Goal: Transaction & Acquisition: Book appointment/travel/reservation

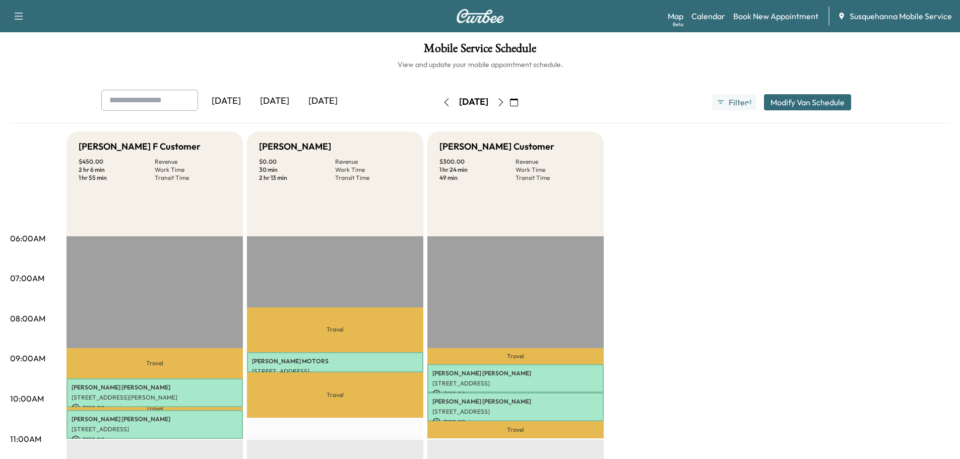
click at [442, 105] on icon "button" at bounding box center [446, 102] width 8 height 8
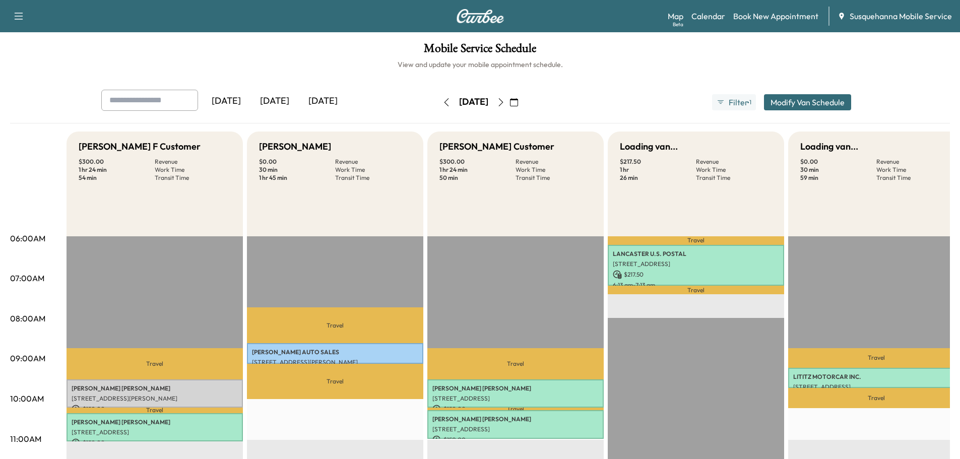
click at [442, 105] on icon "button" at bounding box center [446, 102] width 8 height 8
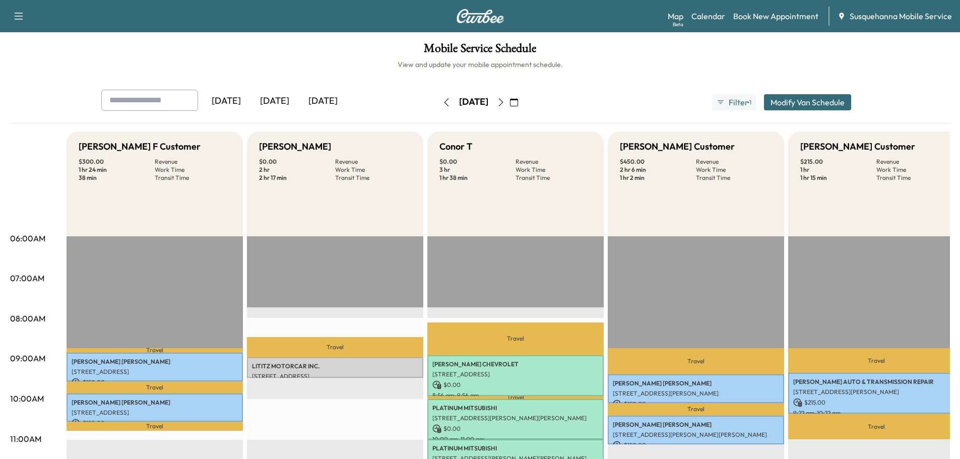
click at [505, 102] on icon "button" at bounding box center [501, 102] width 8 height 8
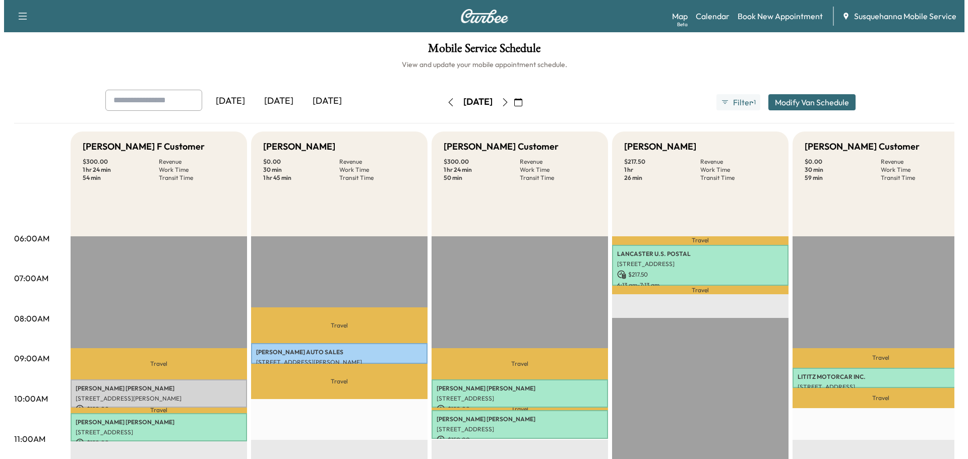
scroll to position [107, 0]
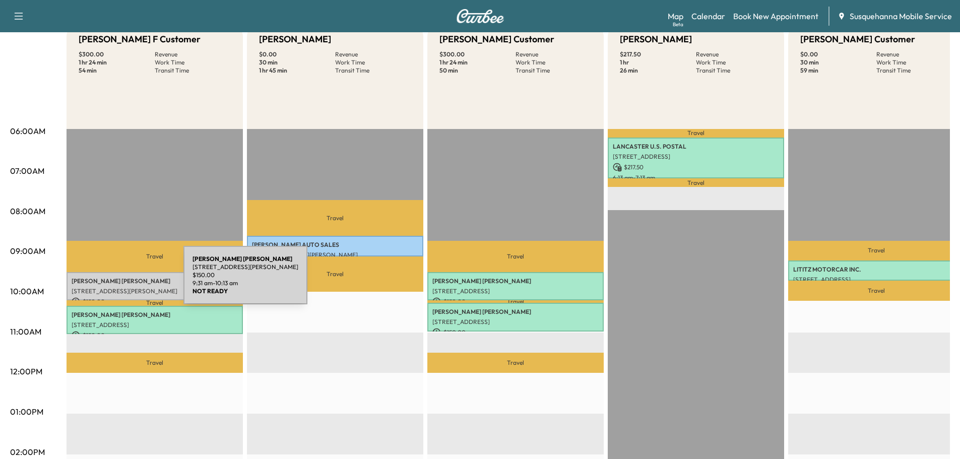
click at [108, 281] on p "[PERSON_NAME]" at bounding box center [155, 281] width 166 height 8
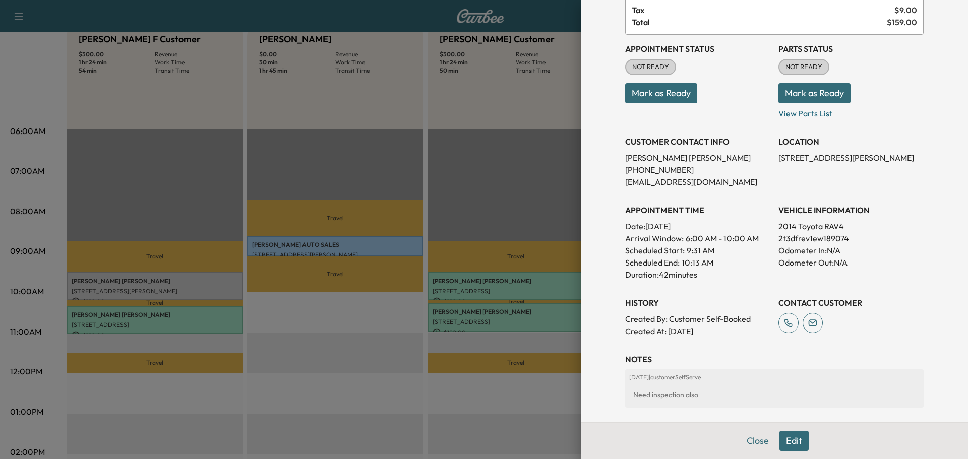
scroll to position [138, 0]
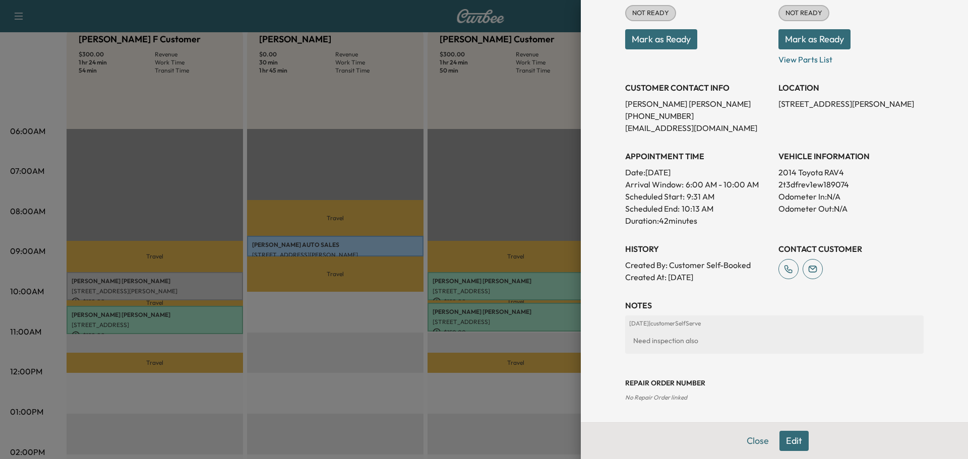
click at [784, 441] on button "Edit" at bounding box center [793, 441] width 29 height 20
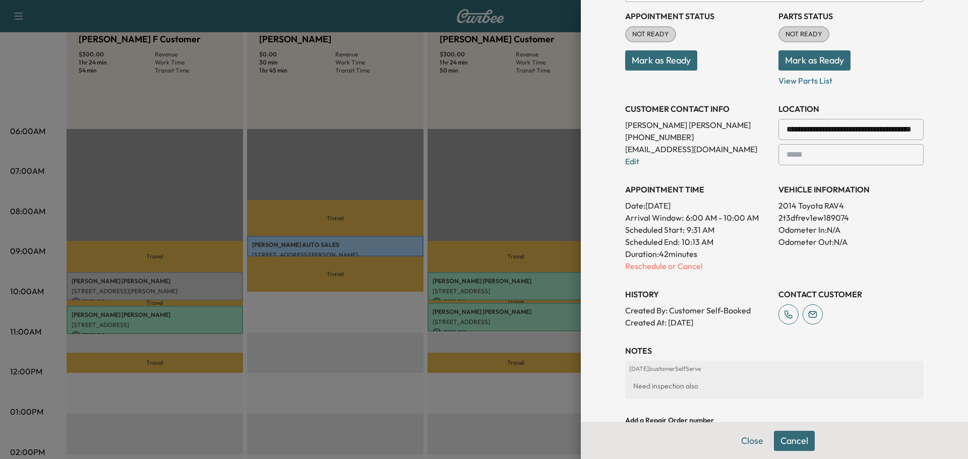
scroll to position [159, 0]
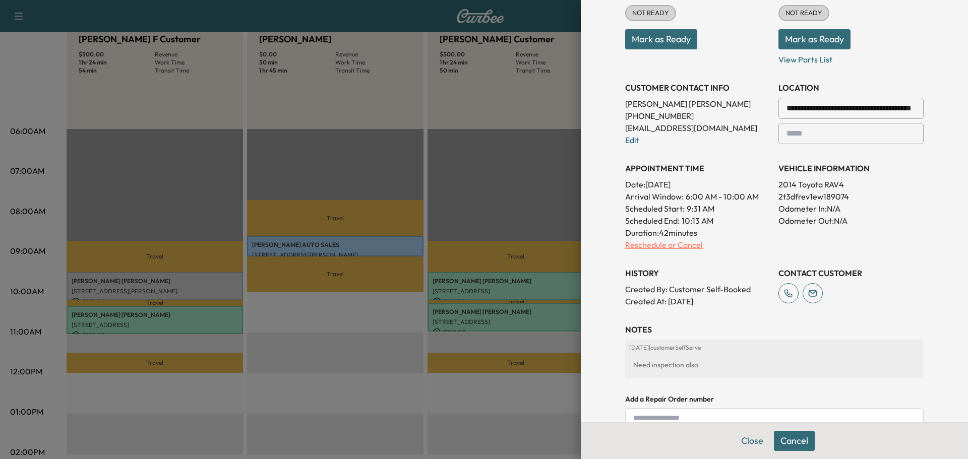
click at [641, 246] on p "Reschedule or Cancel" at bounding box center [697, 245] width 145 height 12
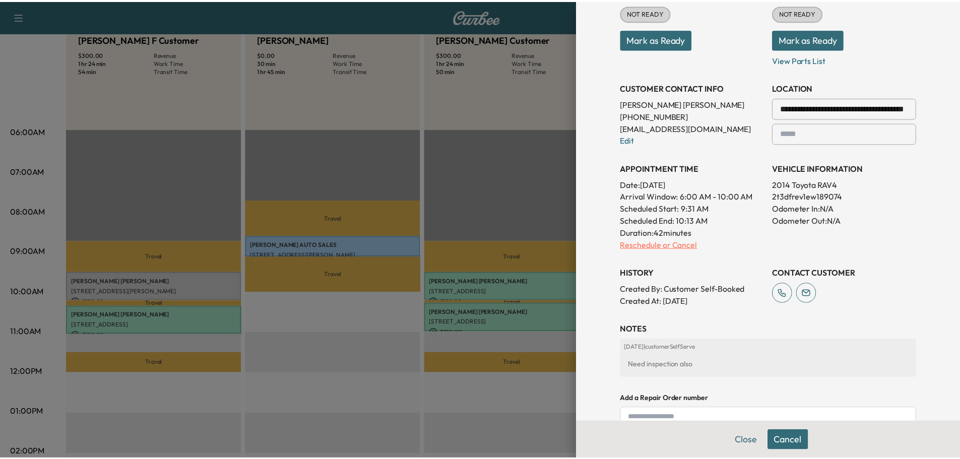
scroll to position [0, 0]
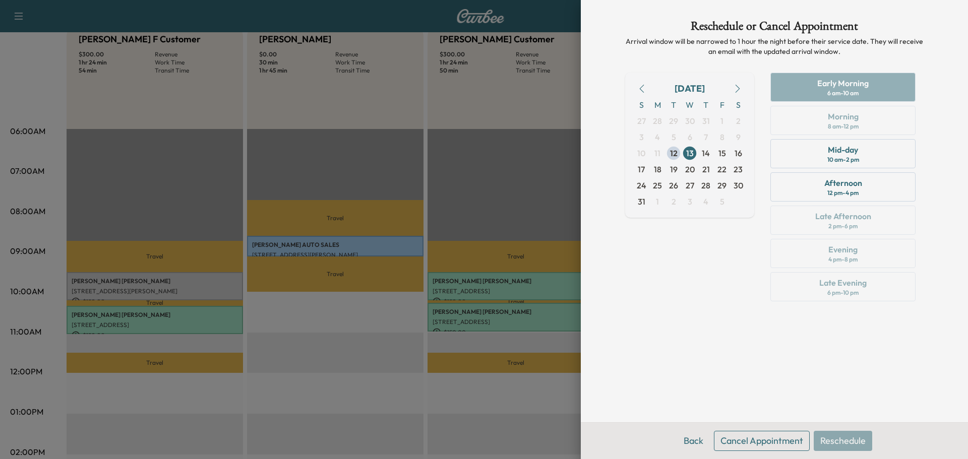
click at [766, 445] on button "Cancel Appointment" at bounding box center [762, 441] width 96 height 20
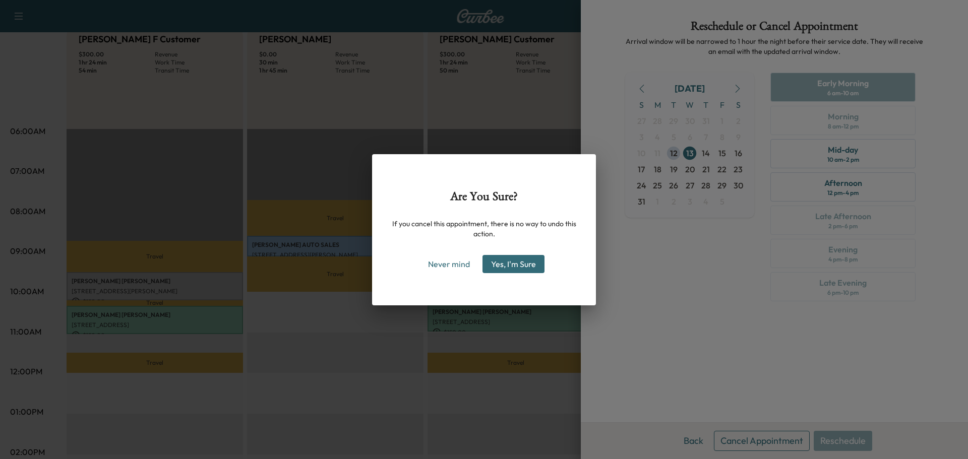
click at [538, 263] on button "Yes, I'm Sure" at bounding box center [513, 264] width 62 height 18
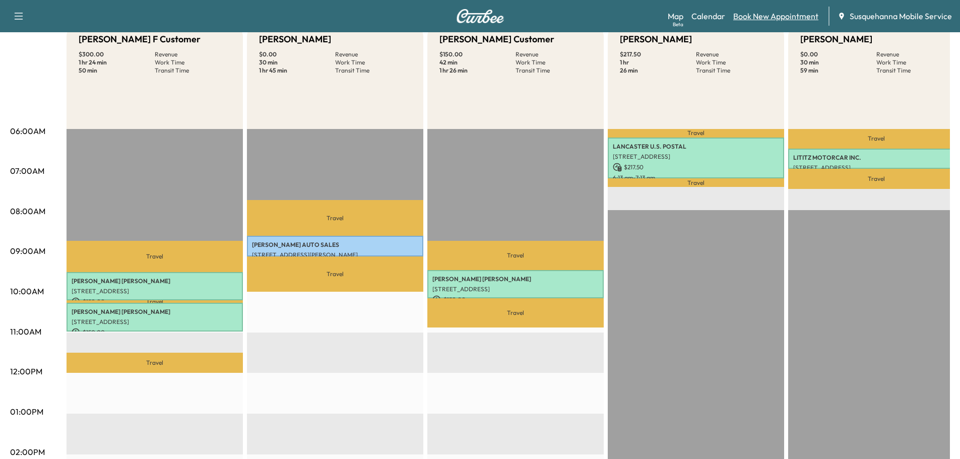
click at [765, 17] on link "Book New Appointment" at bounding box center [775, 16] width 85 height 12
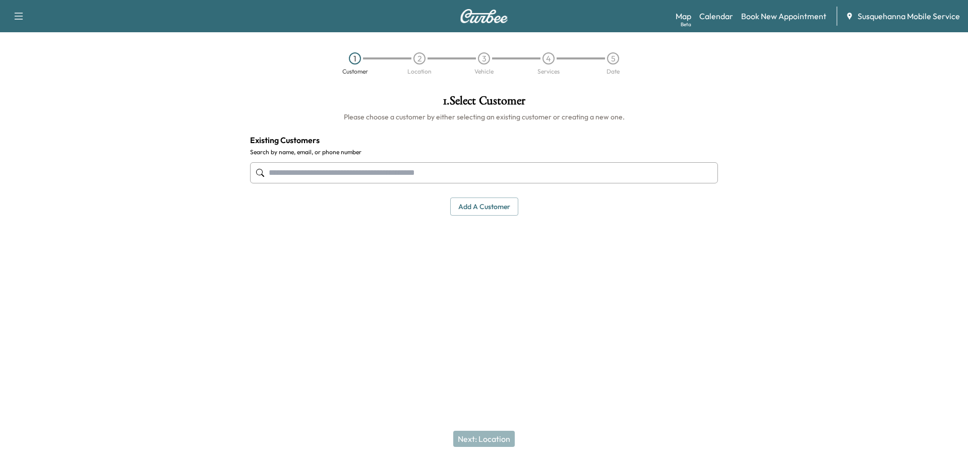
click at [450, 170] on input "text" at bounding box center [484, 172] width 468 height 21
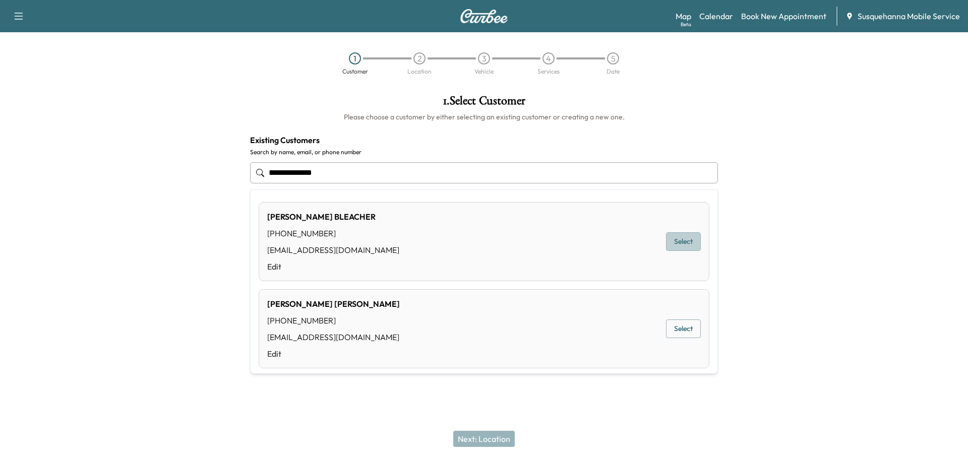
click at [666, 238] on button "Select" at bounding box center [683, 241] width 35 height 19
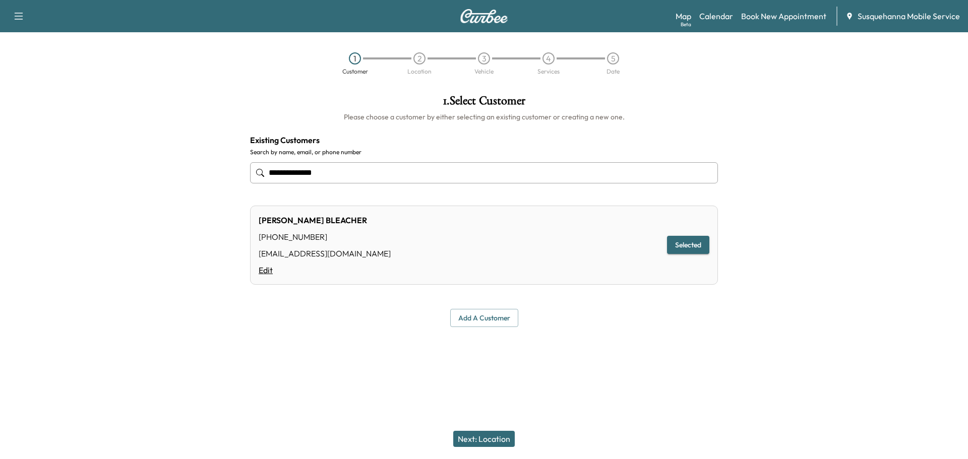
type input "**********"
click at [266, 270] on link "Edit" at bounding box center [325, 270] width 132 height 12
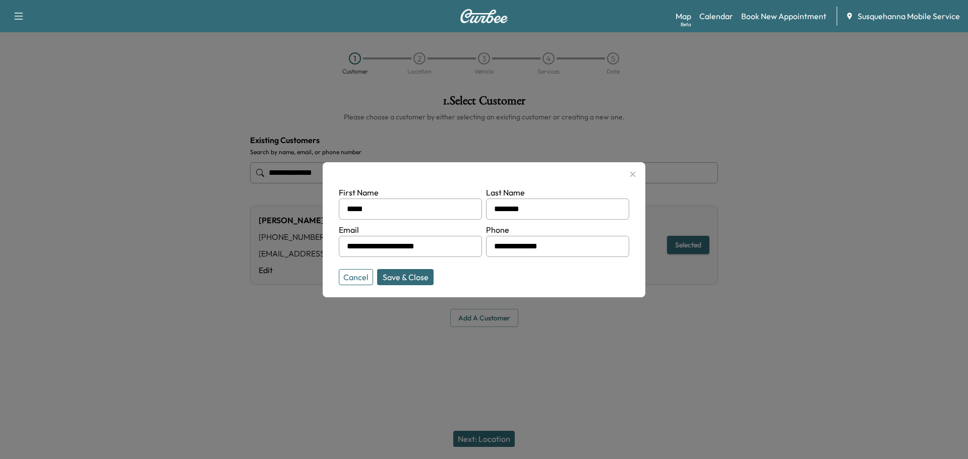
drag, startPoint x: 577, startPoint y: 245, endPoint x: 455, endPoint y: 247, distance: 122.5
click at [455, 247] on form "**********" at bounding box center [484, 233] width 290 height 95
type input "**********"
click at [426, 276] on button "Save & Close" at bounding box center [405, 277] width 56 height 16
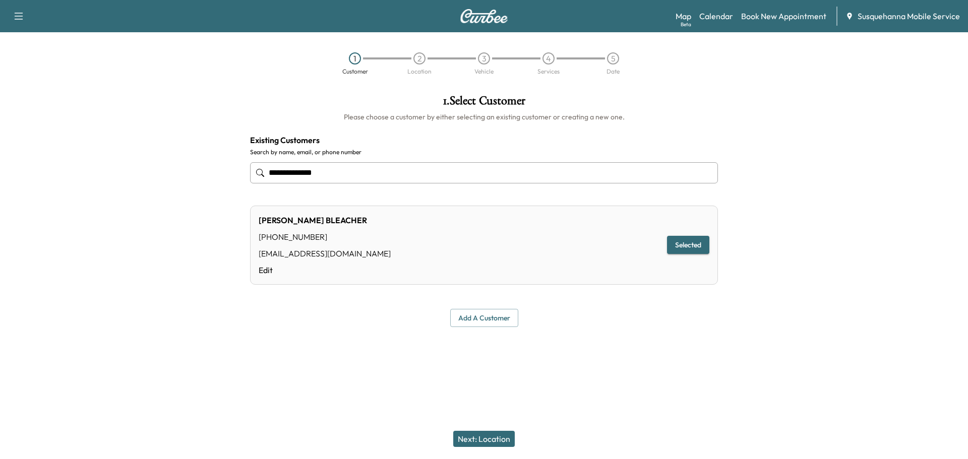
click at [489, 438] on button "Next: Location" at bounding box center [483, 439] width 61 height 16
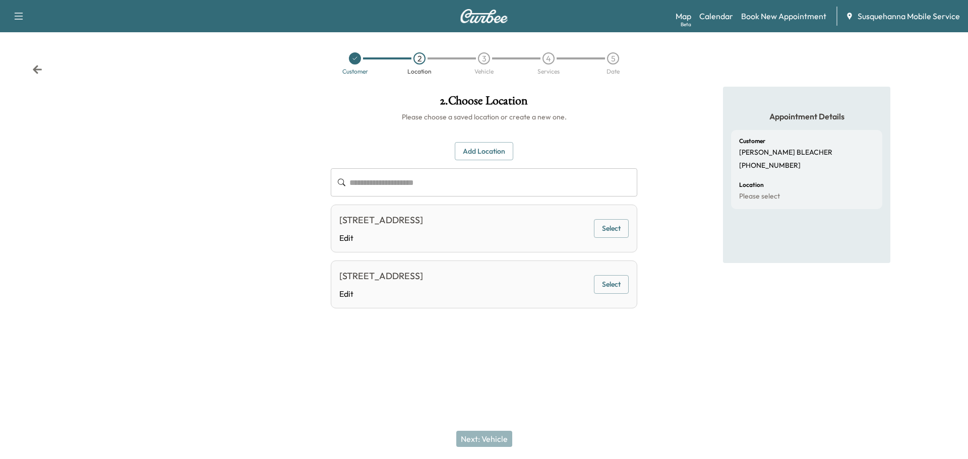
click at [606, 285] on button "Select" at bounding box center [611, 284] width 35 height 19
click at [498, 439] on button "Next: Vehicle" at bounding box center [484, 439] width 56 height 16
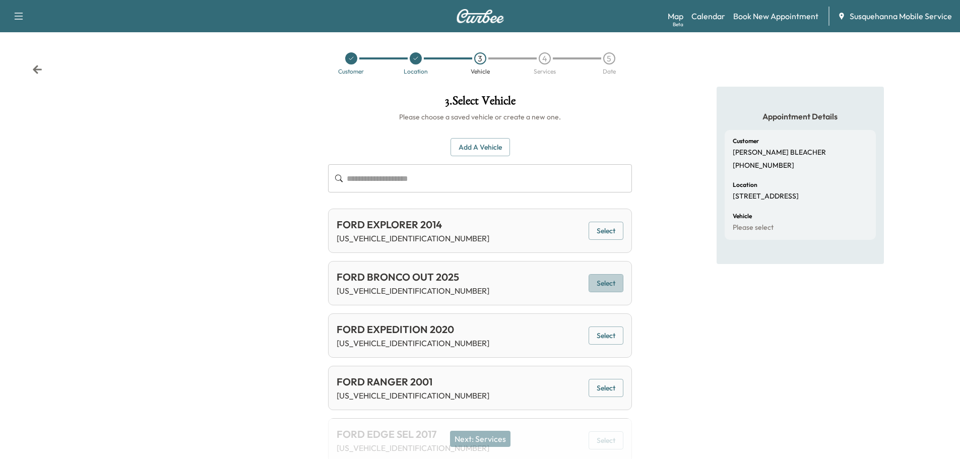
click at [607, 282] on button "Select" at bounding box center [606, 283] width 35 height 19
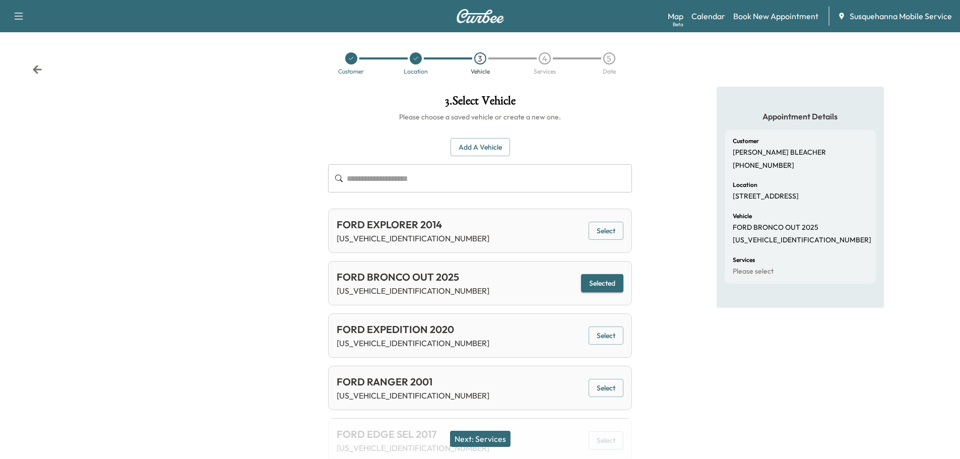
click at [501, 440] on button "Next: Services" at bounding box center [480, 439] width 60 height 16
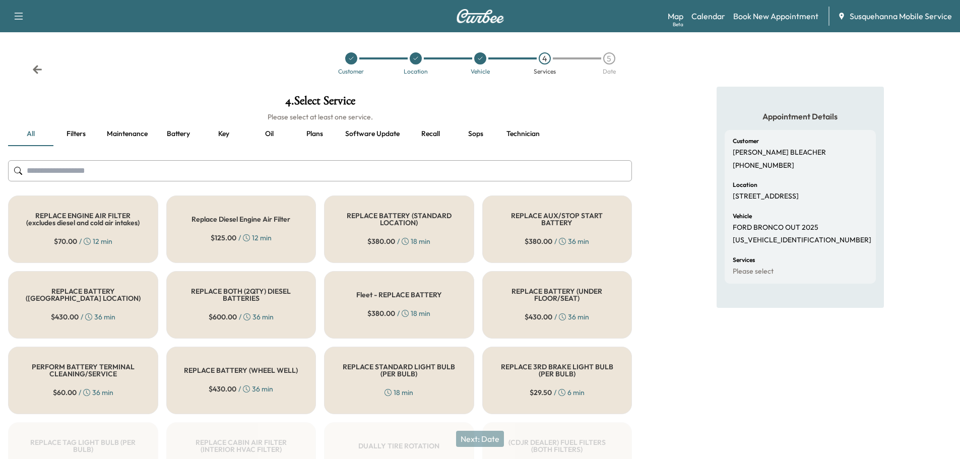
drag, startPoint x: 352, startPoint y: 174, endPoint x: 354, endPoint y: 168, distance: 6.7
click at [354, 168] on input "text" at bounding box center [320, 170] width 624 height 21
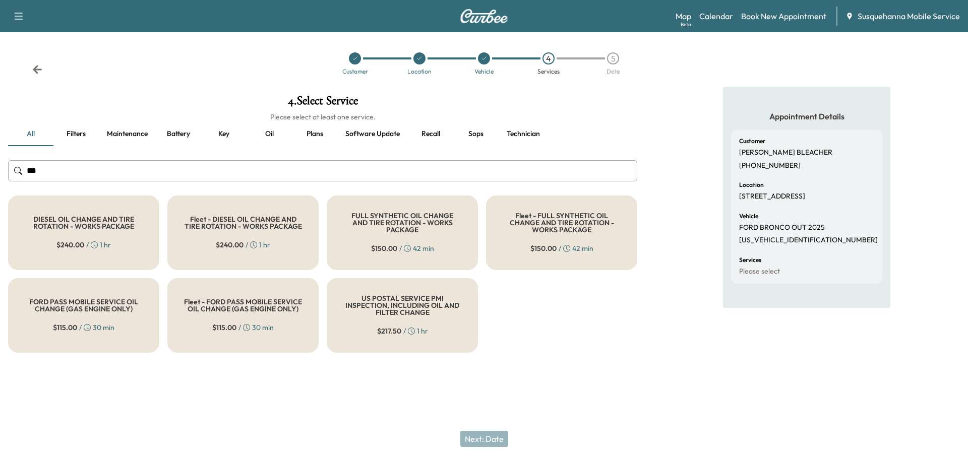
type input "***"
click at [441, 248] on div "FULL SYNTHETIC OIL CHANGE AND TIRE ROTATION - WORKS PACKAGE $ 150.00 / 42 min" at bounding box center [402, 233] width 151 height 75
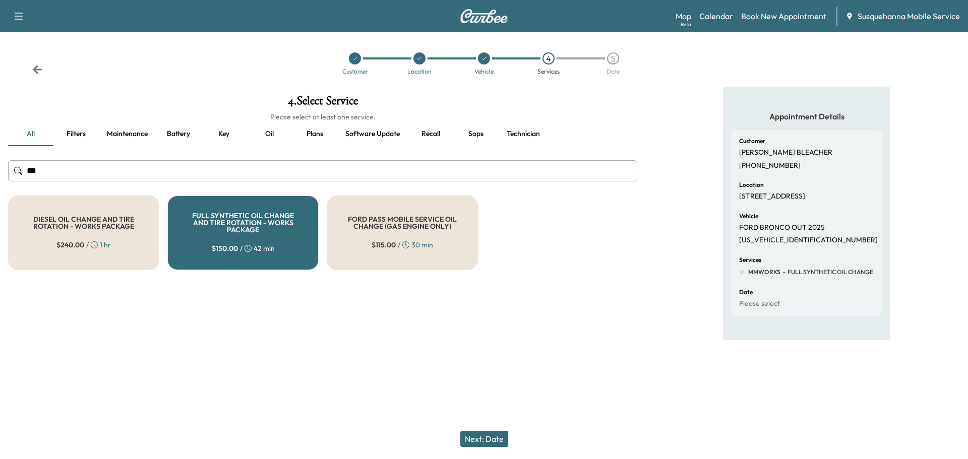
click at [494, 440] on button "Next: Date" at bounding box center [484, 439] width 48 height 16
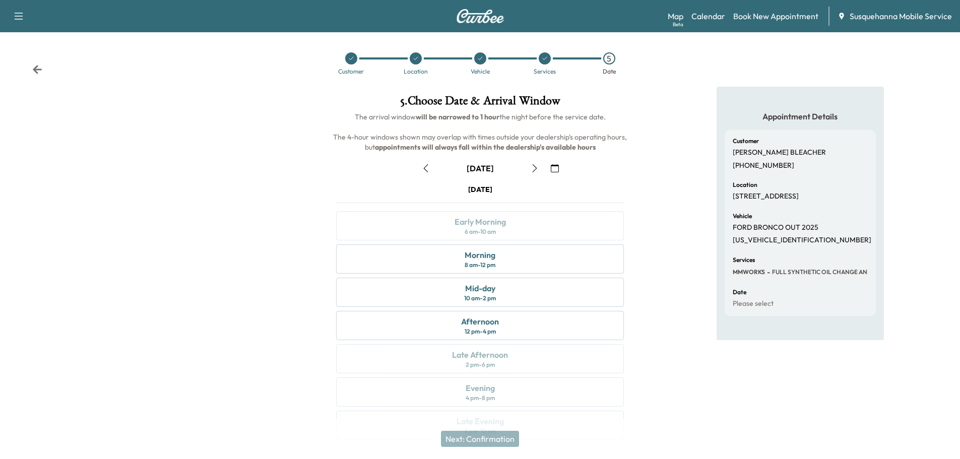
click at [535, 168] on icon "button" at bounding box center [535, 168] width 8 height 8
click at [479, 262] on div "8 am - 12 pm" at bounding box center [480, 265] width 31 height 8
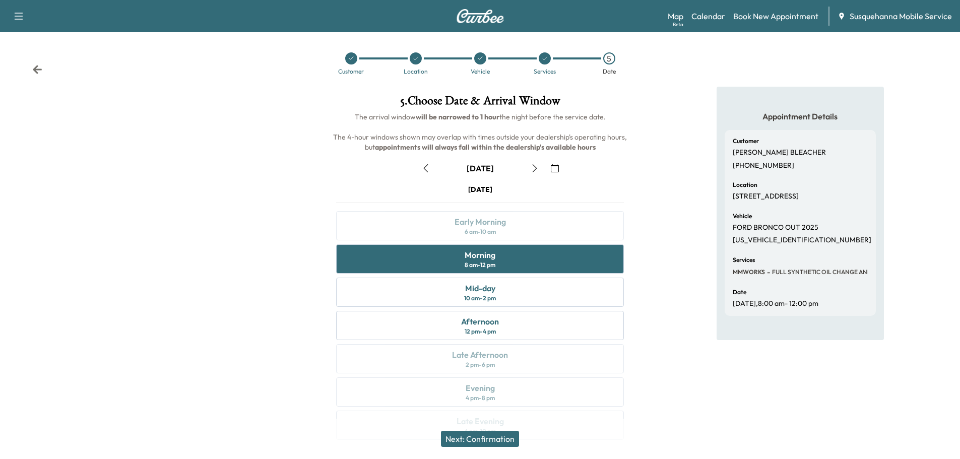
click at [494, 438] on button "Next: Confirmation" at bounding box center [480, 439] width 78 height 16
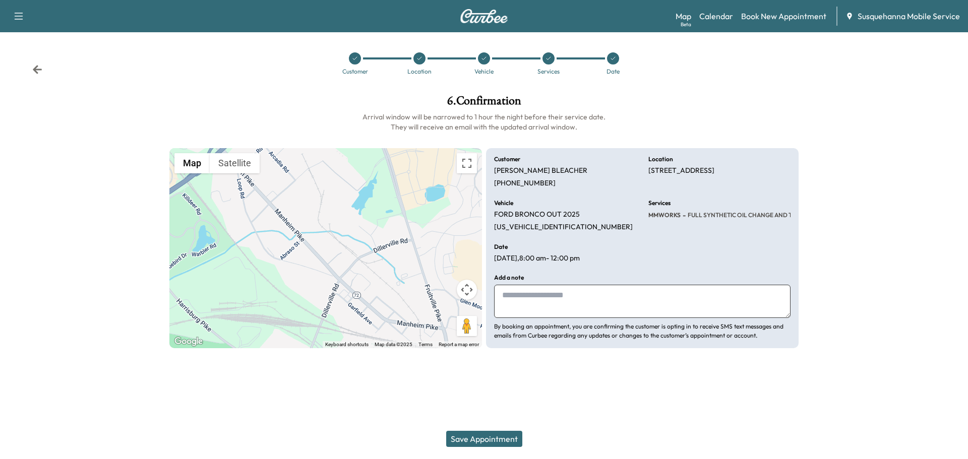
click at [558, 303] on textarea at bounding box center [642, 301] width 296 height 33
type textarea "**********"
drag, startPoint x: 646, startPoint y: 173, endPoint x: 789, endPoint y: 170, distance: 143.1
click at [789, 170] on div "**********" at bounding box center [642, 248] width 312 height 201
copy p "[STREET_ADDRESS]"
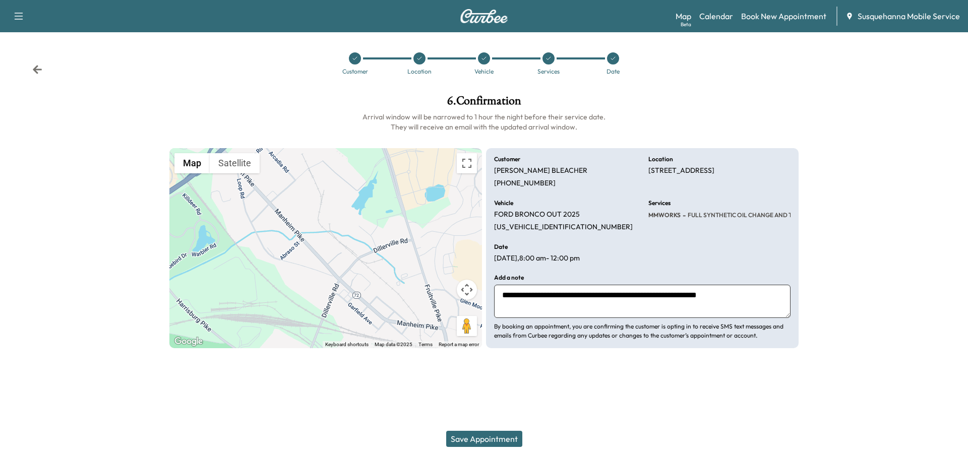
click at [497, 437] on button "Save Appointment" at bounding box center [484, 439] width 76 height 16
click at [495, 441] on button "Save Appointment" at bounding box center [484, 439] width 76 height 16
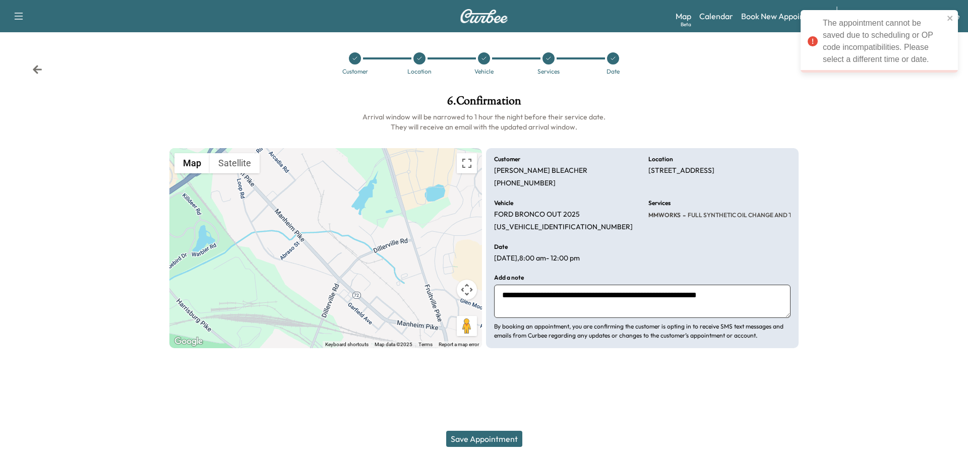
click at [32, 70] on icon at bounding box center [37, 70] width 10 height 10
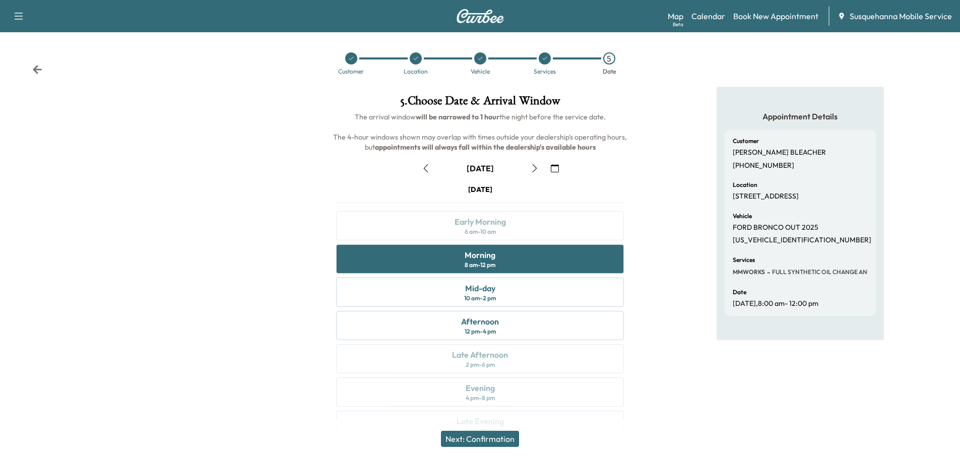
click at [37, 72] on icon at bounding box center [37, 69] width 9 height 9
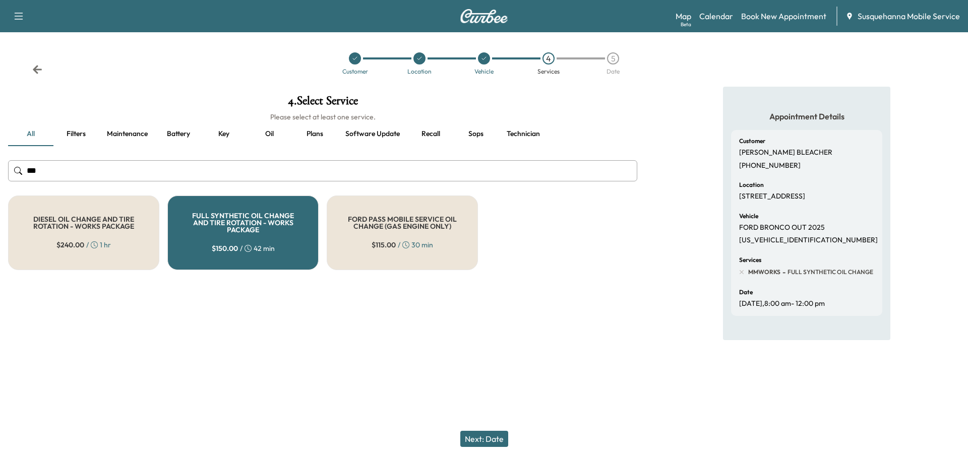
click at [37, 72] on icon at bounding box center [37, 69] width 9 height 9
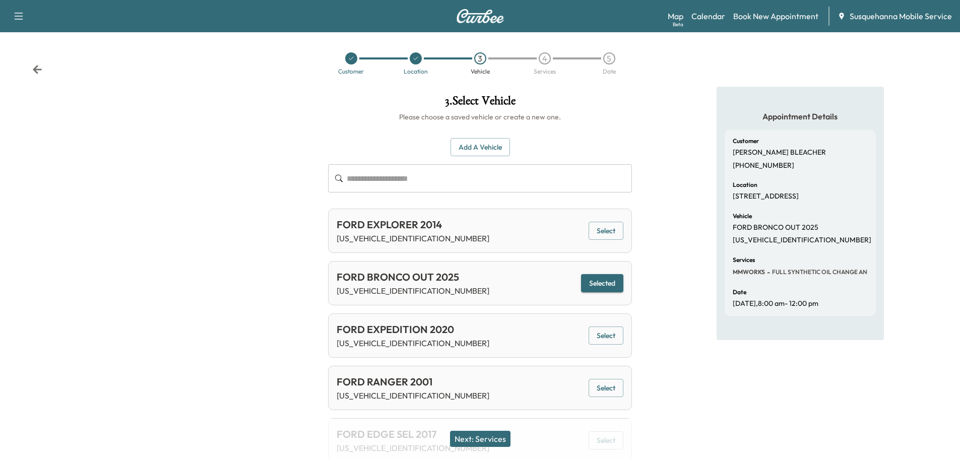
click at [37, 72] on icon at bounding box center [37, 69] width 9 height 9
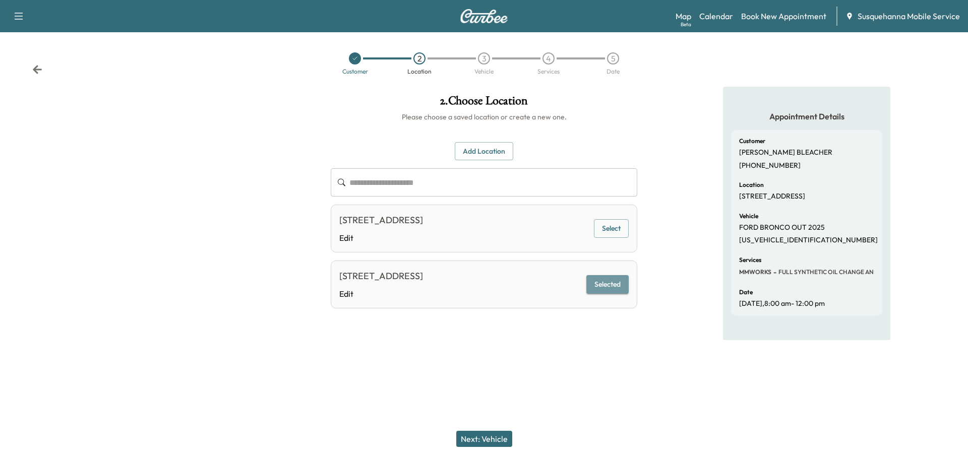
click at [615, 289] on button "Selected" at bounding box center [607, 284] width 42 height 19
click at [473, 437] on button "Next: Vehicle" at bounding box center [484, 439] width 56 height 16
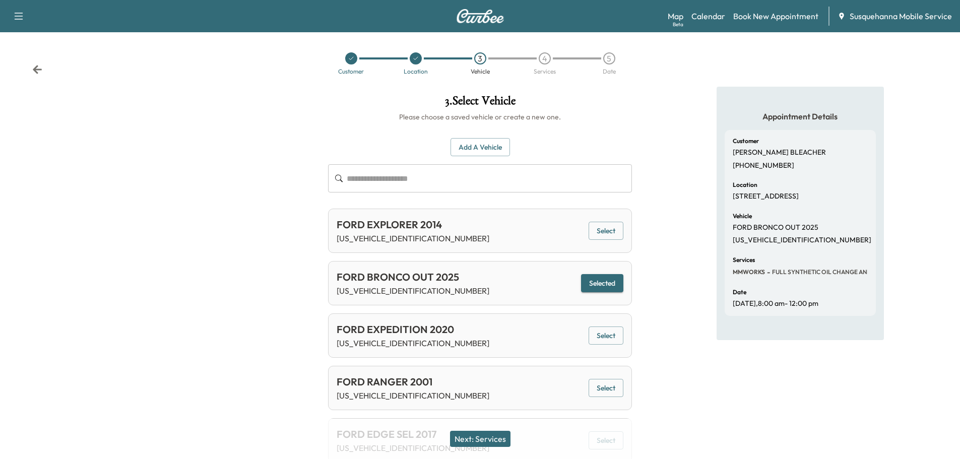
click at [473, 437] on button "Next: Services" at bounding box center [480, 439] width 60 height 16
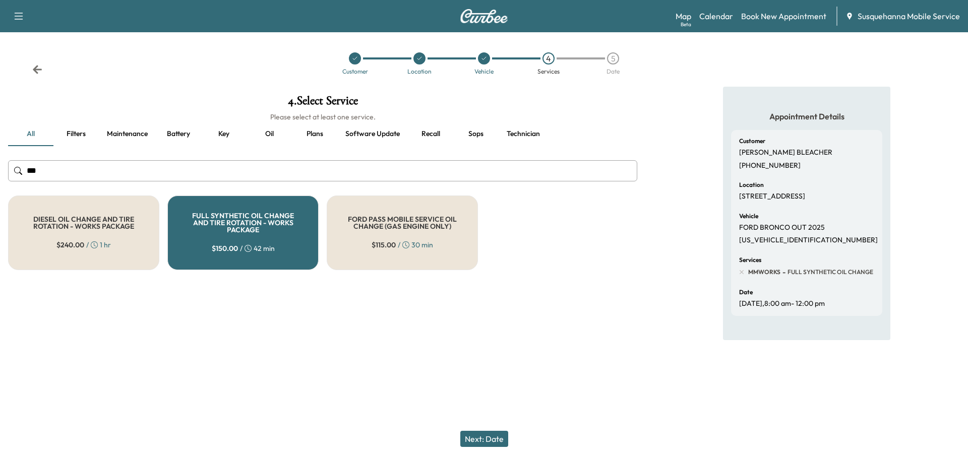
click at [473, 437] on button "Next: Date" at bounding box center [484, 439] width 48 height 16
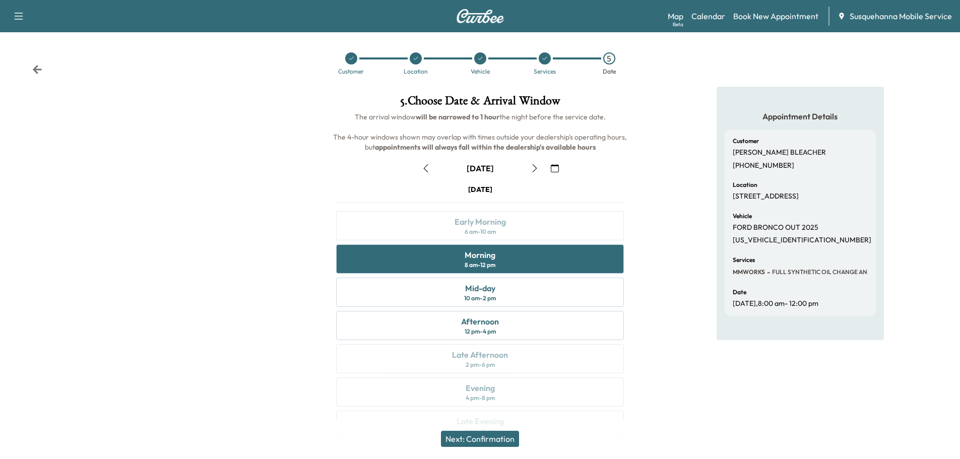
click at [473, 437] on button "Next: Confirmation" at bounding box center [480, 439] width 78 height 16
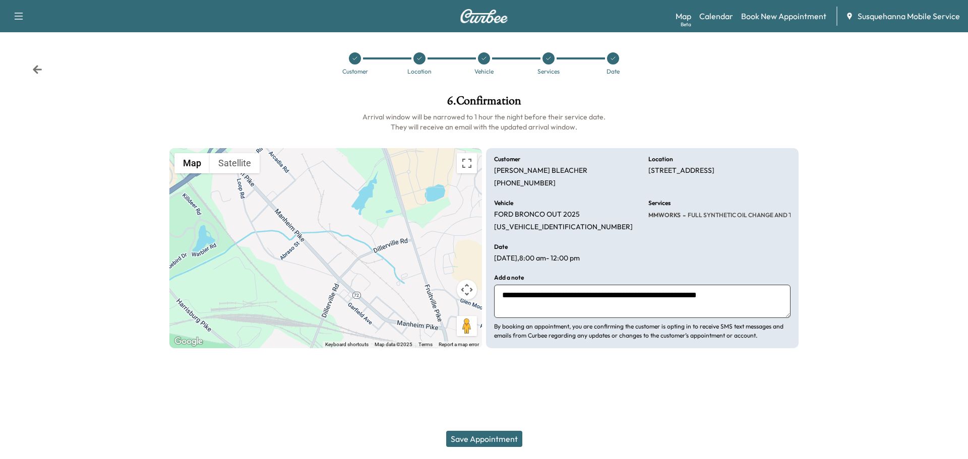
click at [473, 437] on button "Save Appointment" at bounding box center [484, 439] width 76 height 16
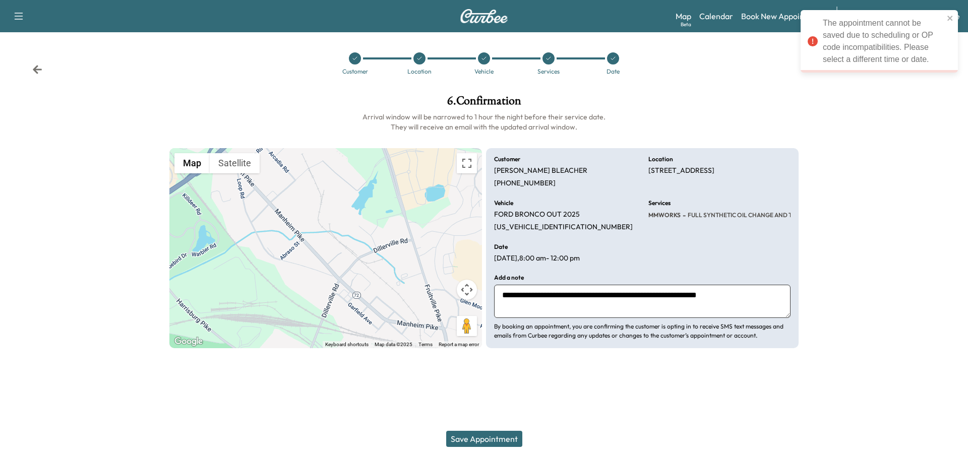
click at [35, 72] on icon at bounding box center [37, 70] width 10 height 10
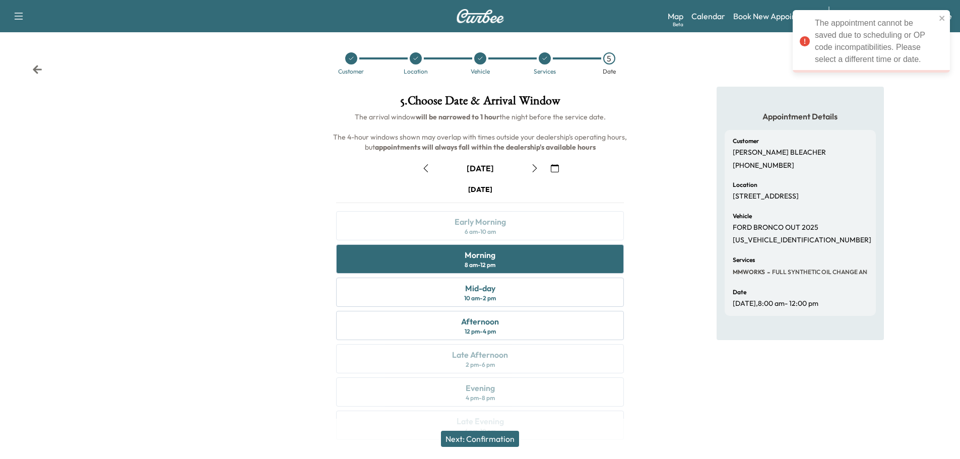
click at [35, 72] on icon at bounding box center [37, 70] width 10 height 10
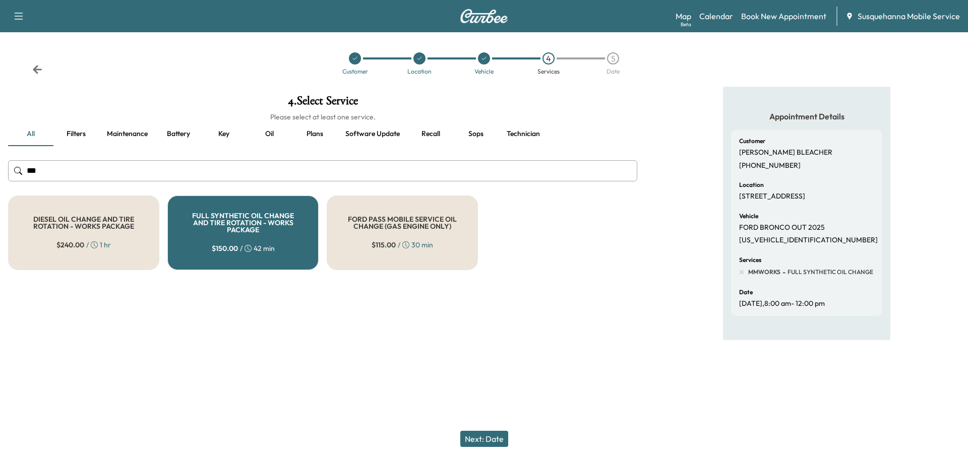
click at [497, 437] on button "Next: Date" at bounding box center [484, 439] width 48 height 16
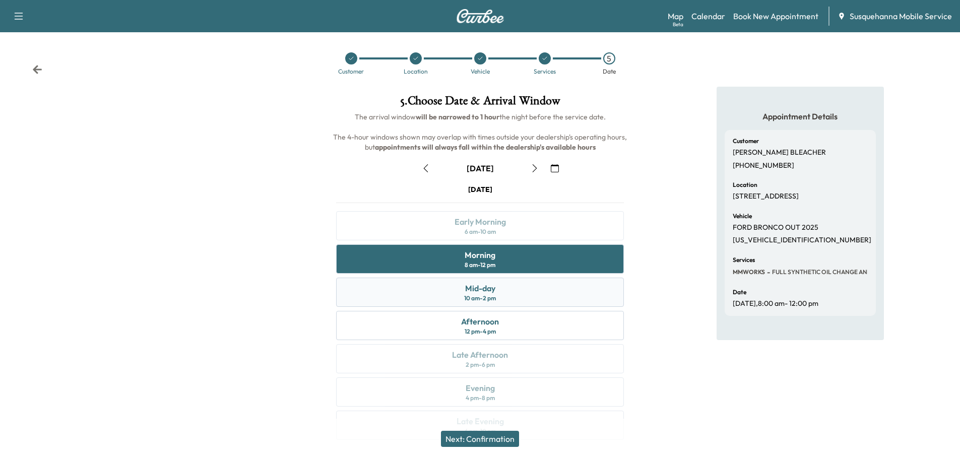
click at [493, 295] on div "10 am - 2 pm" at bounding box center [480, 298] width 32 height 8
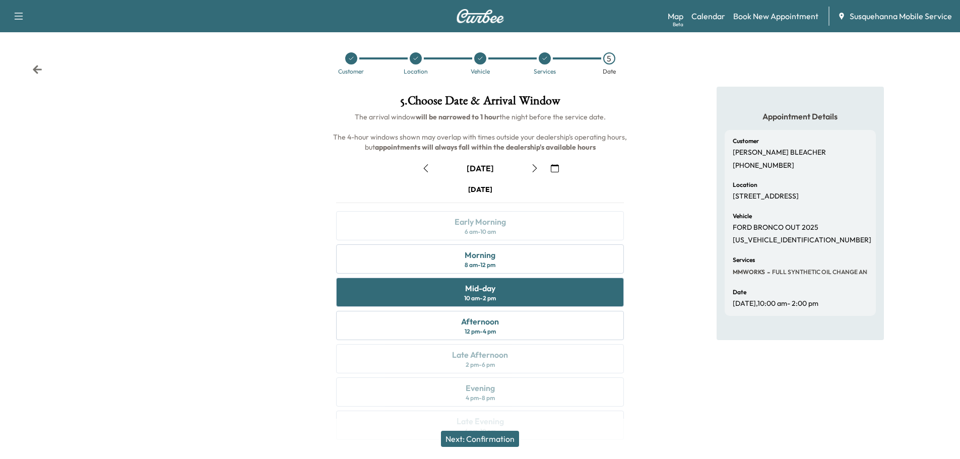
click at [487, 430] on div "Next: Confirmation" at bounding box center [480, 439] width 960 height 40
click at [489, 435] on button "Next: Confirmation" at bounding box center [480, 439] width 78 height 16
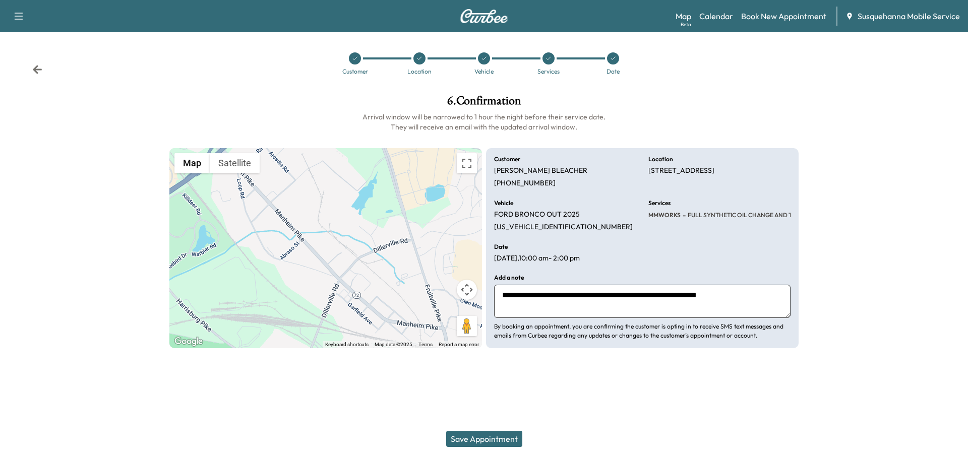
click at [511, 440] on button "Save Appointment" at bounding box center [484, 439] width 76 height 16
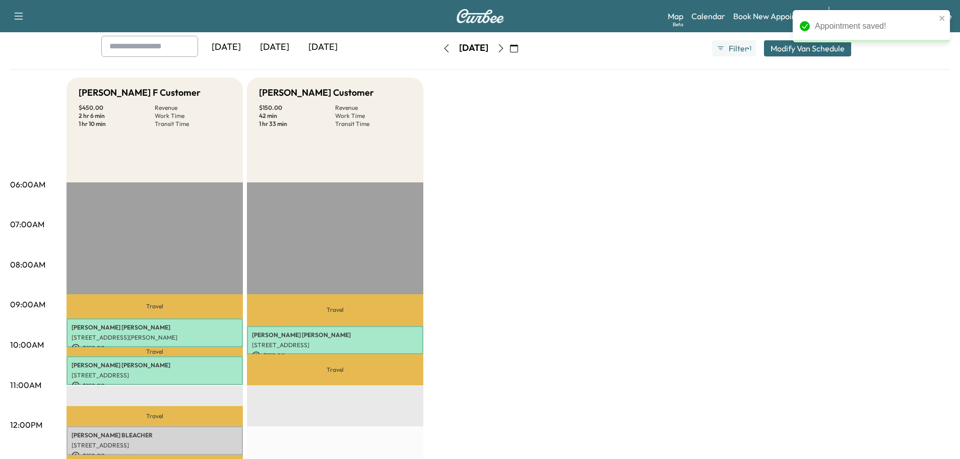
scroll to position [161, 0]
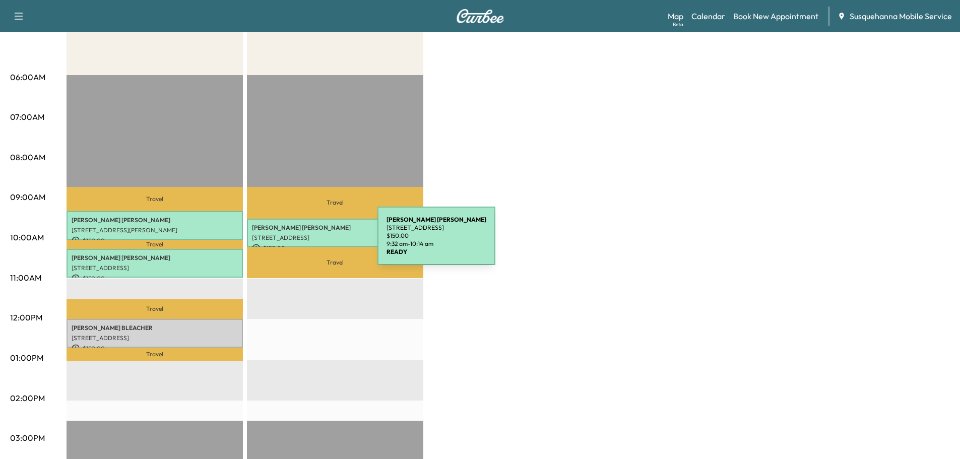
click at [304, 238] on p "[STREET_ADDRESS]" at bounding box center [335, 238] width 166 height 8
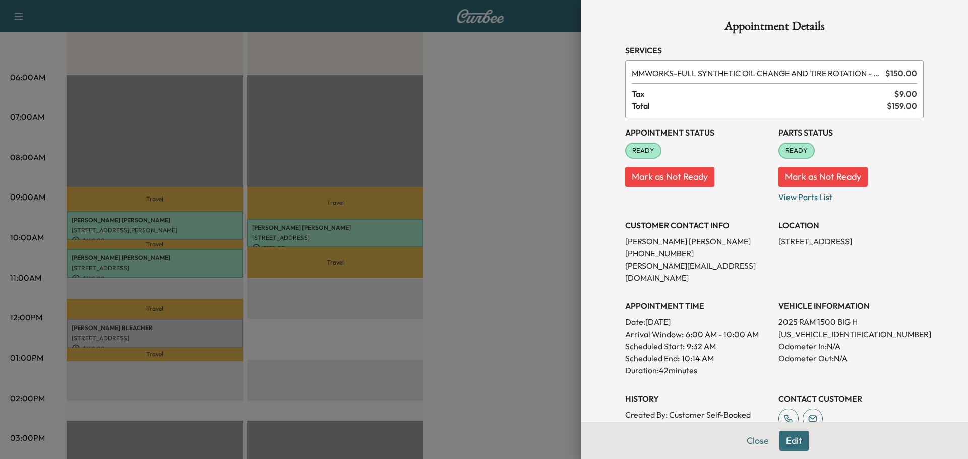
drag, startPoint x: 769, startPoint y: 241, endPoint x: 892, endPoint y: 251, distance: 123.4
click at [892, 251] on div "Appointment Status READY Mark as Not Ready Parts Status READY Mark as Not Ready…" at bounding box center [774, 275] width 298 height 314
copy p "[STREET_ADDRESS]"
click at [747, 437] on button "Close" at bounding box center [757, 441] width 35 height 20
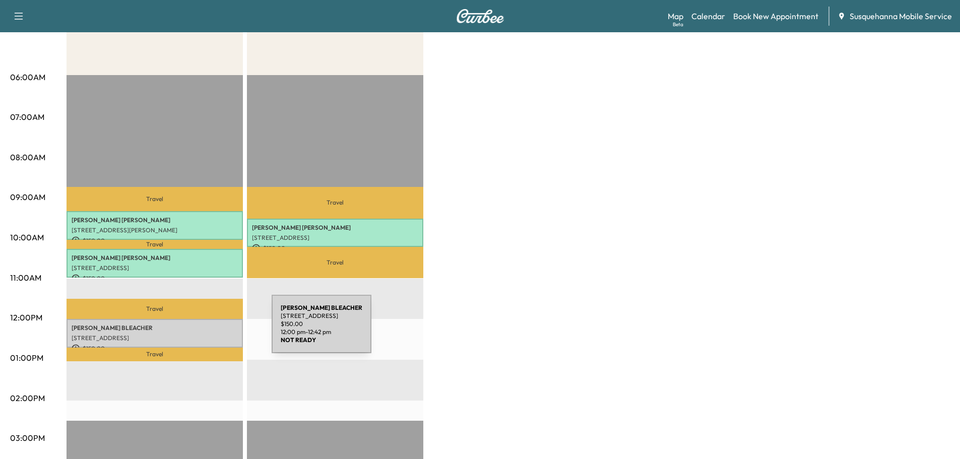
click at [196, 330] on div "[PERSON_NAME] [STREET_ADDRESS][PERSON_NAME] $ 150.00 12:00 pm - 12:42 pm" at bounding box center [155, 333] width 176 height 29
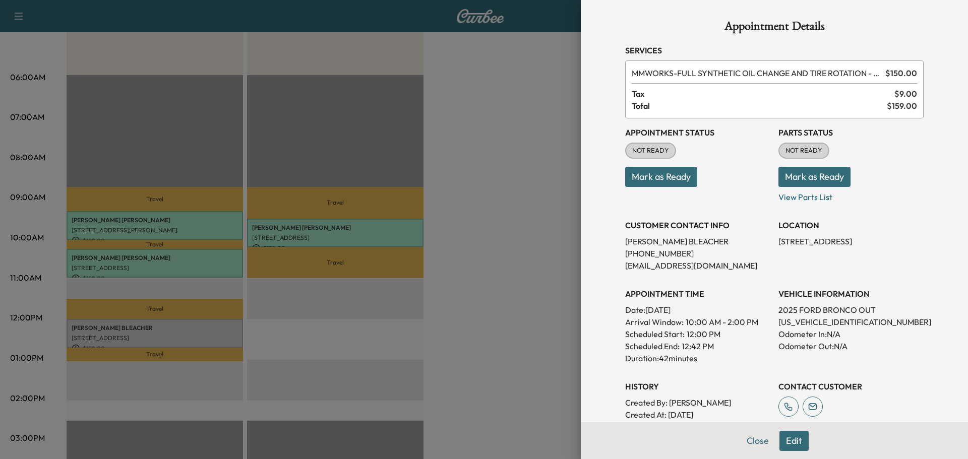
click at [805, 173] on button "Mark as Ready" at bounding box center [814, 177] width 72 height 20
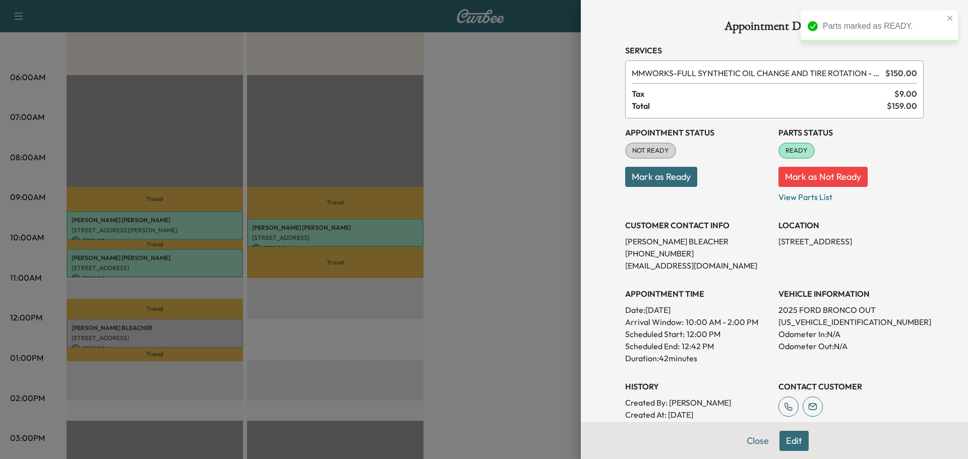
click at [672, 177] on button "Mark as Ready" at bounding box center [661, 177] width 72 height 20
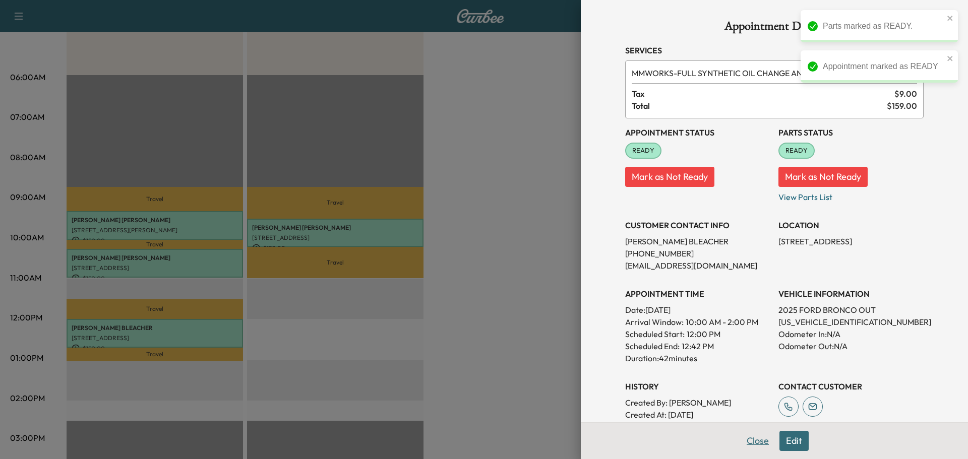
click at [743, 433] on button "Close" at bounding box center [757, 441] width 35 height 20
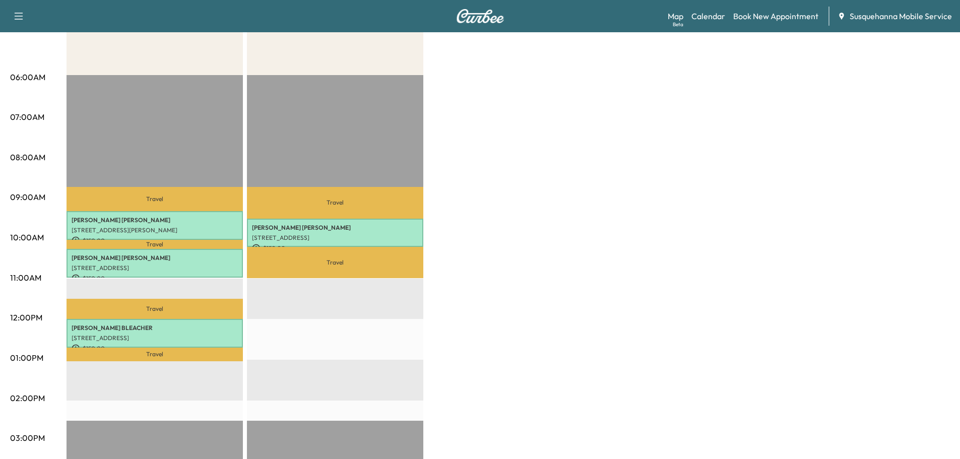
scroll to position [0, 0]
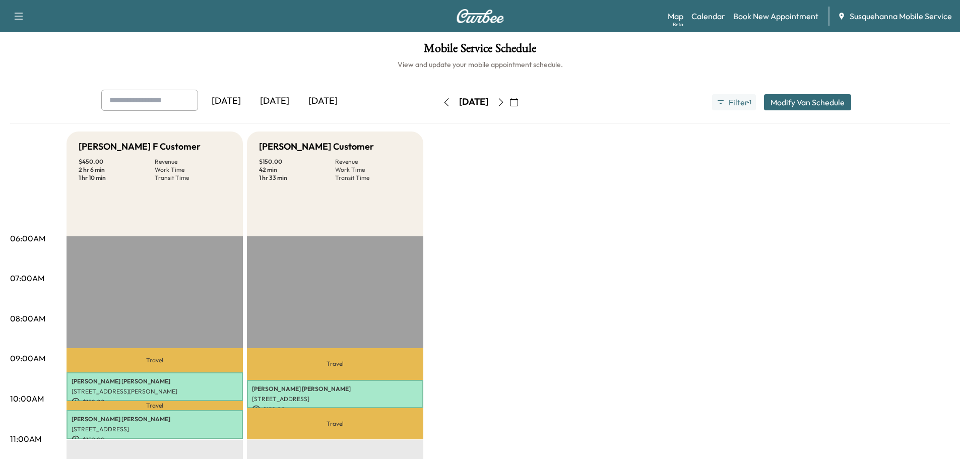
click at [442, 103] on icon "button" at bounding box center [446, 102] width 8 height 8
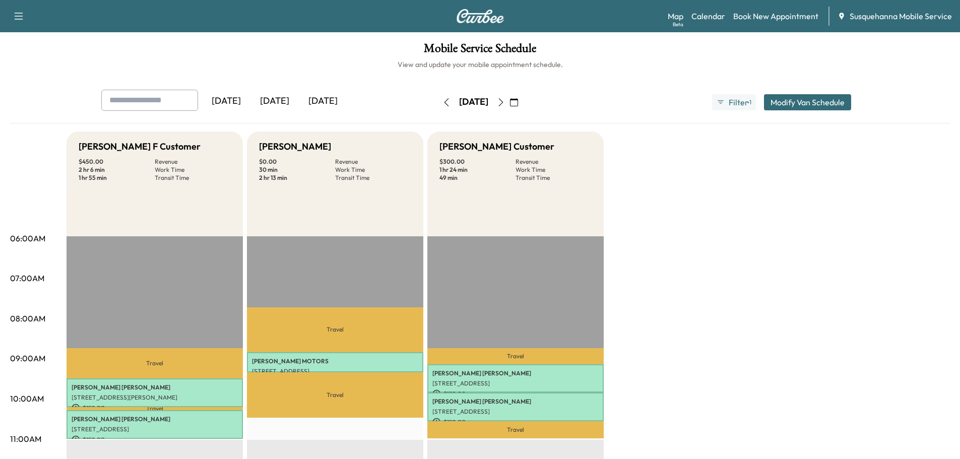
click at [442, 105] on icon "button" at bounding box center [446, 102] width 8 height 8
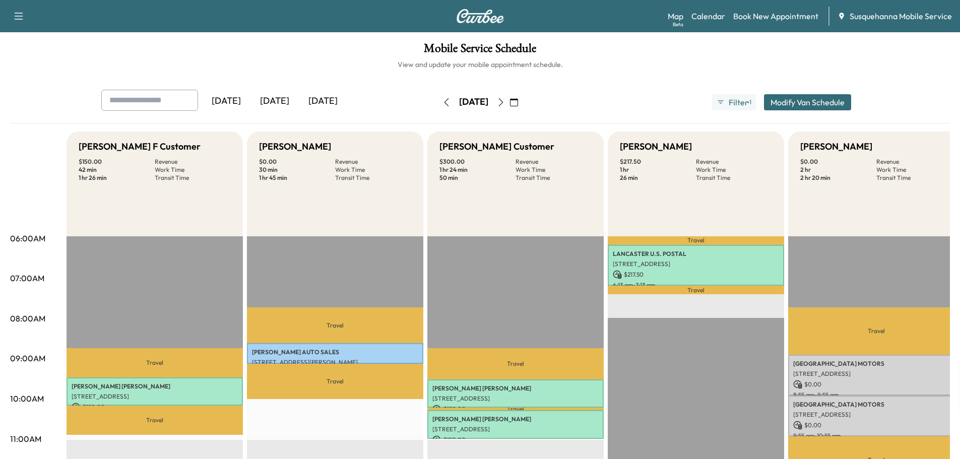
click at [884, 375] on p "[STREET_ADDRESS]" at bounding box center [876, 374] width 166 height 8
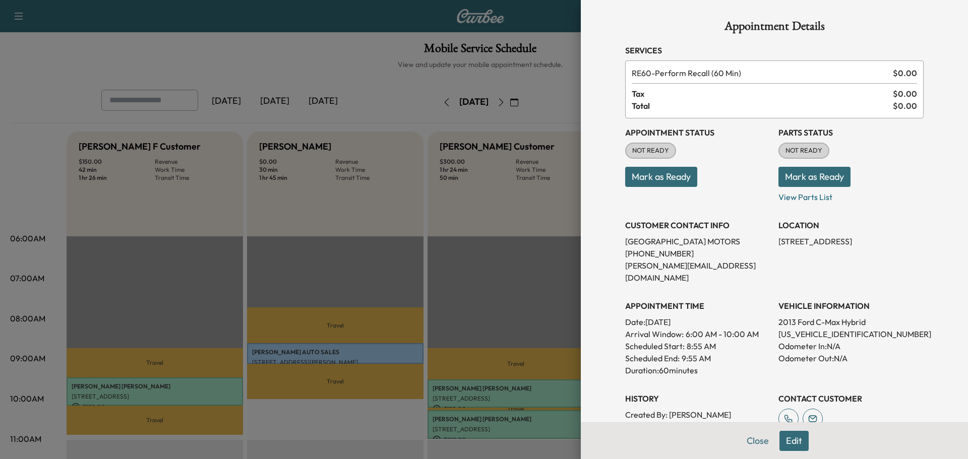
click at [782, 176] on button "Mark as Ready" at bounding box center [814, 177] width 72 height 20
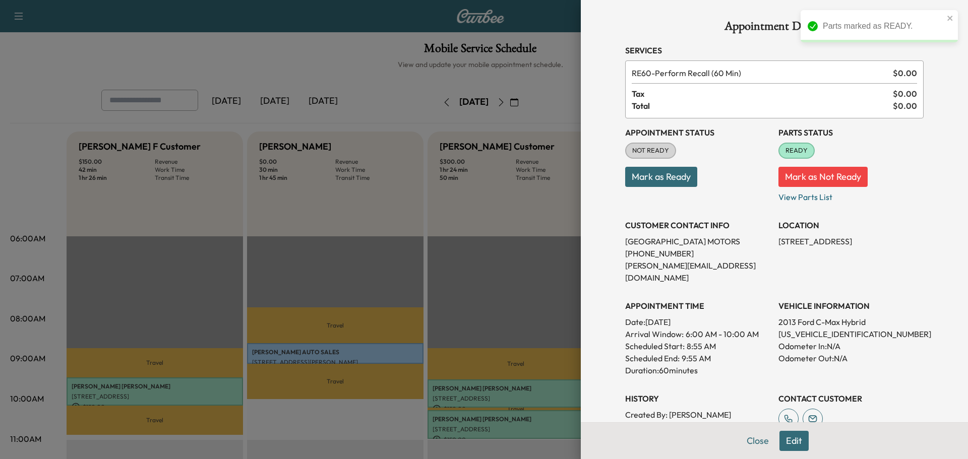
click at [673, 180] on button "Mark as Ready" at bounding box center [661, 177] width 72 height 20
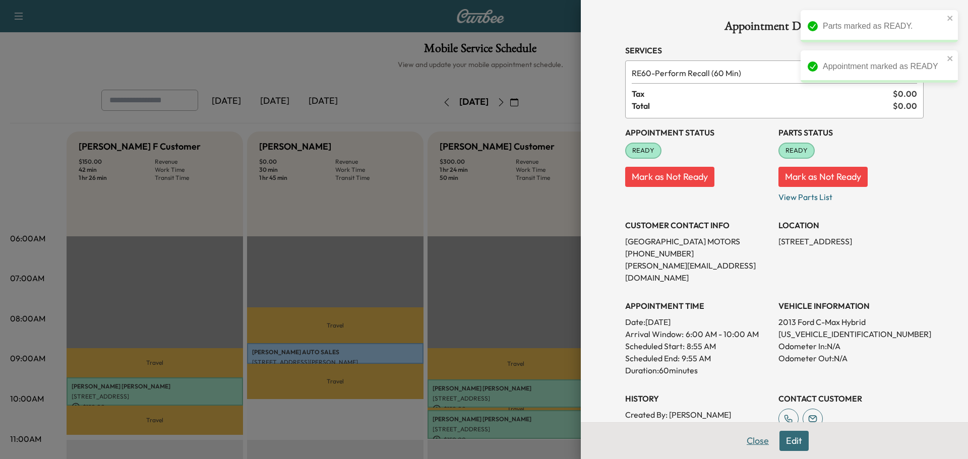
click at [753, 438] on button "Close" at bounding box center [757, 441] width 35 height 20
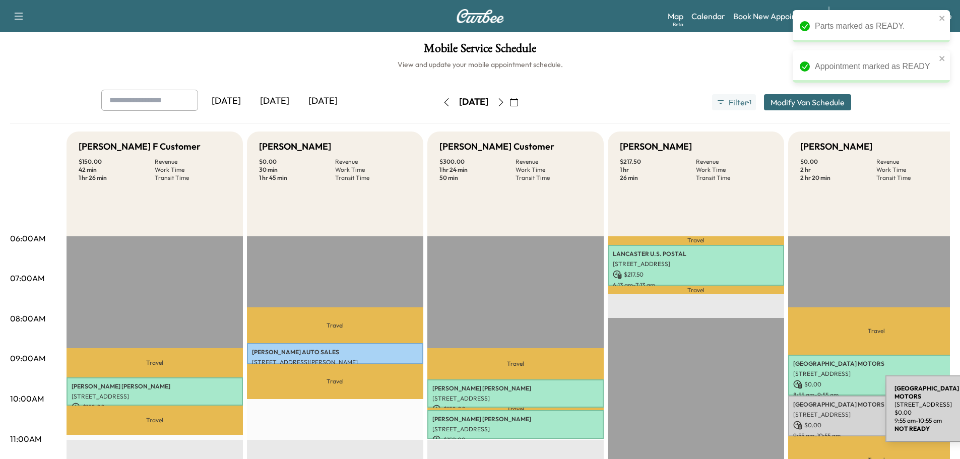
click at [810, 411] on p "[STREET_ADDRESS]" at bounding box center [876, 415] width 166 height 8
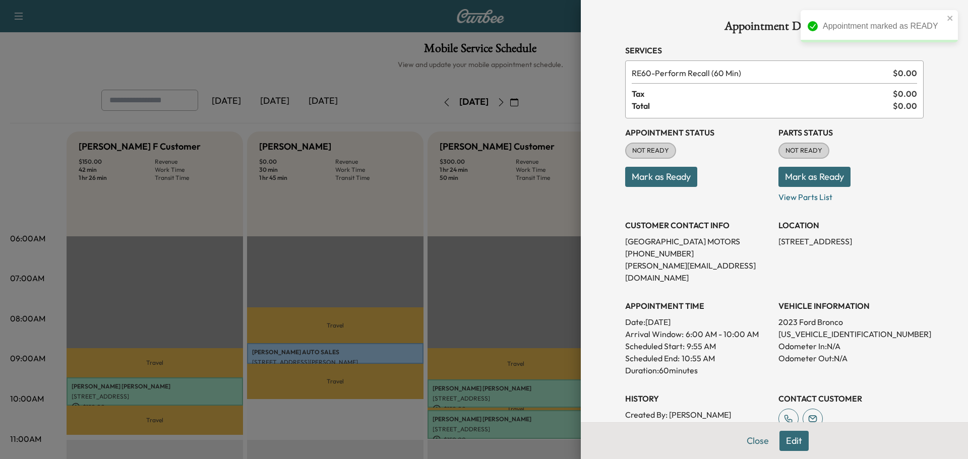
click at [811, 185] on button "Mark as Ready" at bounding box center [814, 177] width 72 height 20
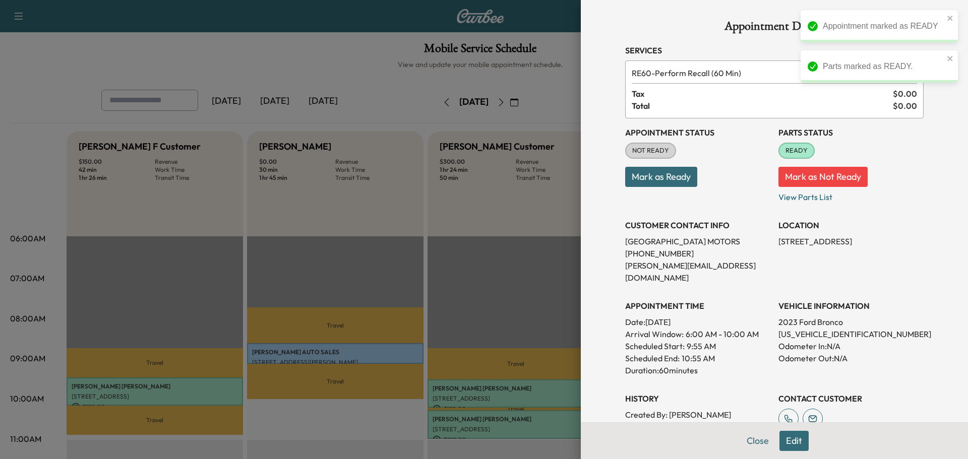
click at [676, 177] on button "Mark as Ready" at bounding box center [661, 177] width 72 height 20
click at [758, 445] on button "Close" at bounding box center [757, 441] width 35 height 20
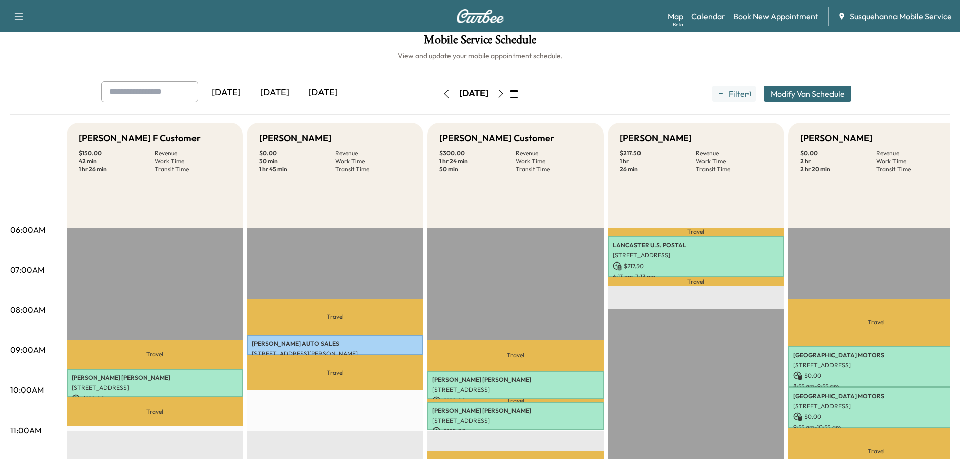
scroll to position [62, 0]
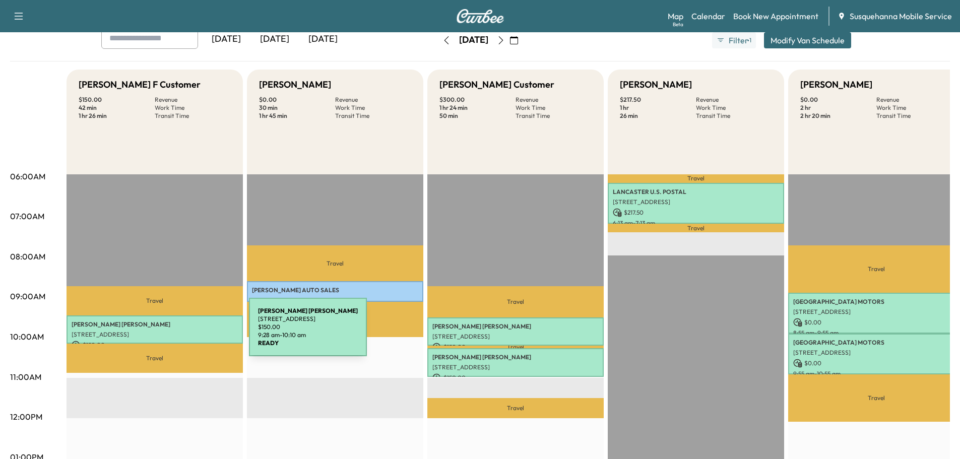
click at [172, 331] on p "[STREET_ADDRESS]" at bounding box center [155, 335] width 166 height 8
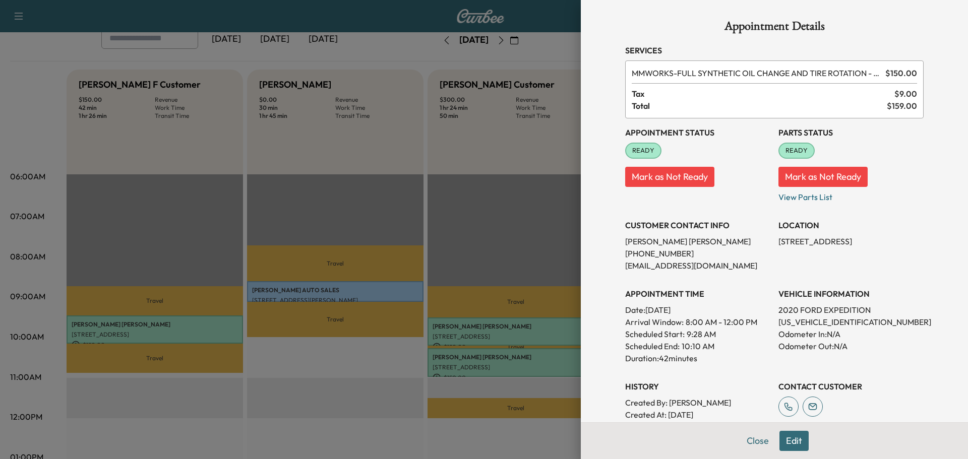
click at [779, 441] on button "Edit" at bounding box center [793, 441] width 29 height 20
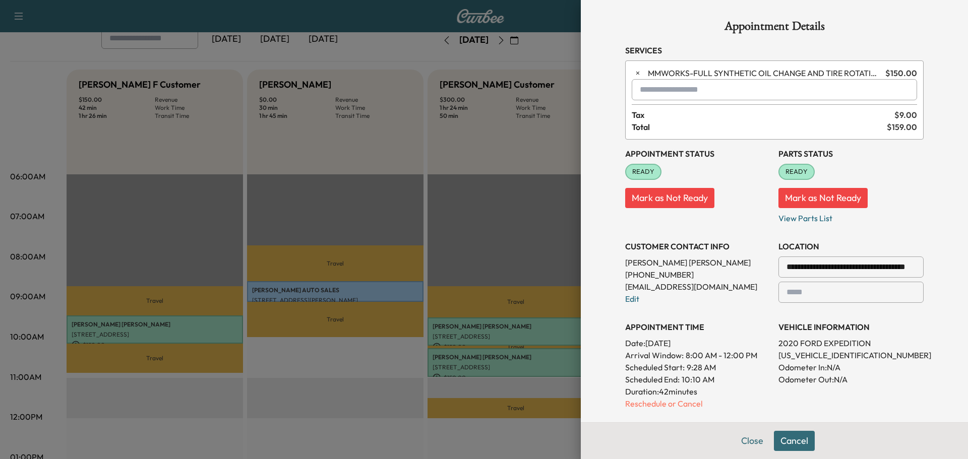
click at [661, 94] on input "text" at bounding box center [773, 89] width 285 height 21
click at [690, 117] on p "TJJ - Tech: [PERSON_NAME]" at bounding box center [737, 116] width 219 height 14
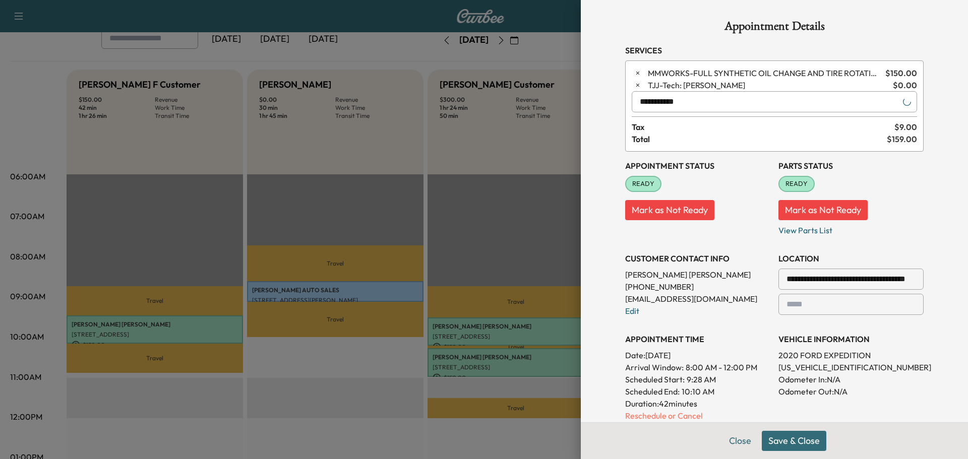
type input "**********"
click at [783, 439] on button "Save & Close" at bounding box center [793, 441] width 65 height 20
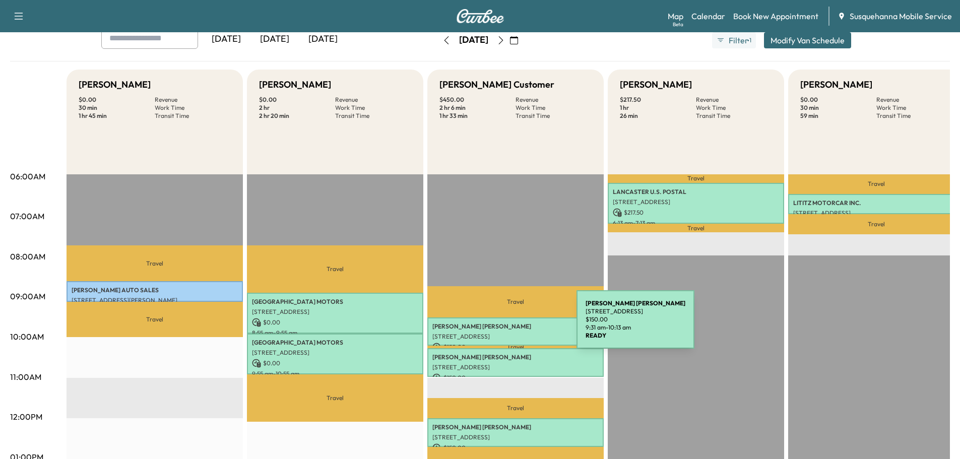
click at [501, 326] on p "[PERSON_NAME]" at bounding box center [515, 327] width 166 height 8
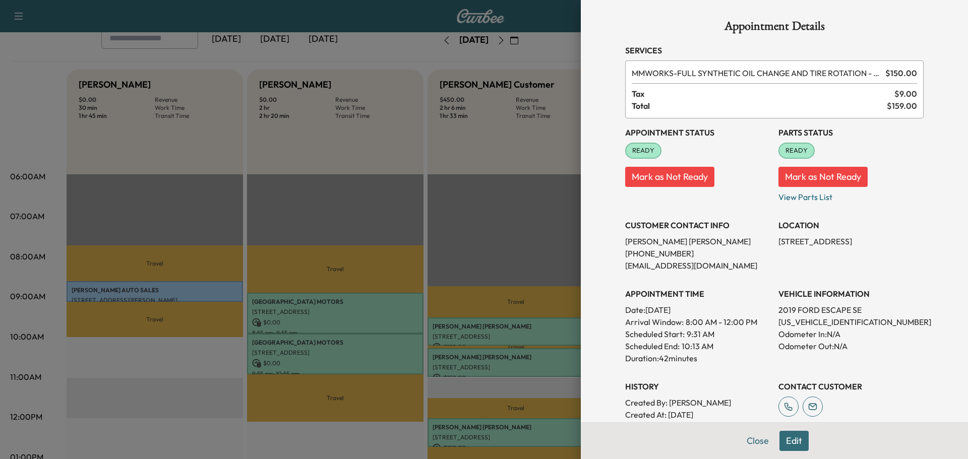
click at [780, 438] on button "Edit" at bounding box center [793, 441] width 29 height 20
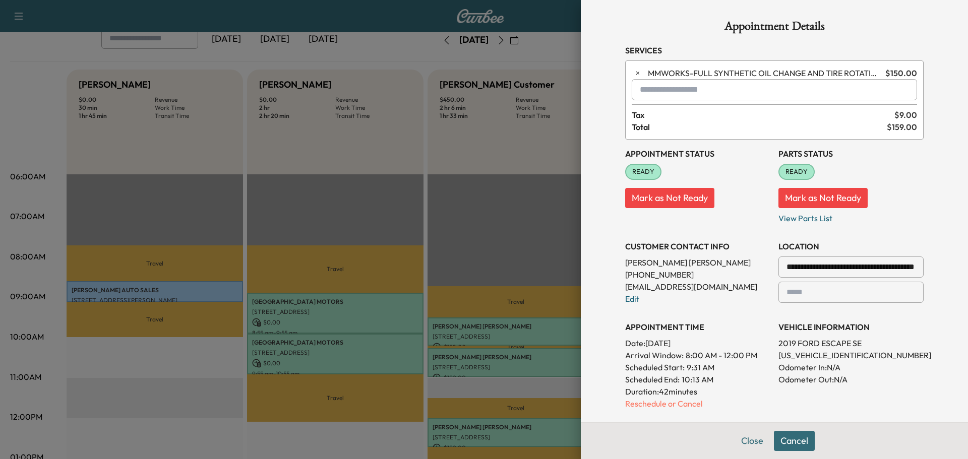
click at [704, 93] on input "text" at bounding box center [773, 89] width 285 height 21
click at [689, 121] on p "TBF - Tech: [PERSON_NAME] F" at bounding box center [737, 116] width 219 height 14
type input "**********"
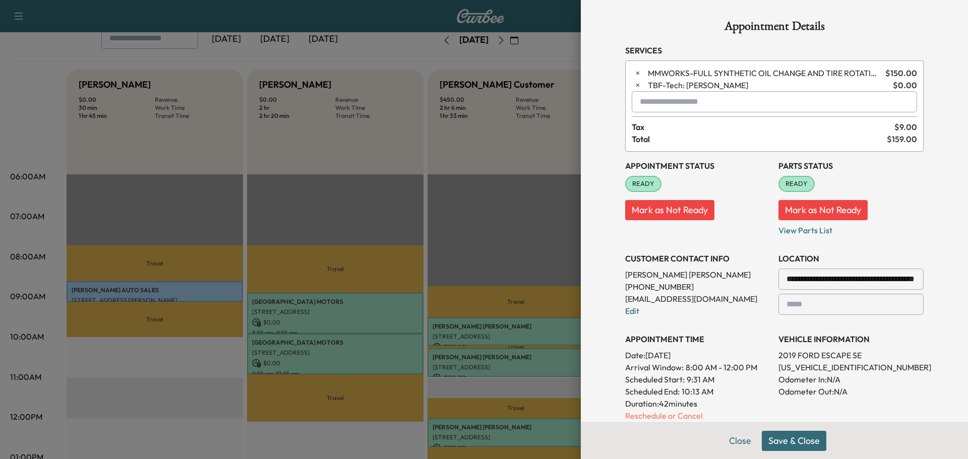
click at [769, 435] on button "Save & Close" at bounding box center [793, 441] width 65 height 20
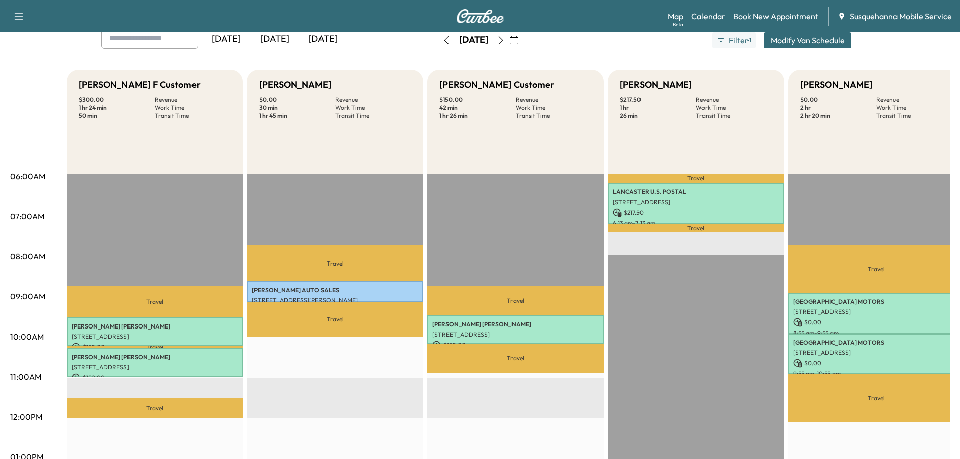
click at [784, 12] on link "Book New Appointment" at bounding box center [775, 16] width 85 height 12
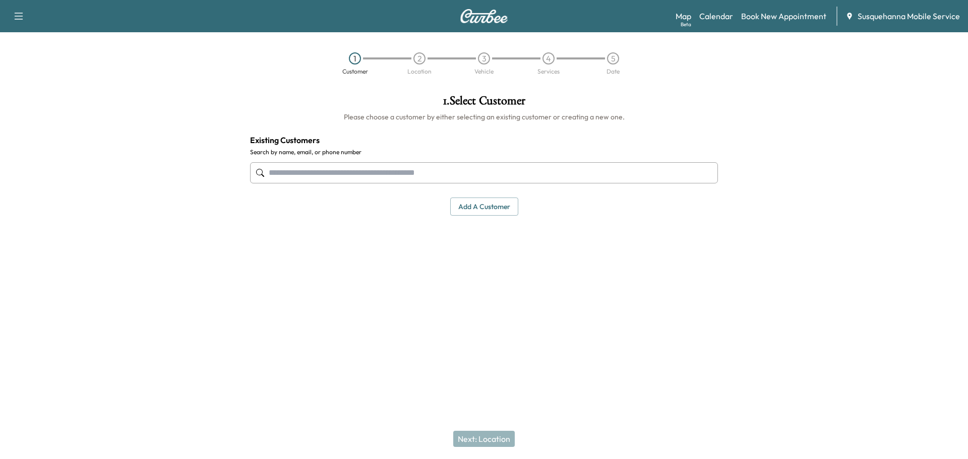
click at [462, 170] on input "text" at bounding box center [484, 172] width 468 height 21
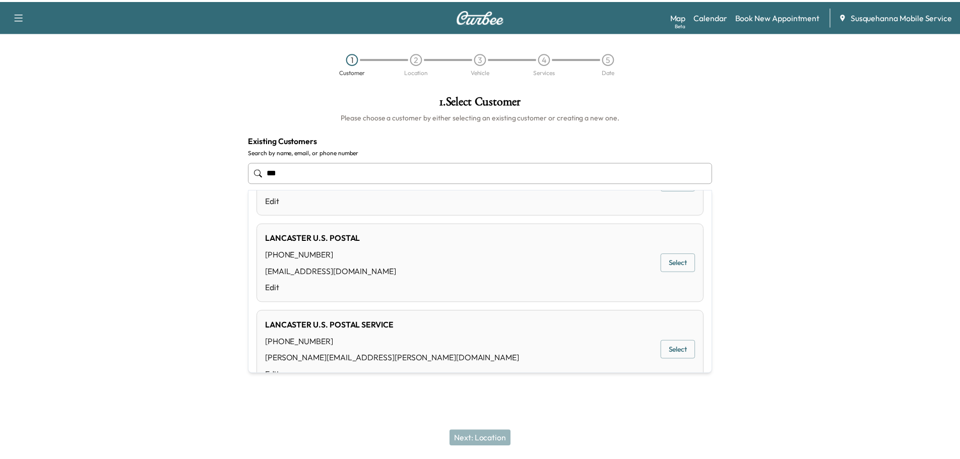
scroll to position [107, 0]
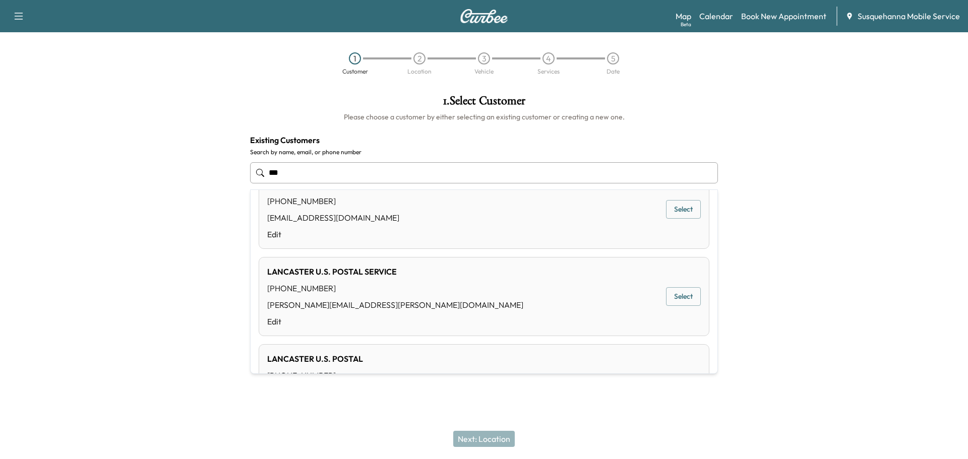
click at [420, 291] on div "LANCASTER U.S. POSTAL SERVICE [PHONE_NUMBER] [PERSON_NAME][EMAIL_ADDRESS][PERSO…" at bounding box center [484, 296] width 450 height 79
type input "**********"
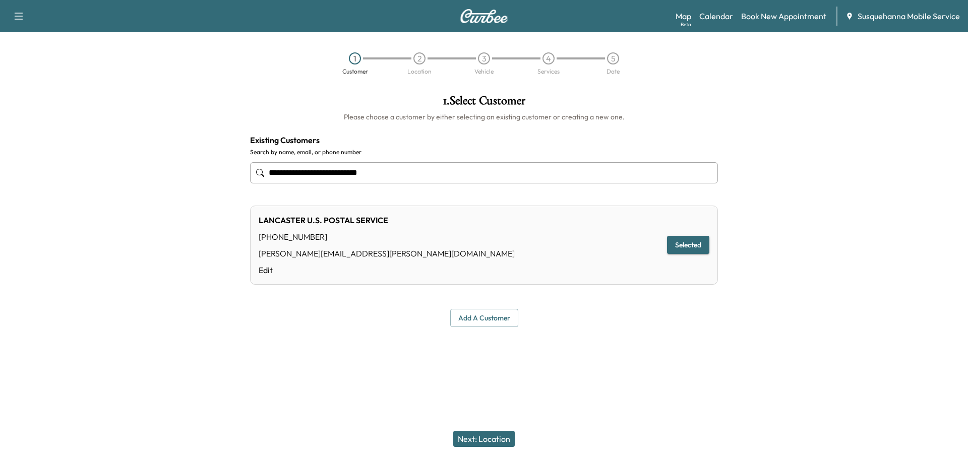
click at [471, 439] on button "Next: Location" at bounding box center [483, 439] width 61 height 16
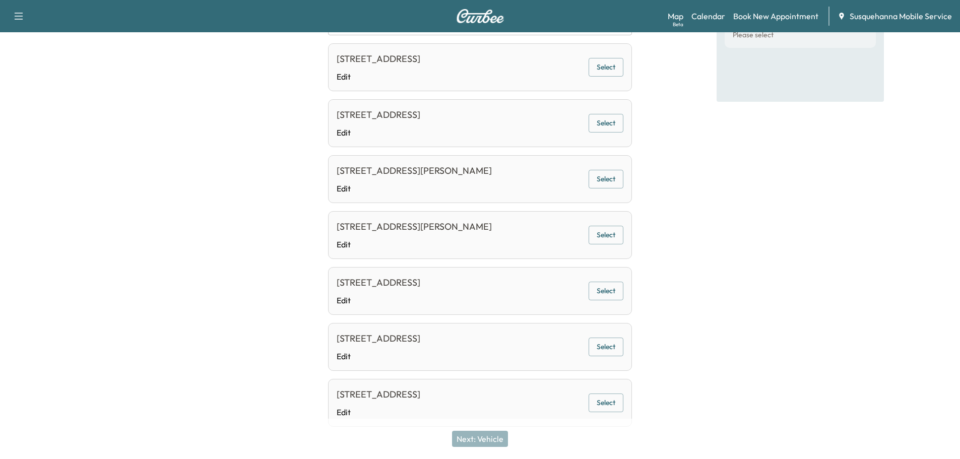
scroll to position [189, 0]
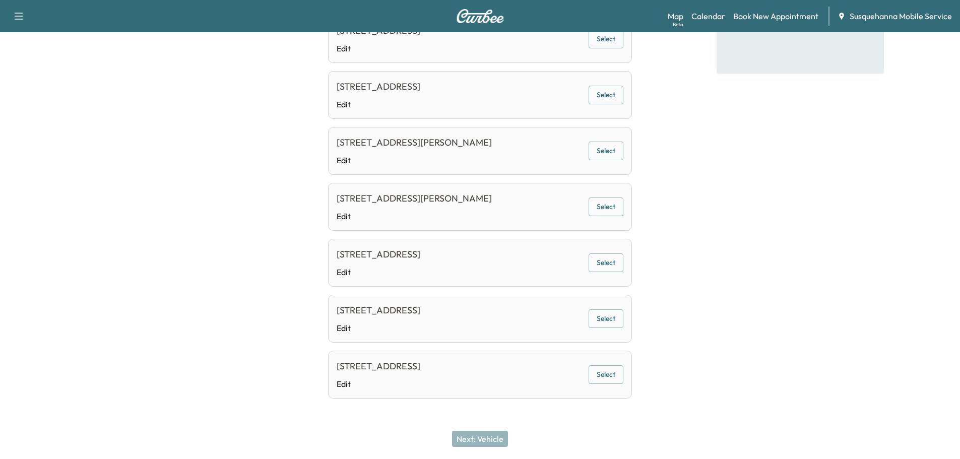
click at [599, 375] on button "Select" at bounding box center [606, 374] width 35 height 19
click at [504, 443] on button "Next: Vehicle" at bounding box center [480, 439] width 56 height 16
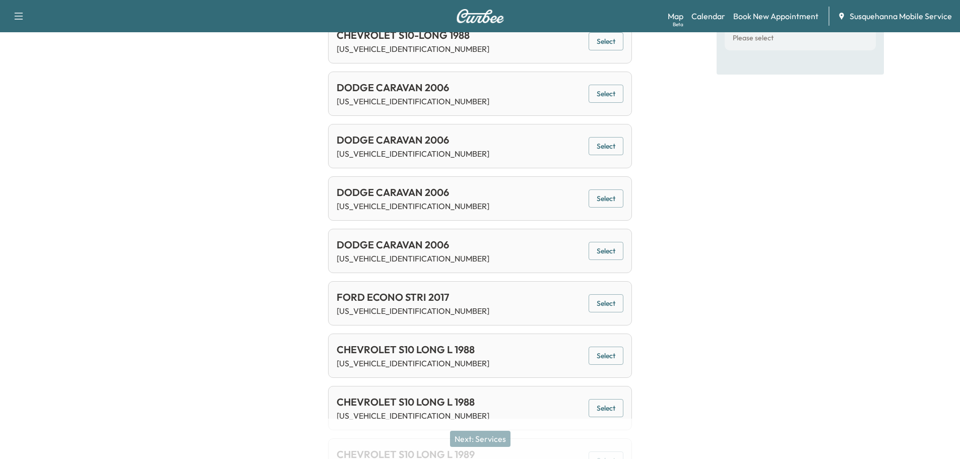
click at [594, 408] on button "Select" at bounding box center [606, 408] width 35 height 19
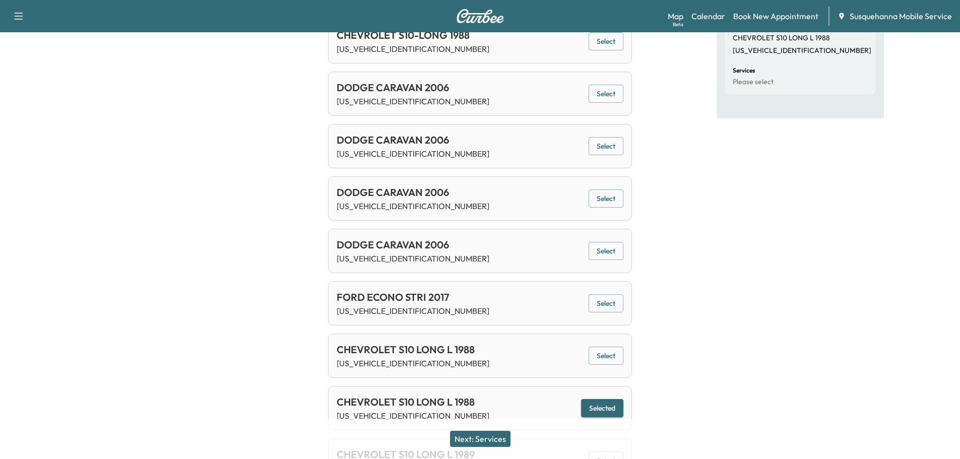
click at [502, 439] on button "Next: Services" at bounding box center [480, 439] width 60 height 16
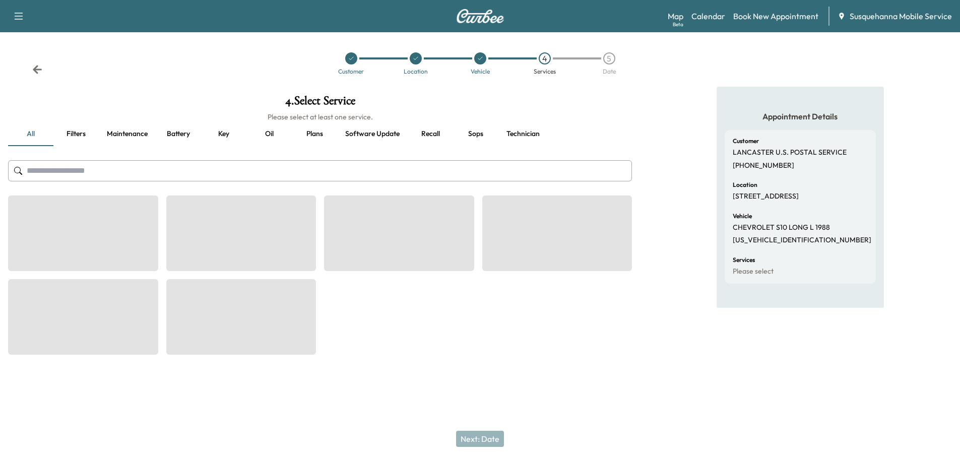
scroll to position [0, 0]
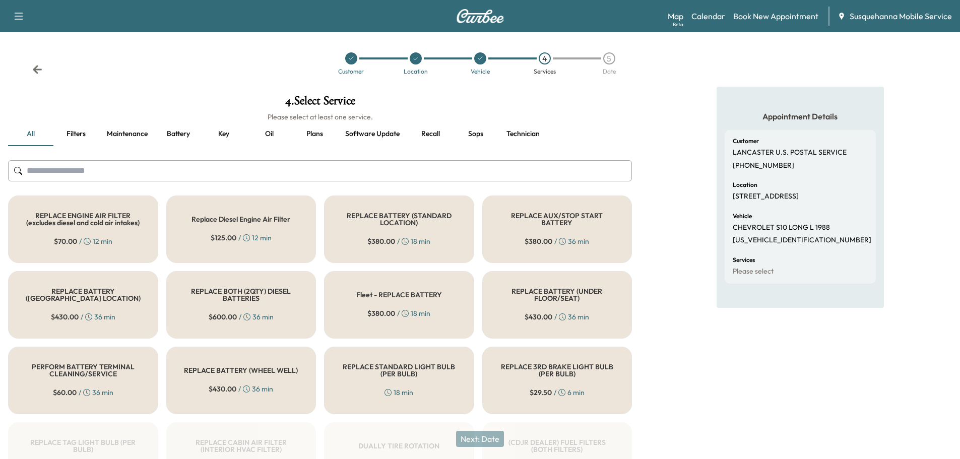
click at [366, 170] on input "text" at bounding box center [320, 170] width 624 height 21
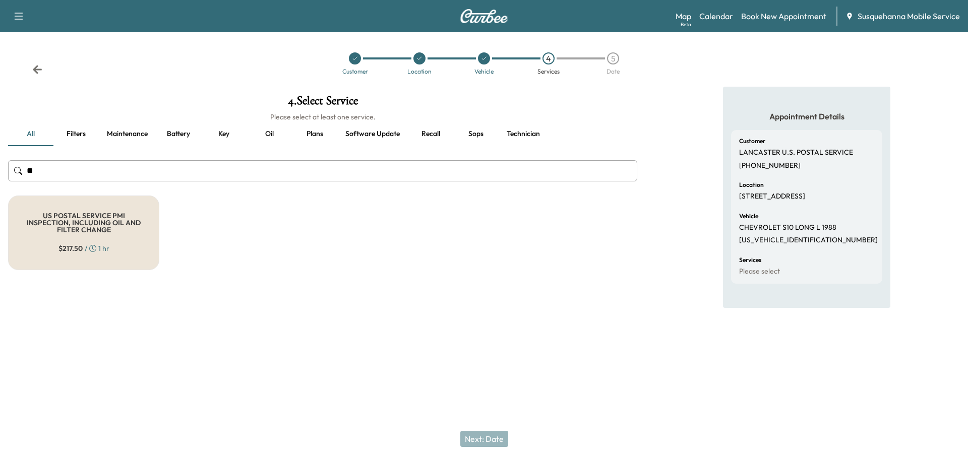
type input "**"
click at [123, 214] on h5 "US POSTAL SERVICE PMI INSPECTION, INCLUDING OIL AND FILTER CHANGE" at bounding box center [84, 222] width 118 height 21
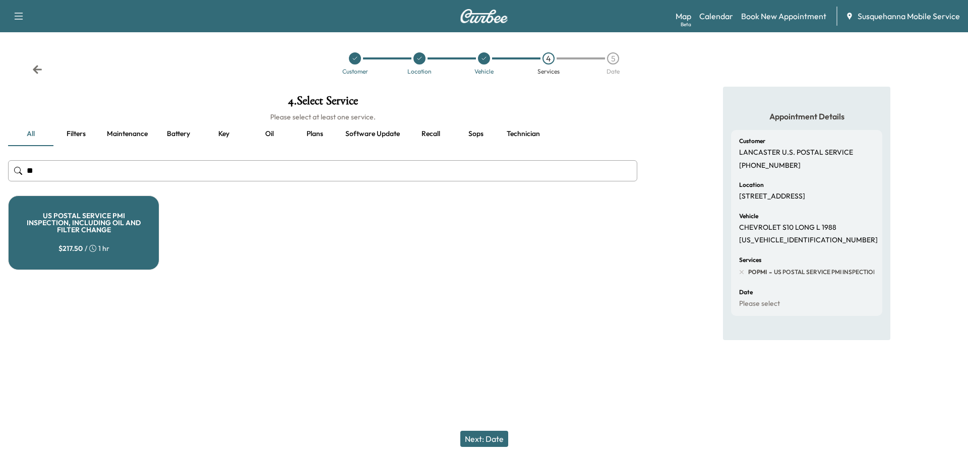
click at [477, 442] on button "Next: Date" at bounding box center [484, 439] width 48 height 16
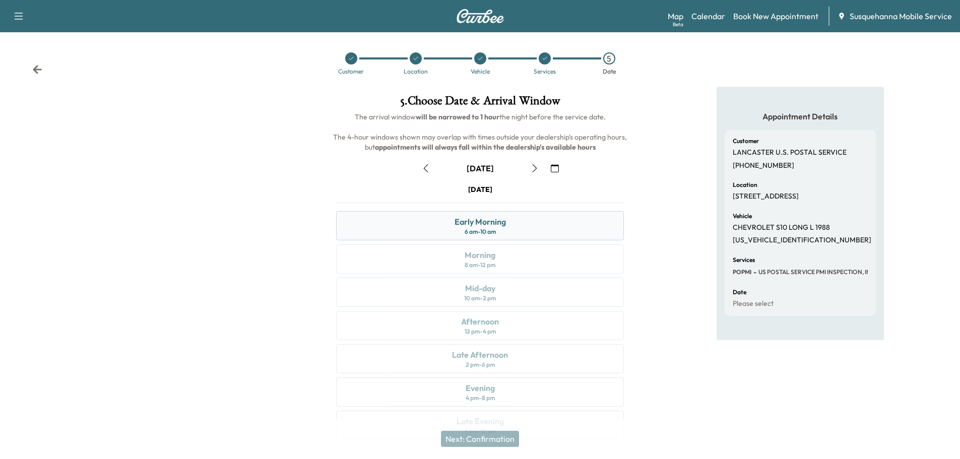
click at [514, 223] on div "Early Morning 6 am - 10 am" at bounding box center [480, 225] width 288 height 29
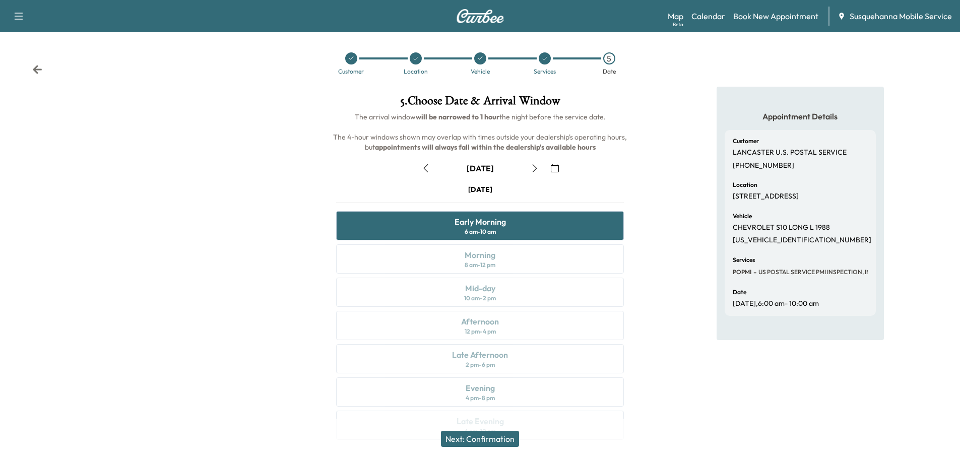
click at [511, 440] on button "Next: Confirmation" at bounding box center [480, 439] width 78 height 16
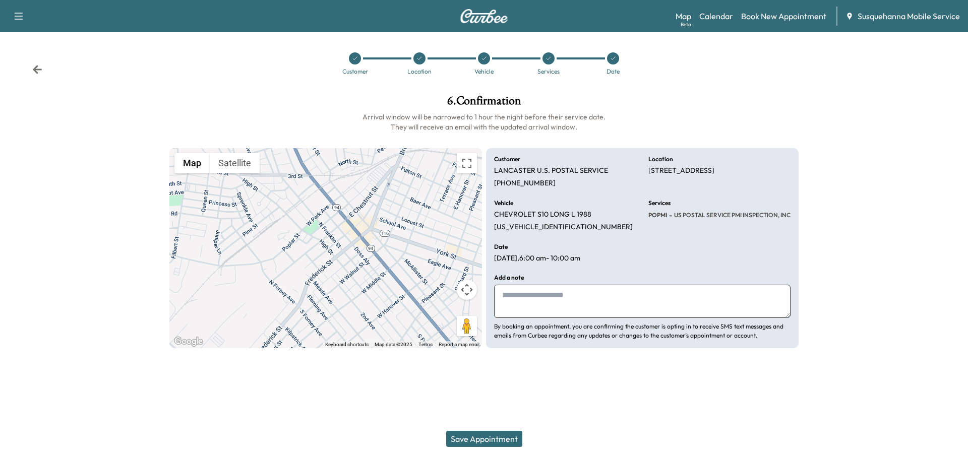
click at [488, 438] on button "Save Appointment" at bounding box center [484, 439] width 76 height 16
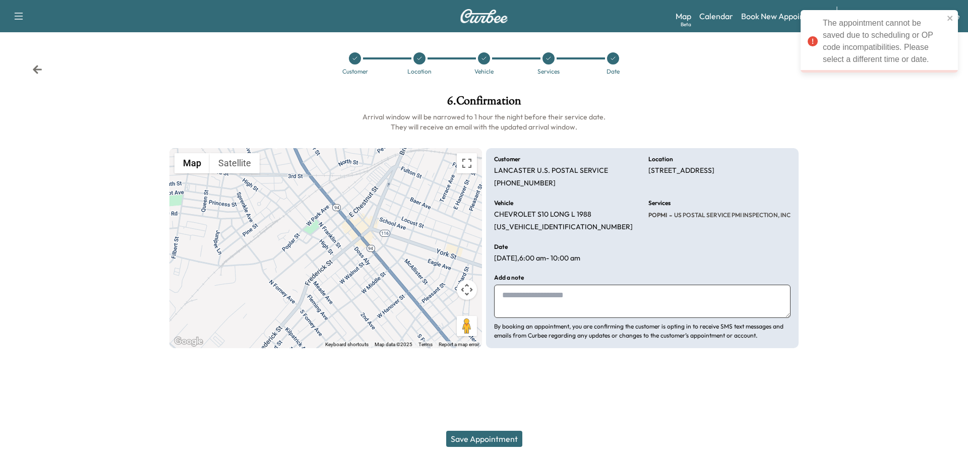
click at [45, 71] on div "Customer Location Vehicle Services Date" at bounding box center [484, 63] width 968 height 46
click at [41, 71] on icon at bounding box center [37, 70] width 10 height 10
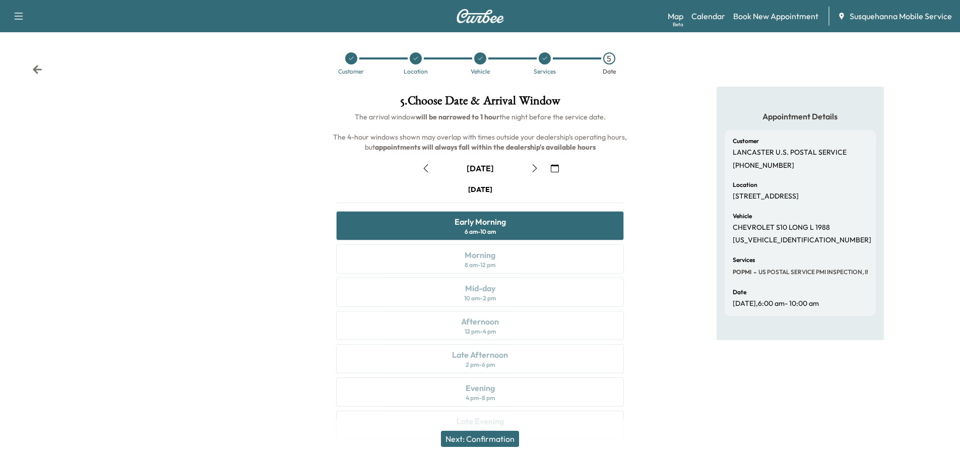
click at [41, 71] on icon at bounding box center [37, 70] width 10 height 10
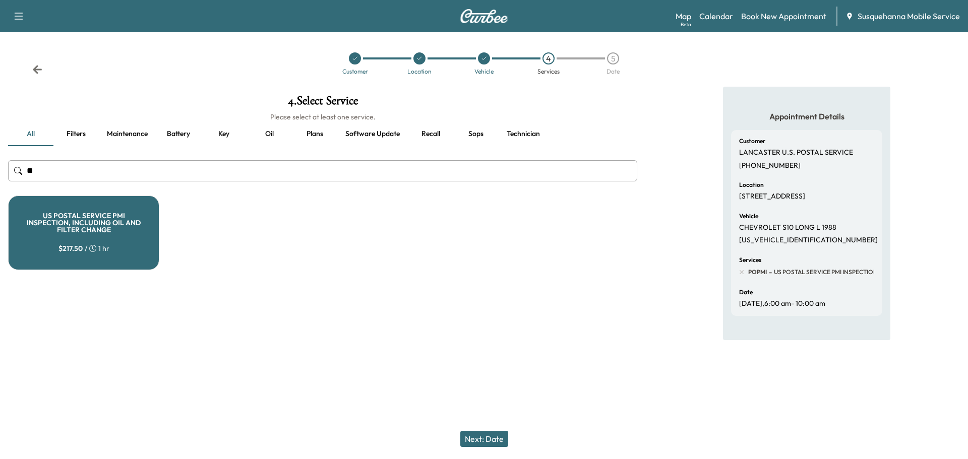
click at [41, 71] on icon at bounding box center [37, 70] width 10 height 10
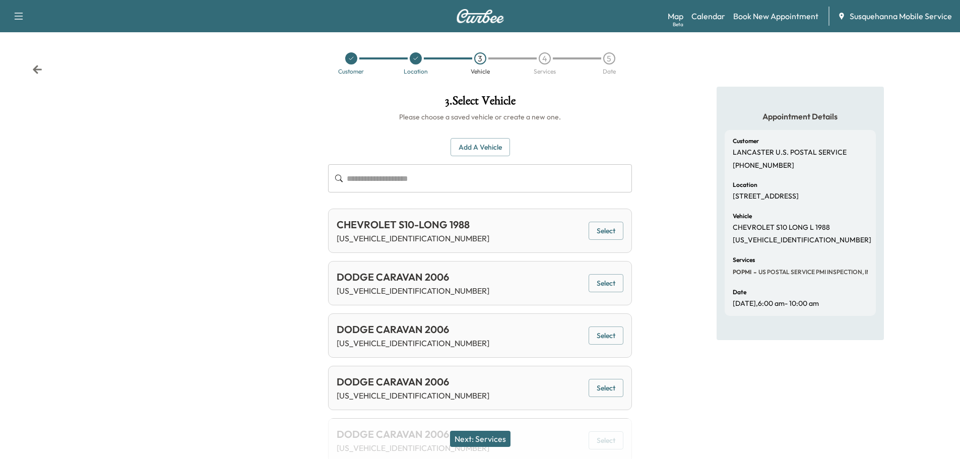
click at [41, 71] on icon at bounding box center [37, 70] width 10 height 10
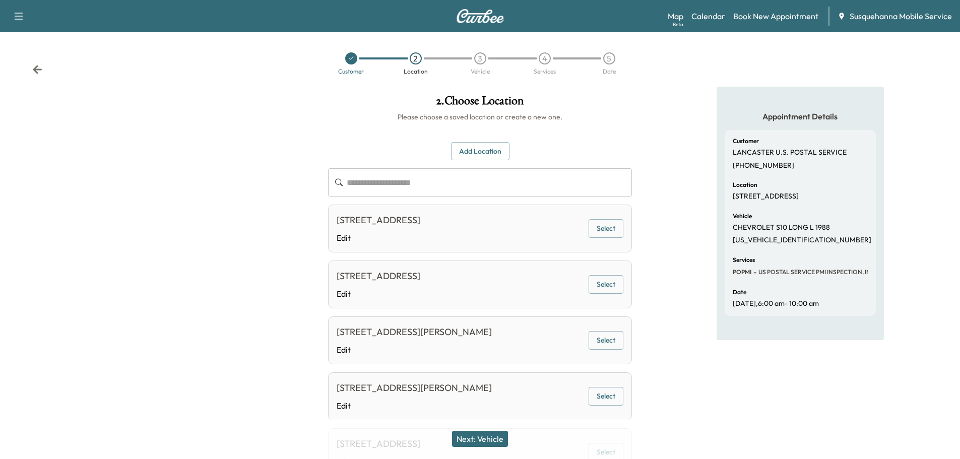
click at [420, 281] on div "[STREET_ADDRESS]" at bounding box center [379, 276] width 84 height 14
click at [491, 440] on button "Next: Vehicle" at bounding box center [480, 439] width 56 height 16
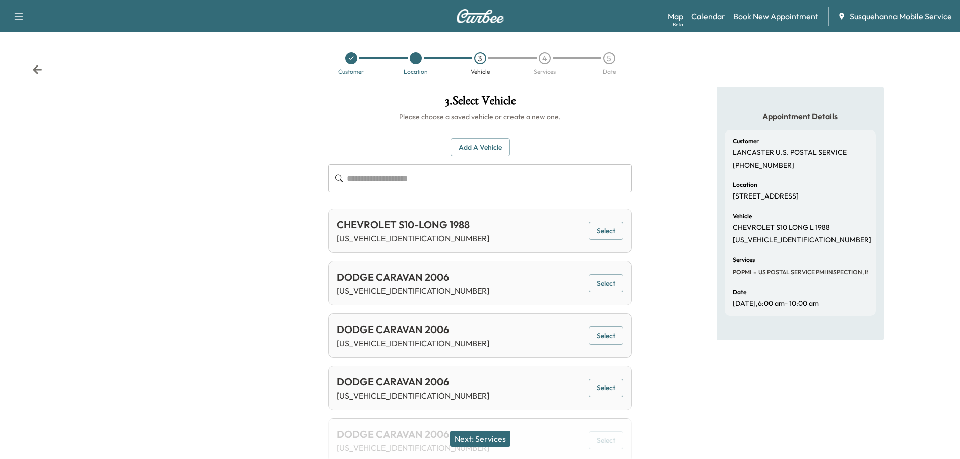
click at [41, 72] on icon at bounding box center [37, 70] width 10 height 10
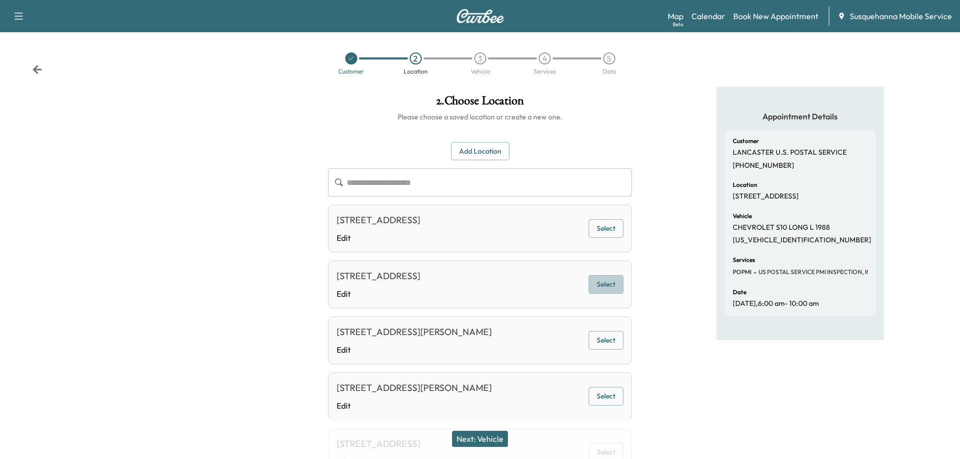
click at [608, 278] on button "Select" at bounding box center [606, 284] width 35 height 19
click at [495, 435] on button "Next: Vehicle" at bounding box center [480, 439] width 56 height 16
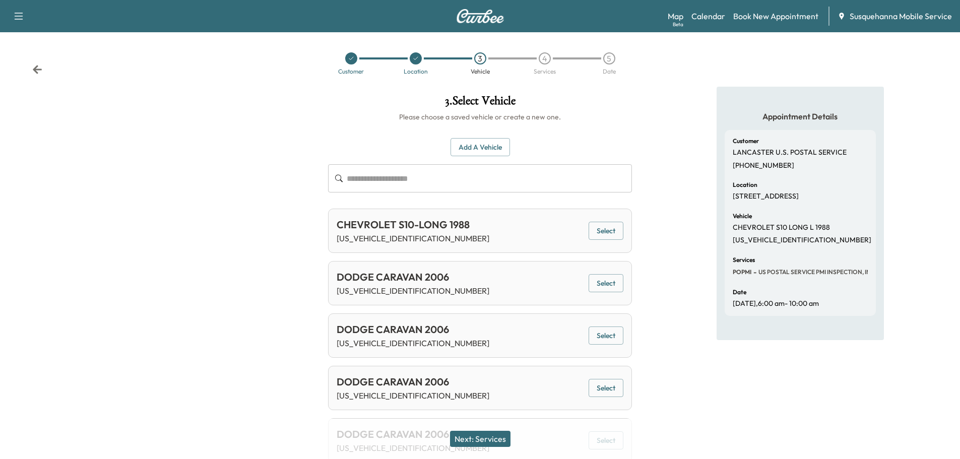
click at [494, 435] on button "Next: Services" at bounding box center [480, 439] width 60 height 16
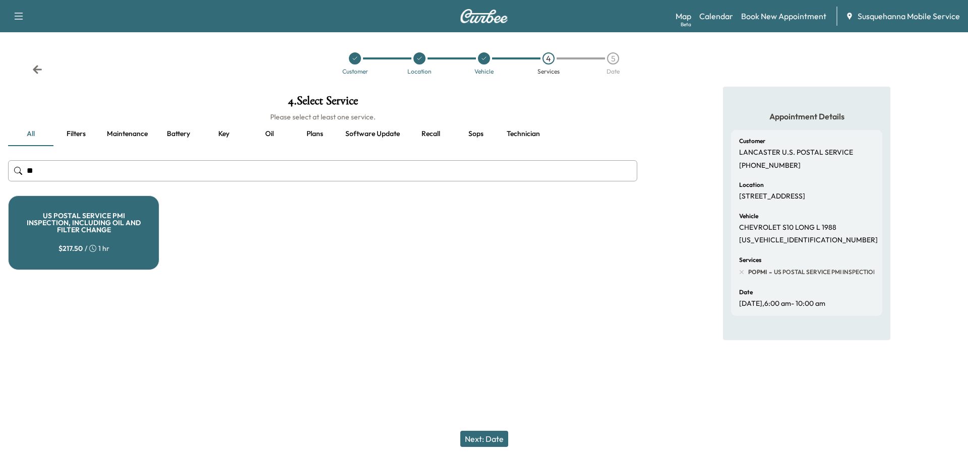
click at [494, 435] on button "Next: Date" at bounding box center [484, 439] width 48 height 16
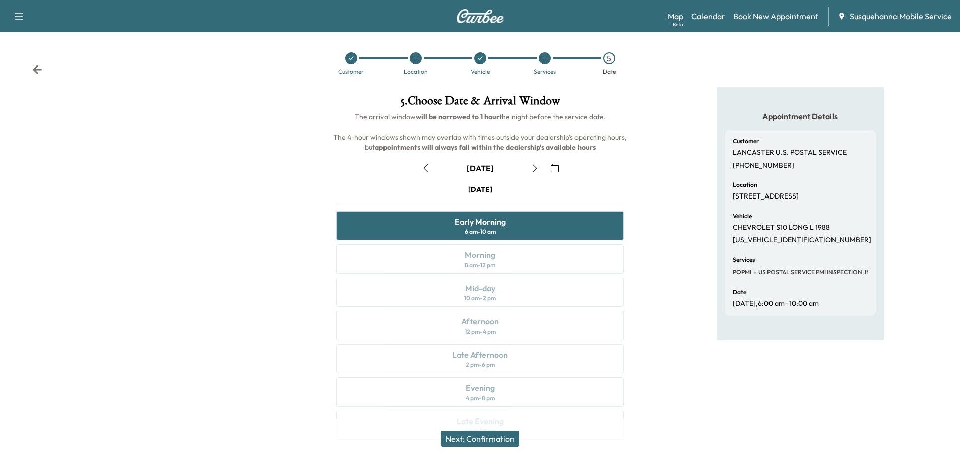
click at [494, 435] on button "Next: Confirmation" at bounding box center [480, 439] width 78 height 16
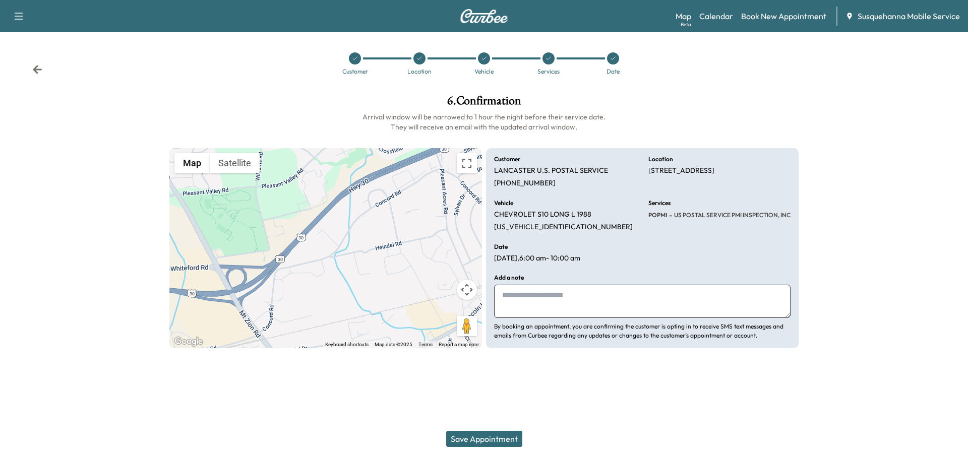
click at [501, 439] on button "Save Appointment" at bounding box center [484, 439] width 76 height 16
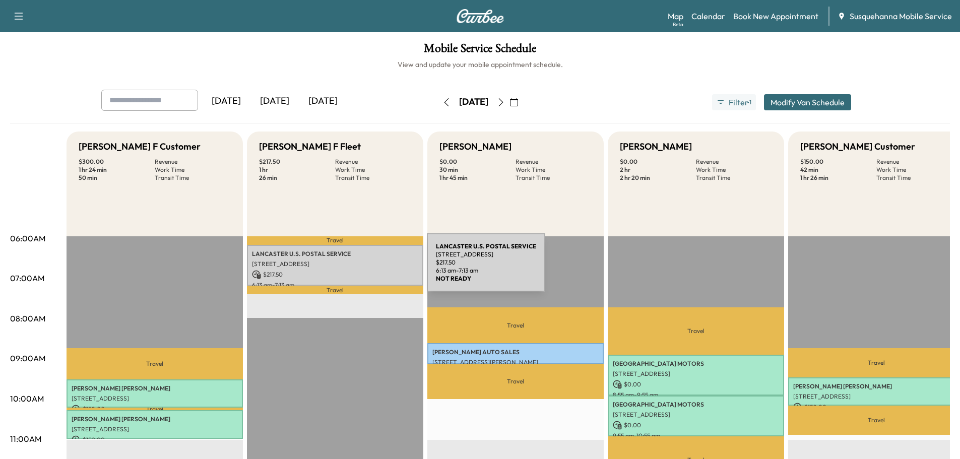
click at [341, 266] on p "[STREET_ADDRESS]" at bounding box center [335, 264] width 166 height 8
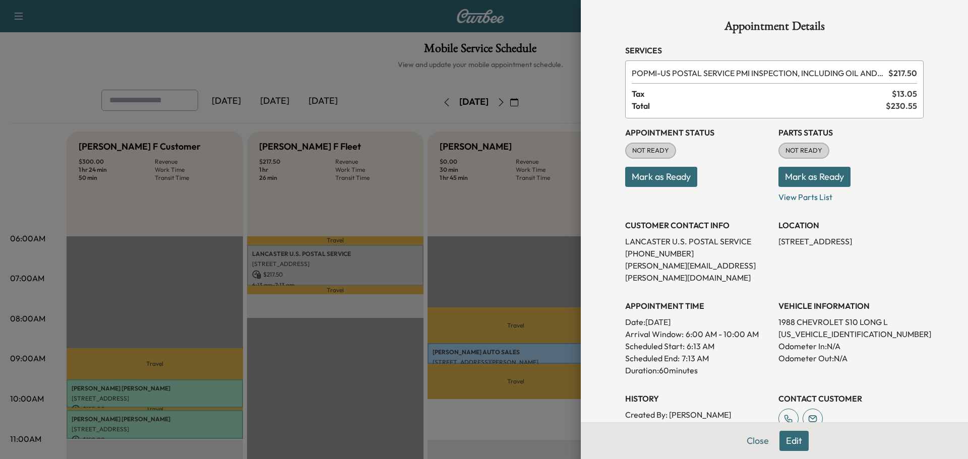
click at [794, 172] on button "Mark as Ready" at bounding box center [814, 177] width 72 height 20
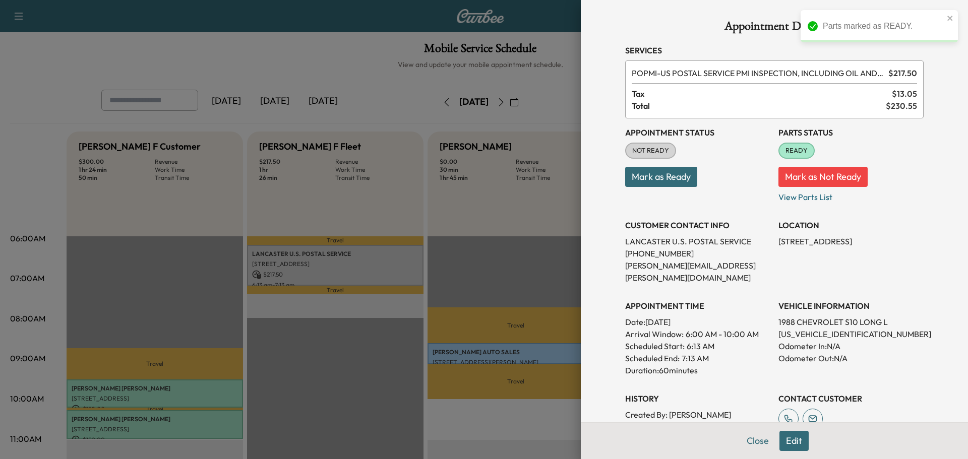
click at [651, 179] on button "Mark as Ready" at bounding box center [661, 177] width 72 height 20
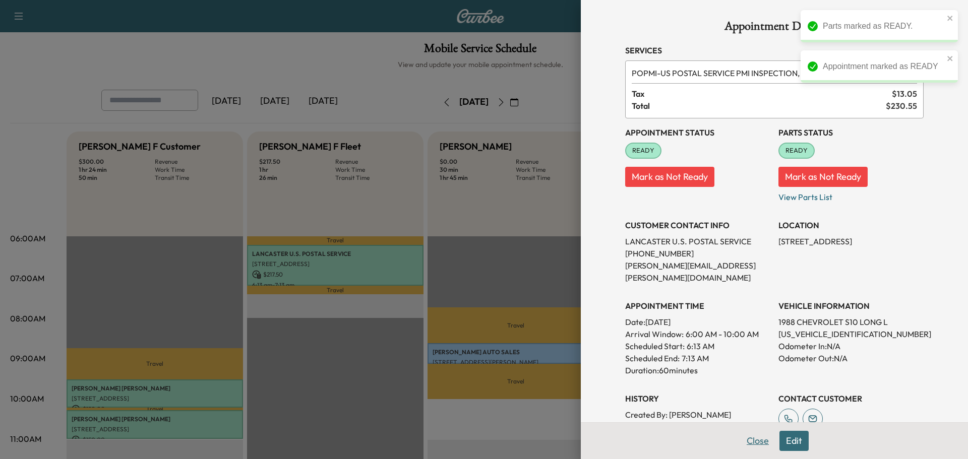
click at [745, 444] on button "Close" at bounding box center [757, 441] width 35 height 20
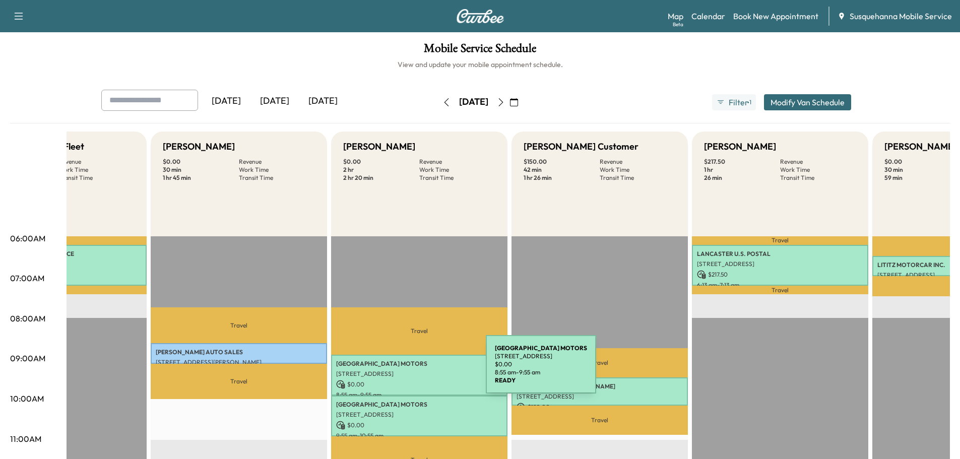
click at [410, 370] on p "[STREET_ADDRESS]" at bounding box center [419, 374] width 166 height 8
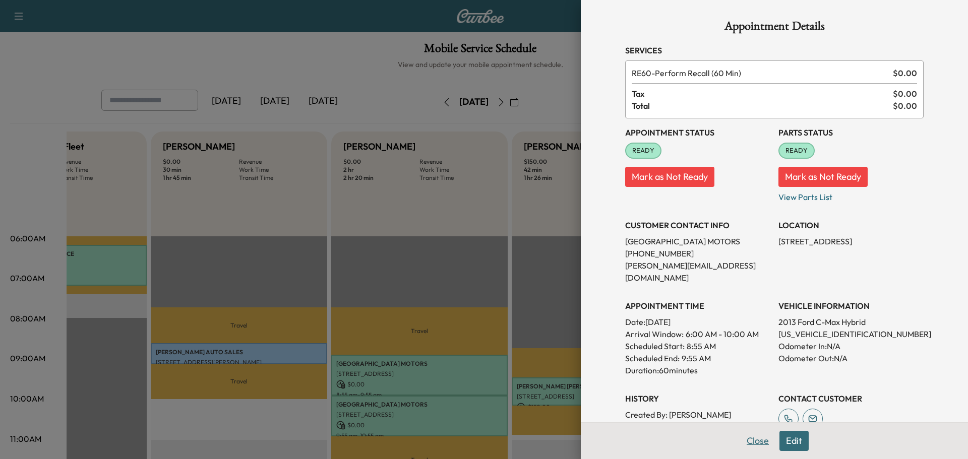
click at [746, 442] on button "Close" at bounding box center [757, 441] width 35 height 20
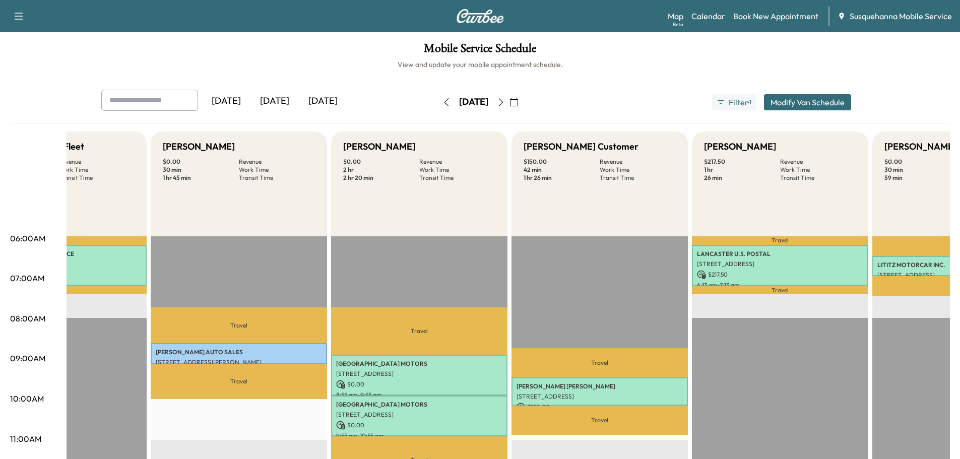
click at [771, 102] on button "Modify Van Schedule" at bounding box center [807, 102] width 87 height 16
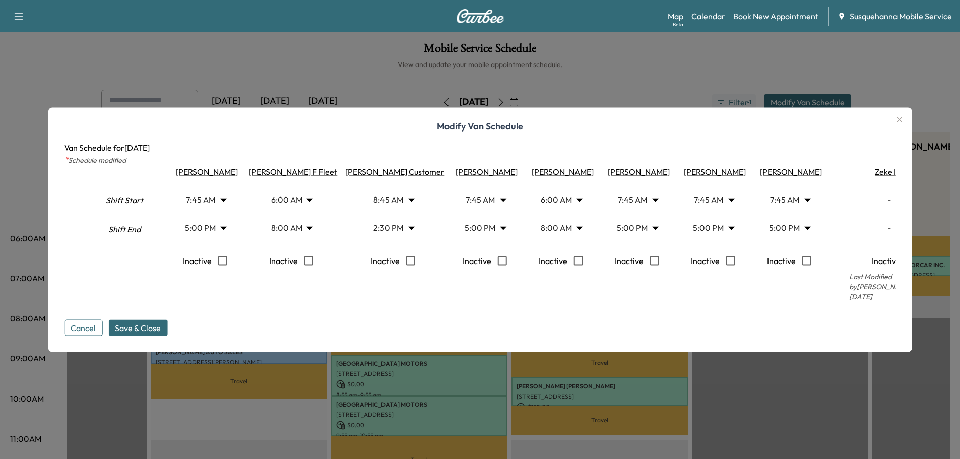
click at [902, 122] on icon "button" at bounding box center [899, 120] width 6 height 6
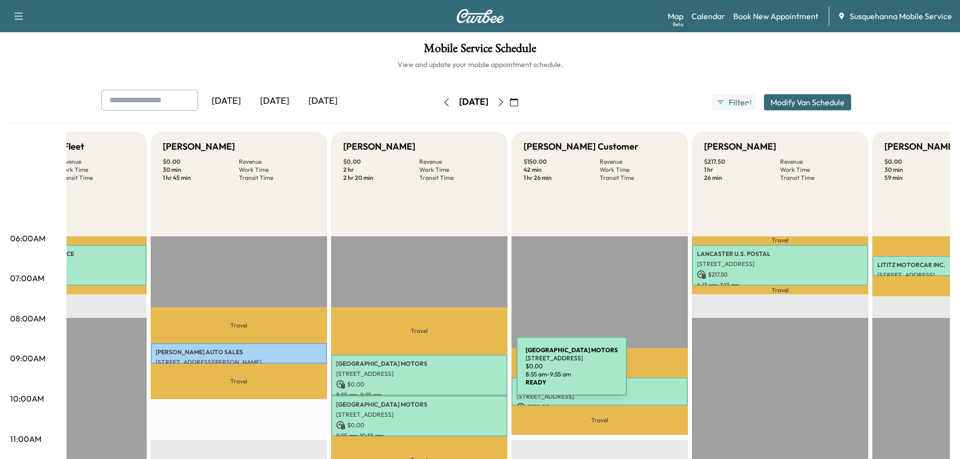
click at [441, 372] on p "[STREET_ADDRESS]" at bounding box center [419, 374] width 166 height 8
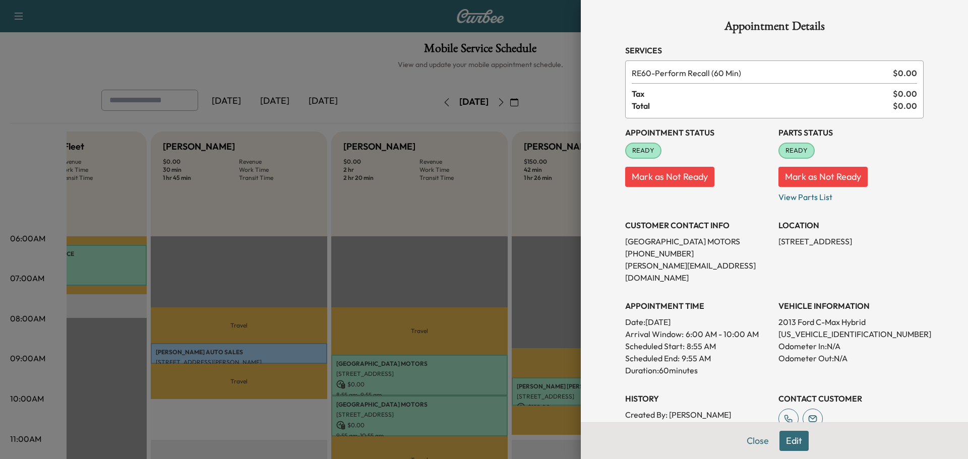
click at [784, 439] on button "Edit" at bounding box center [793, 441] width 29 height 20
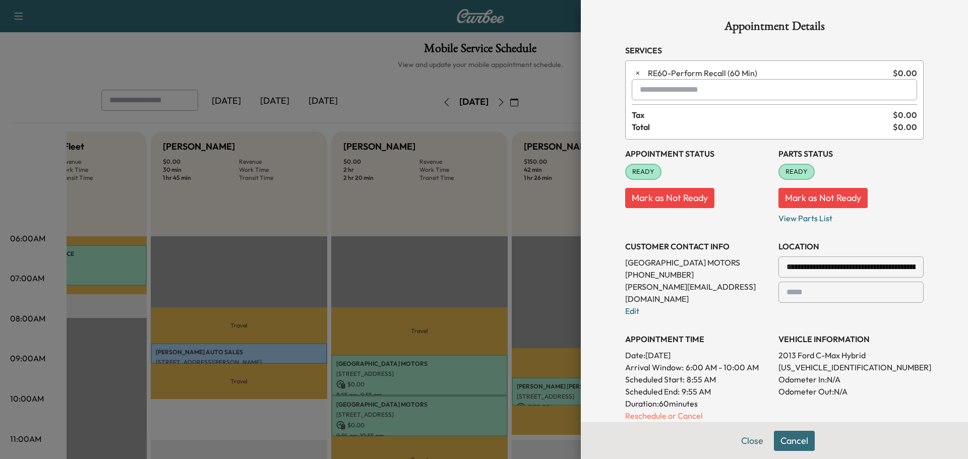
click at [697, 94] on input "text" at bounding box center [773, 89] width 285 height 21
click at [652, 120] on p "TCT - Tech: [PERSON_NAME]" at bounding box center [737, 116] width 219 height 14
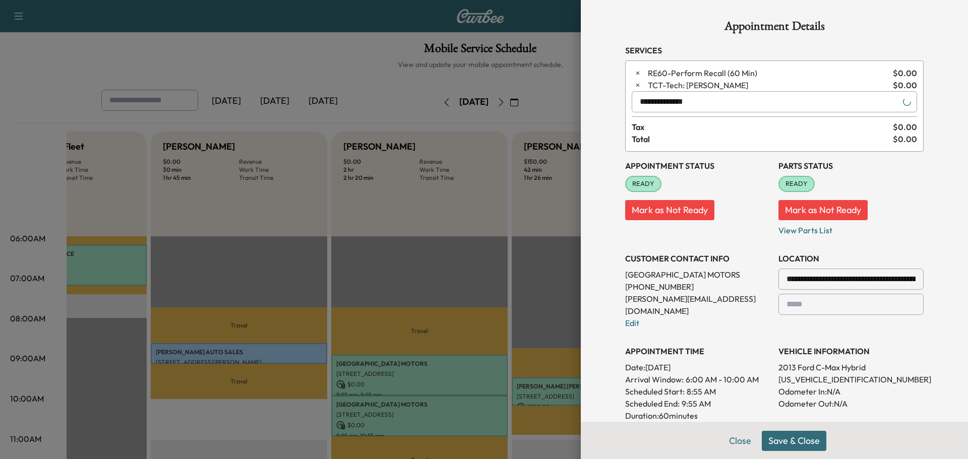
type input "**********"
click at [792, 438] on button "Save & Close" at bounding box center [793, 441] width 65 height 20
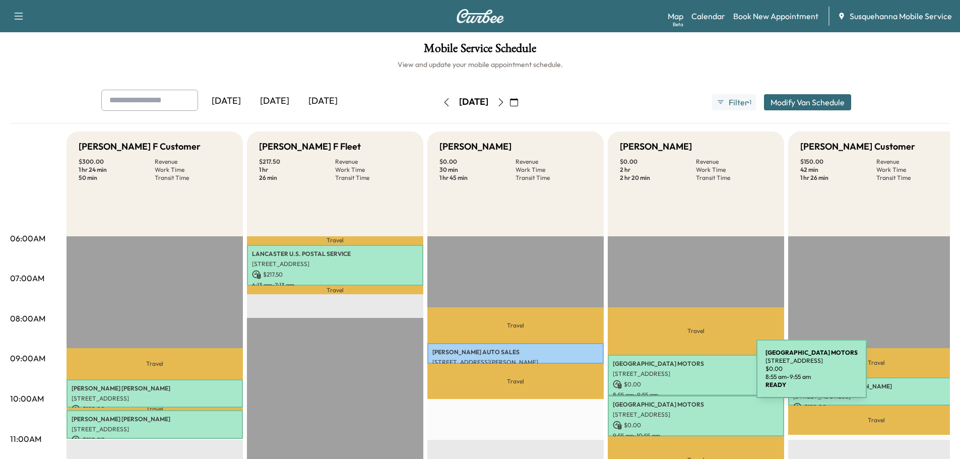
click at [681, 375] on p "[STREET_ADDRESS]" at bounding box center [696, 374] width 166 height 8
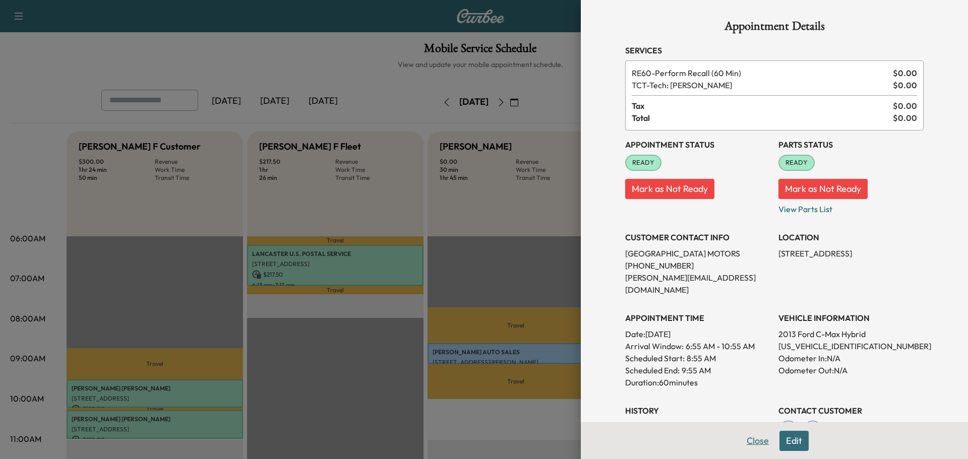
click at [754, 439] on button "Close" at bounding box center [757, 441] width 35 height 20
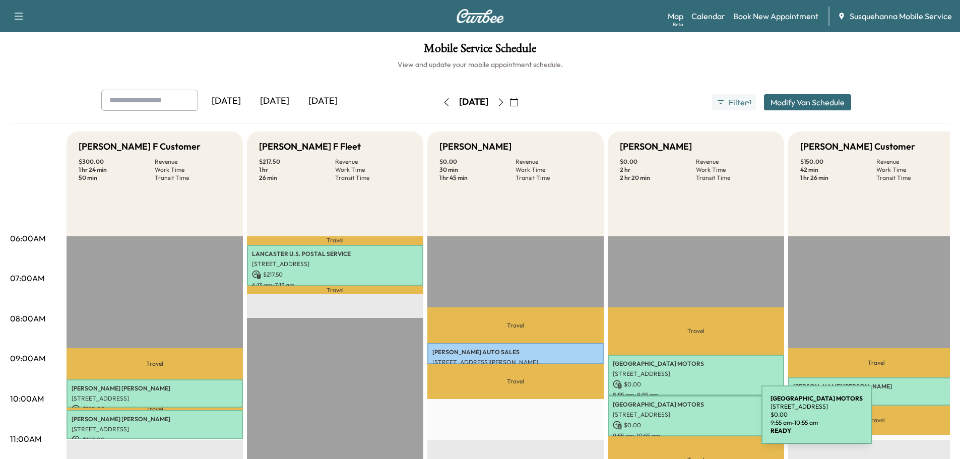
click at [686, 421] on p "$ 0.00" at bounding box center [696, 425] width 166 height 9
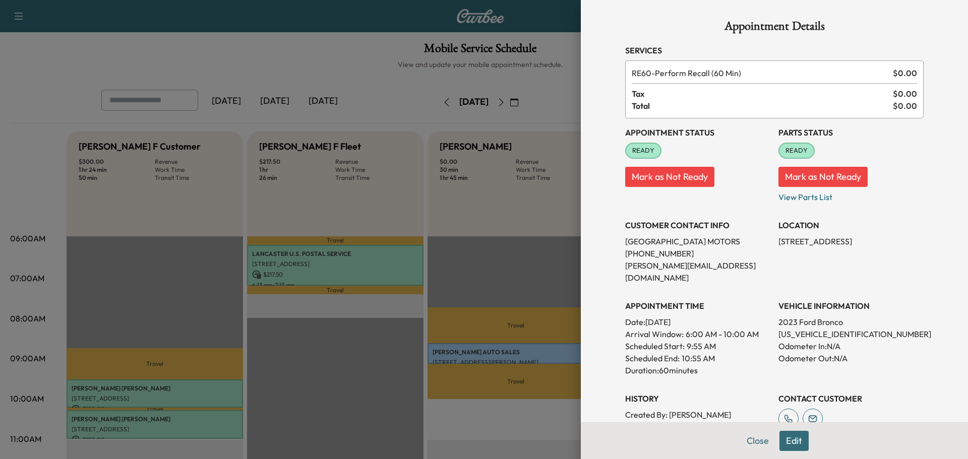
click at [789, 441] on button "Edit" at bounding box center [793, 441] width 29 height 20
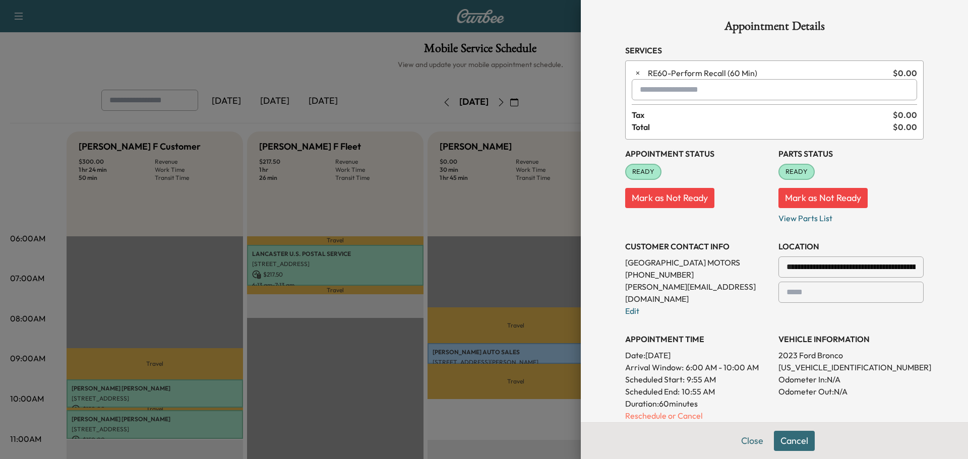
click at [649, 84] on input "text" at bounding box center [773, 89] width 285 height 21
click at [656, 112] on p "TCT - Tech: [PERSON_NAME]" at bounding box center [737, 116] width 219 height 14
type input "**********"
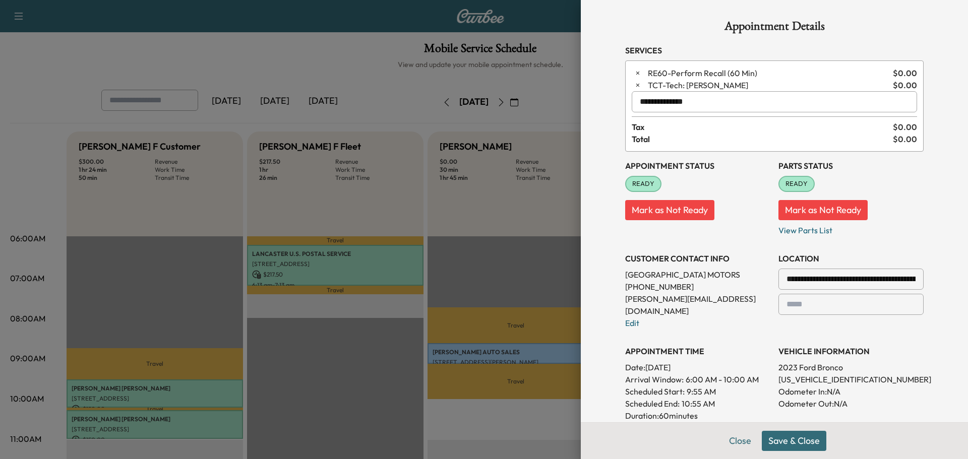
click at [778, 441] on button "Save & Close" at bounding box center [793, 441] width 65 height 20
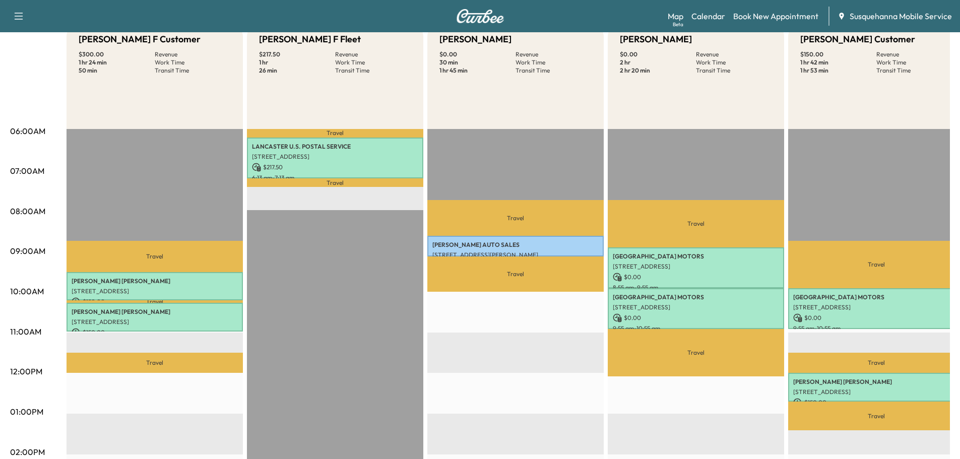
scroll to position [161, 0]
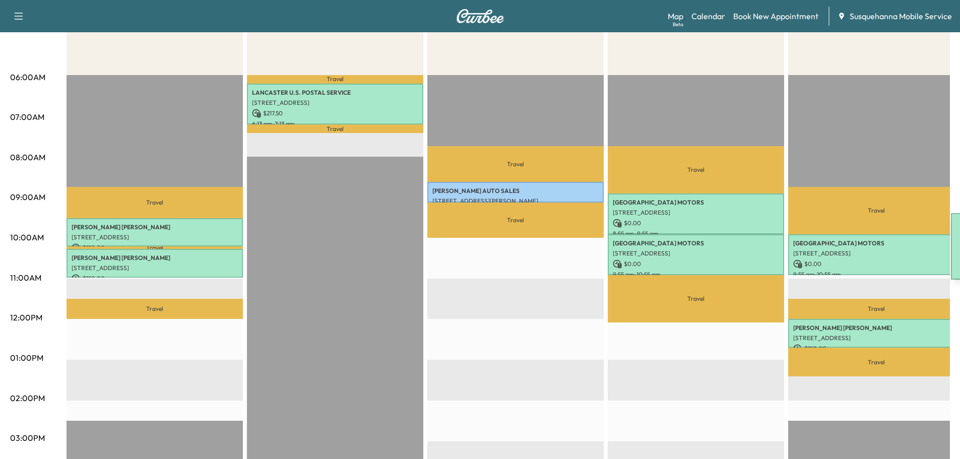
click at [875, 249] on p "[STREET_ADDRESS]" at bounding box center [876, 253] width 166 height 8
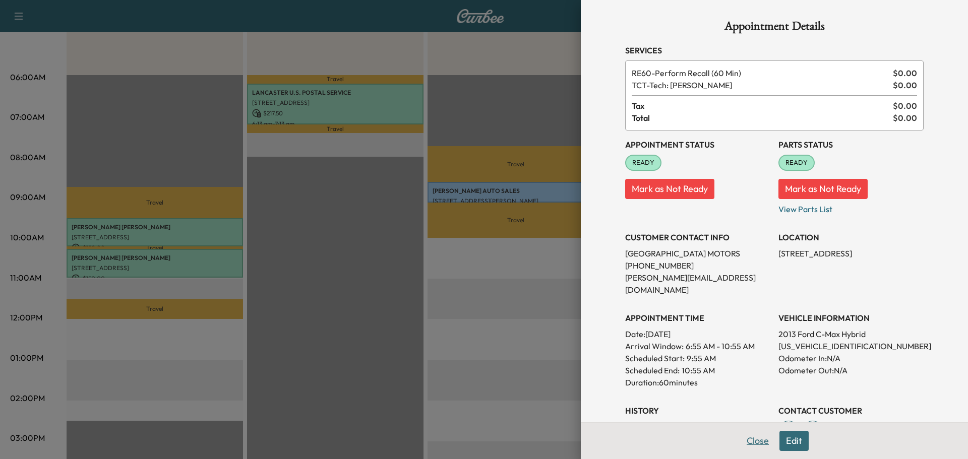
click at [753, 445] on button "Close" at bounding box center [757, 441] width 35 height 20
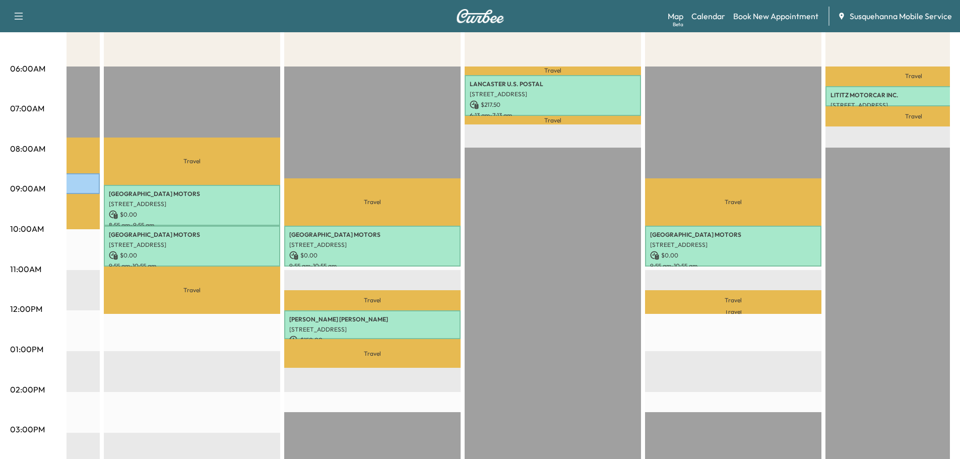
scroll to position [0, 0]
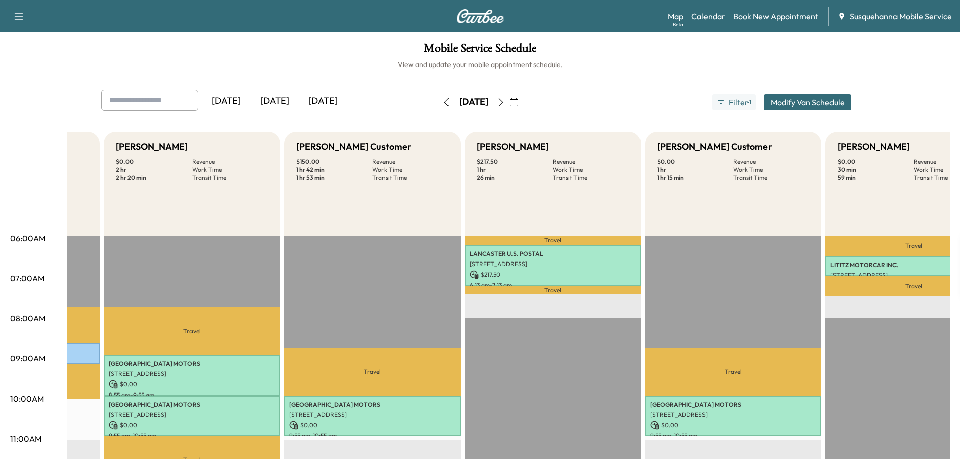
click at [886, 264] on p "LITITZ MOTORCAR INC." at bounding box center [913, 265] width 166 height 8
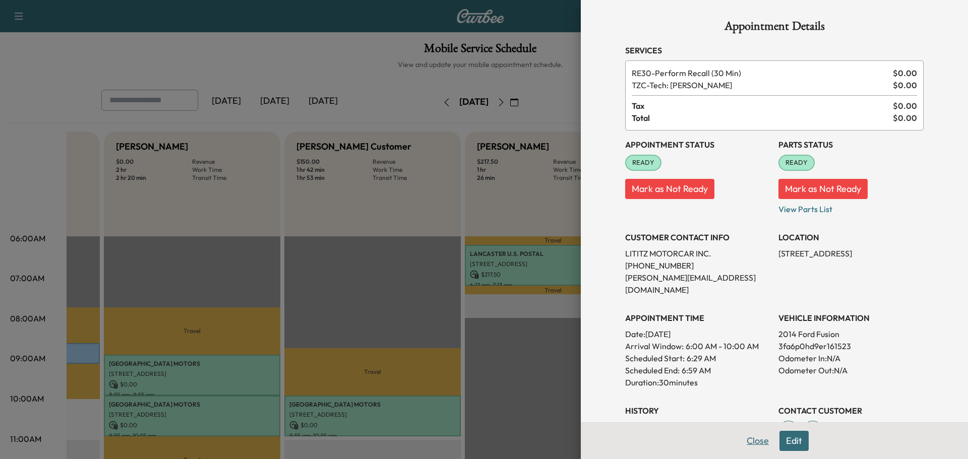
click at [758, 443] on button "Close" at bounding box center [757, 441] width 35 height 20
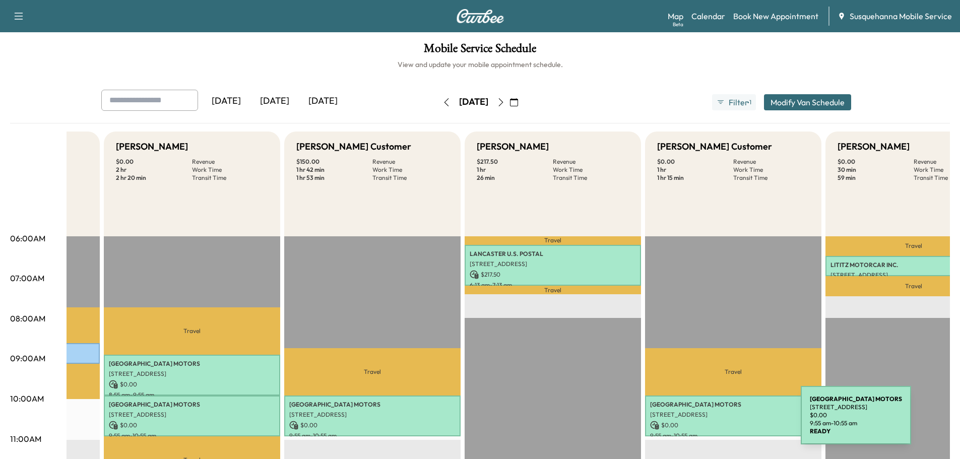
click at [725, 421] on p "$ 0.00" at bounding box center [733, 425] width 166 height 9
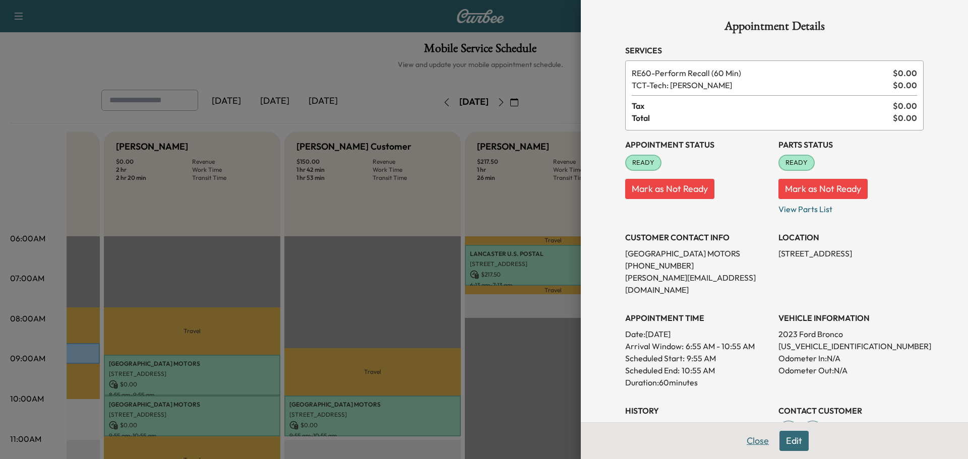
click at [743, 440] on button "Close" at bounding box center [757, 441] width 35 height 20
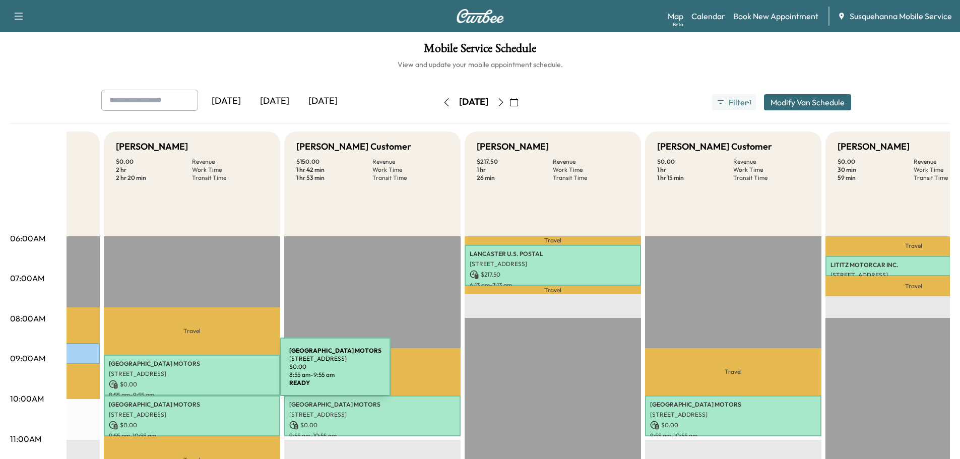
click at [205, 373] on p "[STREET_ADDRESS]" at bounding box center [192, 374] width 166 height 8
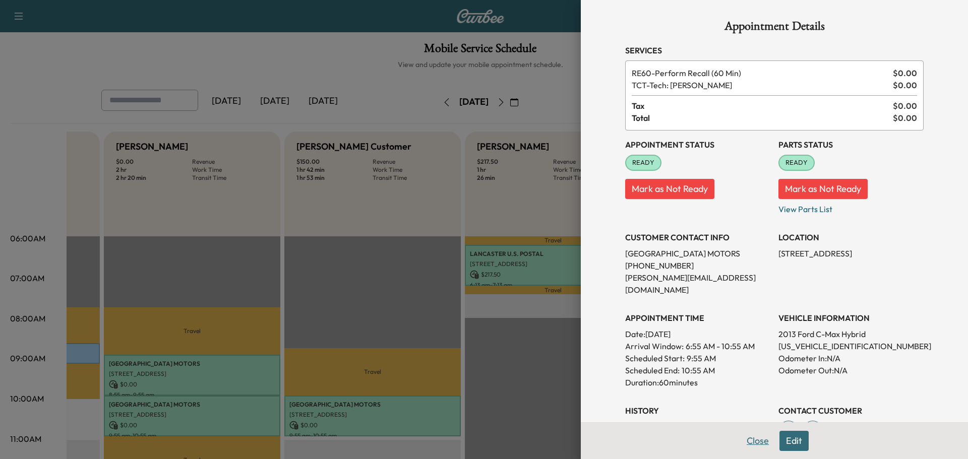
click at [747, 437] on button "Close" at bounding box center [757, 441] width 35 height 20
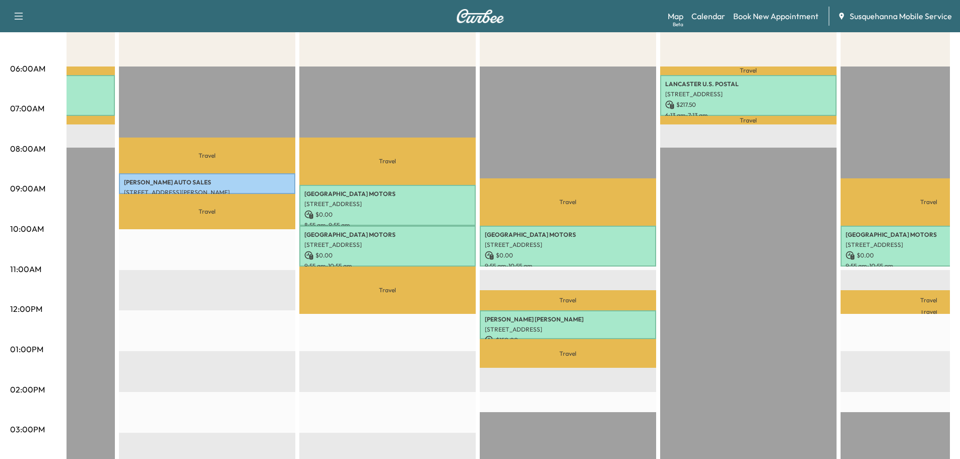
scroll to position [62, 0]
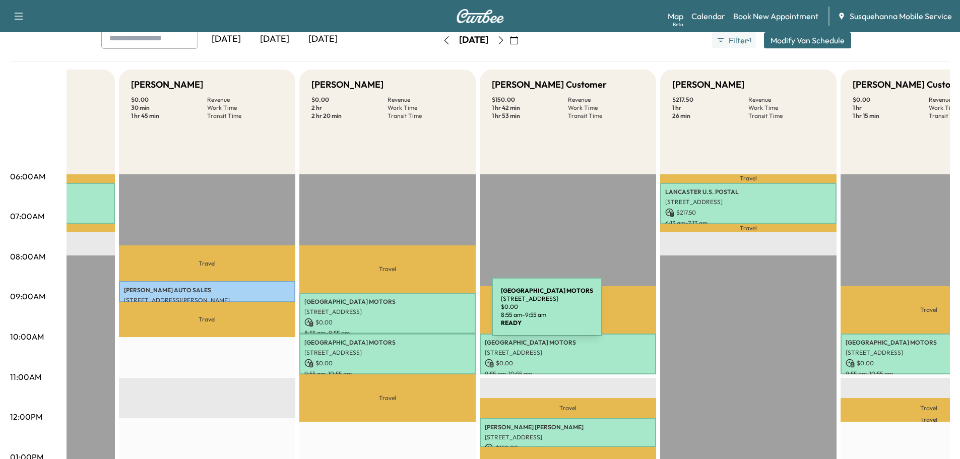
click at [416, 313] on p "[STREET_ADDRESS]" at bounding box center [387, 312] width 166 height 8
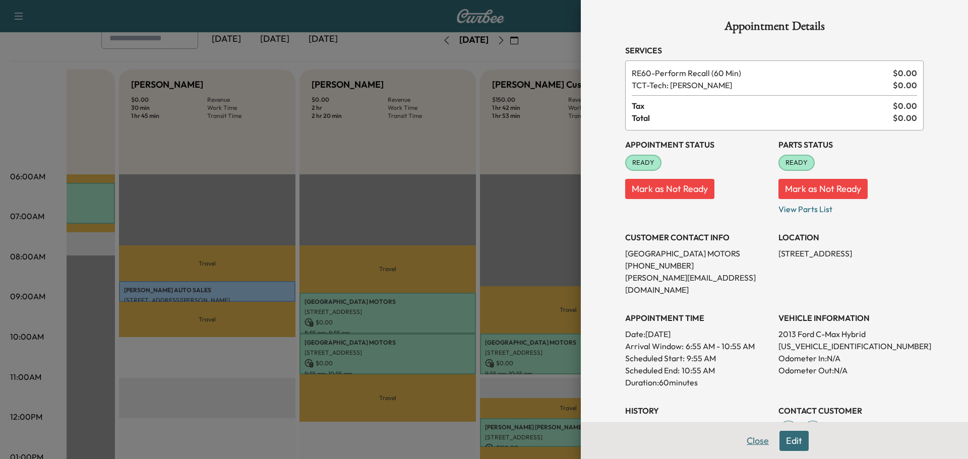
click at [744, 440] on button "Close" at bounding box center [757, 441] width 35 height 20
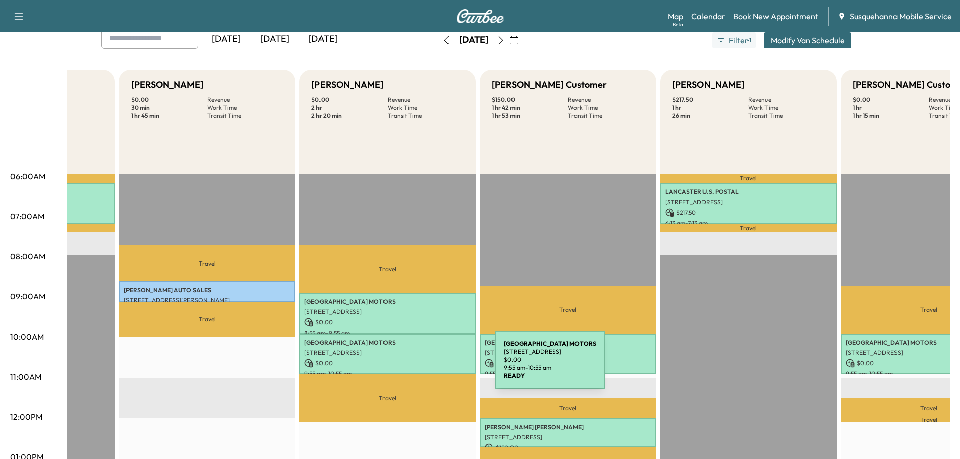
click at [420, 359] on p "$ 0.00" at bounding box center [387, 363] width 166 height 9
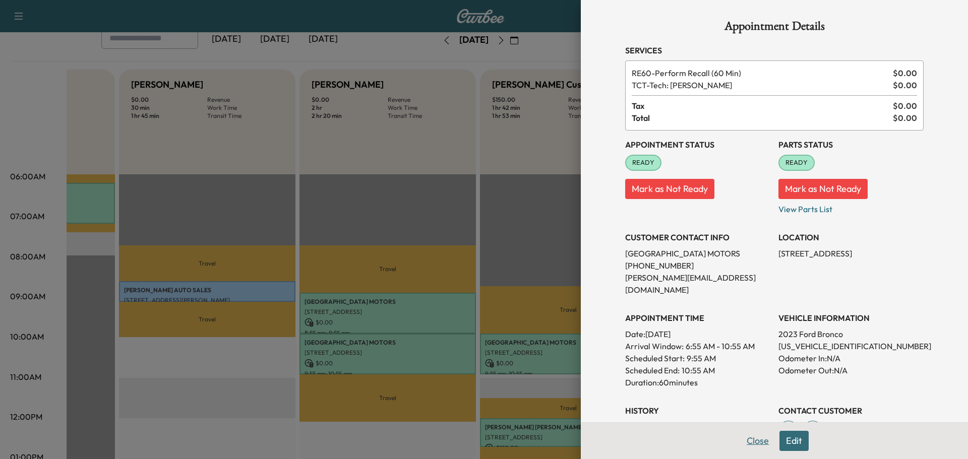
click at [755, 444] on button "Close" at bounding box center [757, 441] width 35 height 20
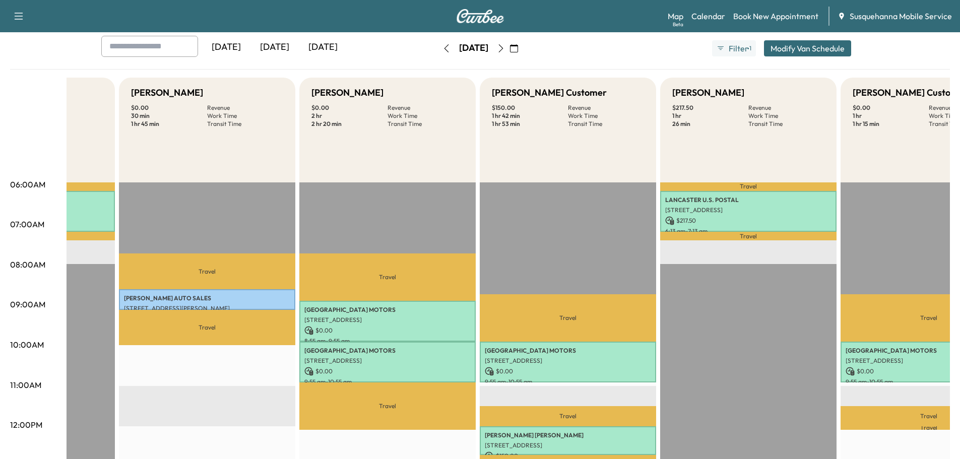
scroll to position [107, 0]
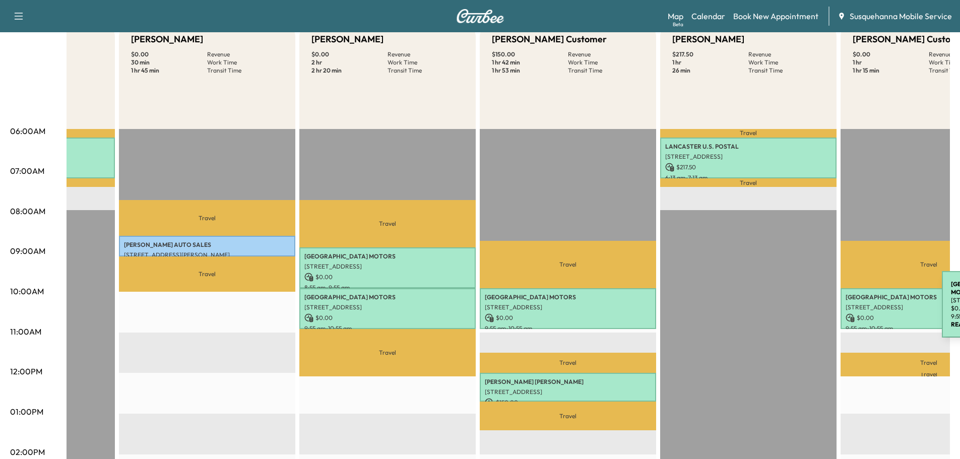
click at [866, 306] on p "[STREET_ADDRESS]" at bounding box center [929, 307] width 166 height 8
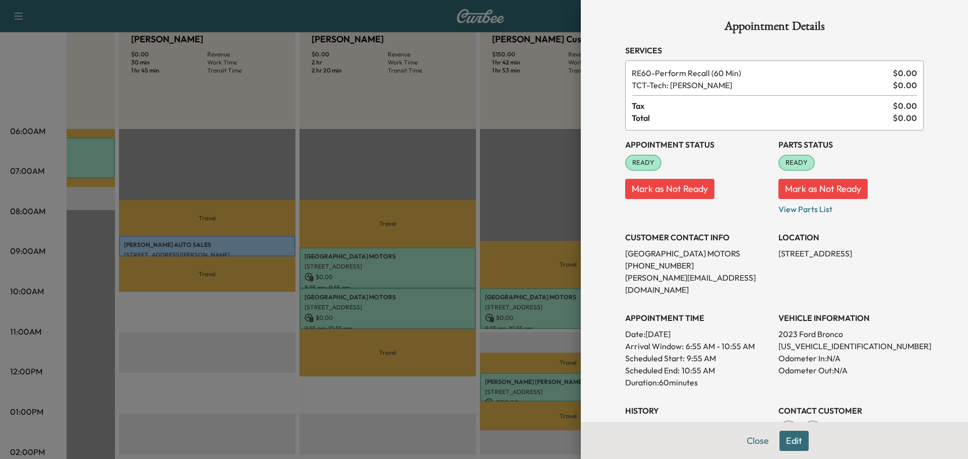
click at [800, 184] on button "Mark as Not Ready" at bounding box center [822, 189] width 89 height 20
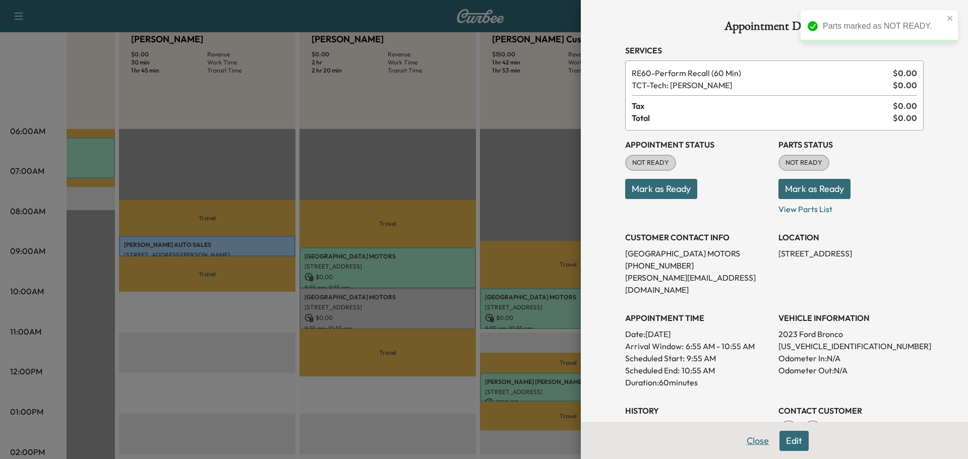
click at [745, 443] on button "Close" at bounding box center [757, 441] width 35 height 20
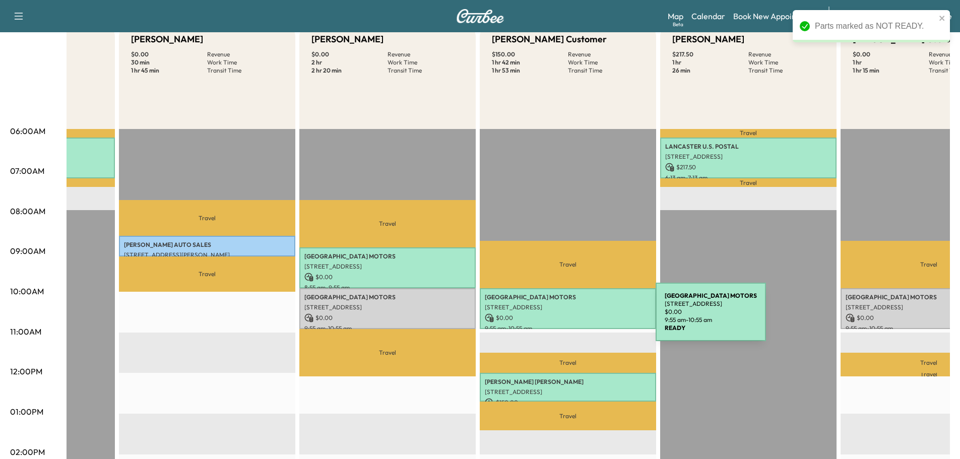
click at [580, 318] on p "$ 0.00" at bounding box center [568, 317] width 166 height 9
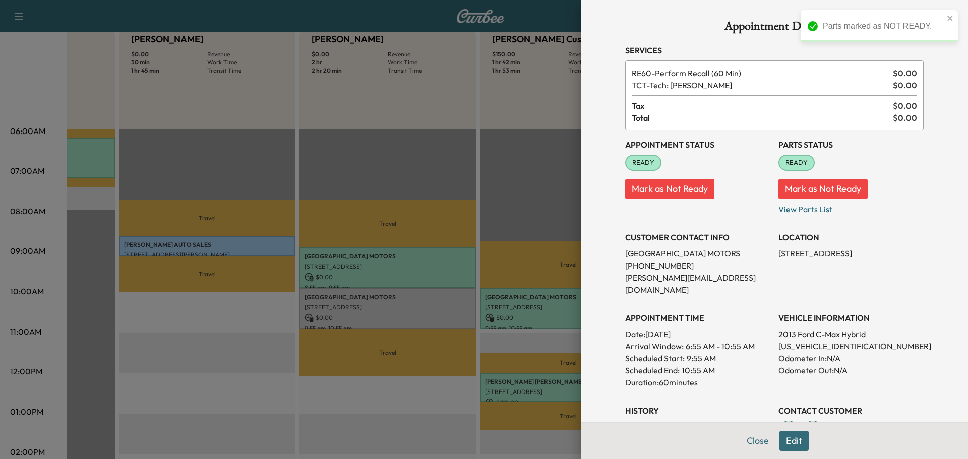
click at [792, 185] on button "Mark as Not Ready" at bounding box center [822, 189] width 89 height 20
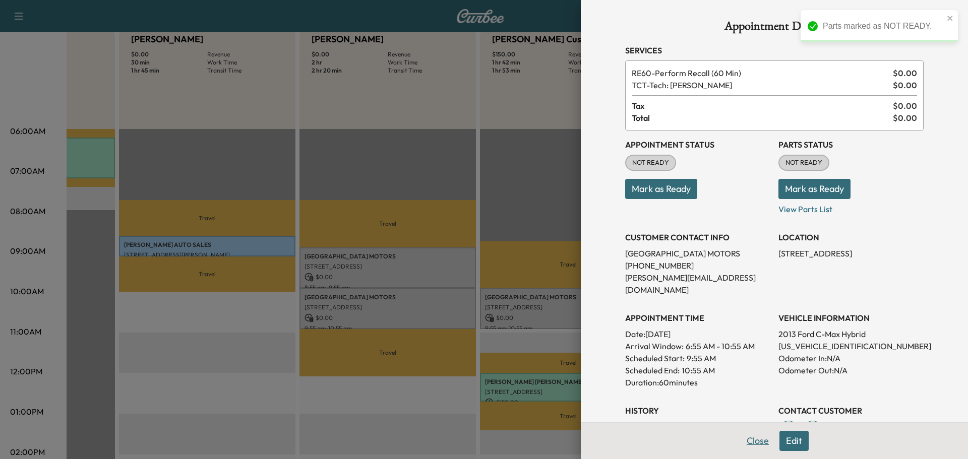
click at [752, 442] on button "Close" at bounding box center [757, 441] width 35 height 20
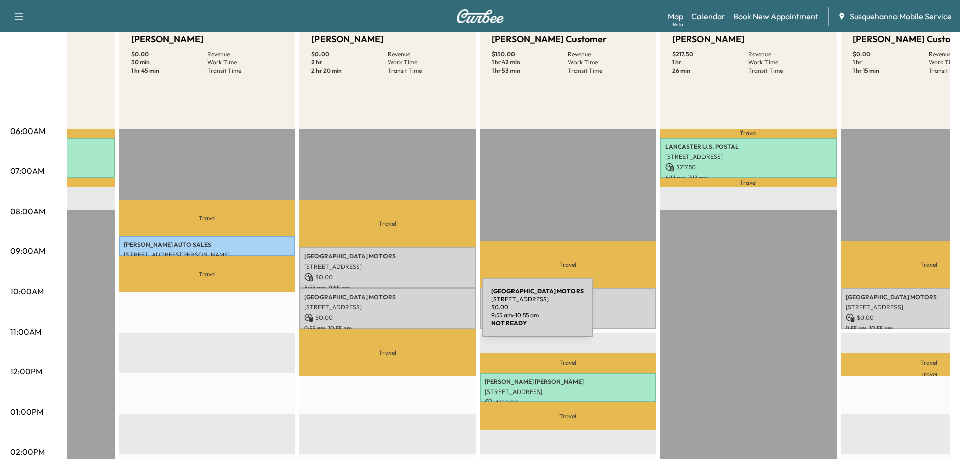
click at [407, 313] on p "$ 0.00" at bounding box center [387, 317] width 166 height 9
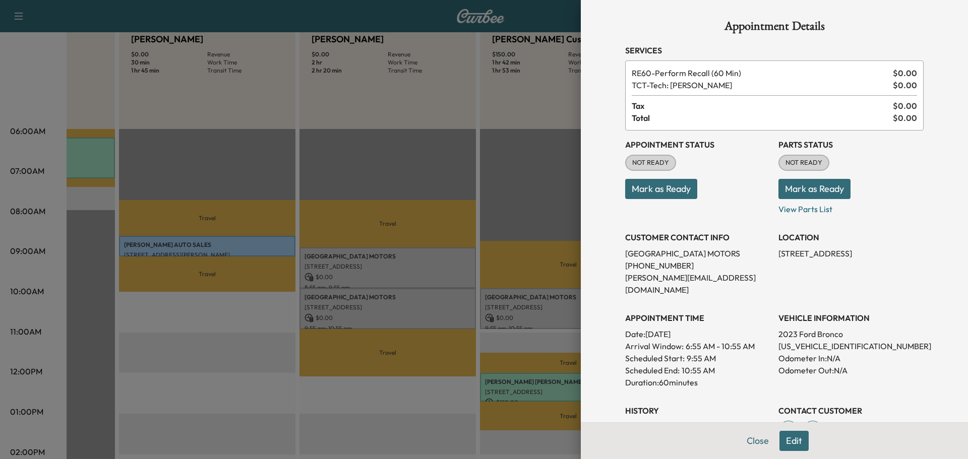
click at [780, 440] on button "Edit" at bounding box center [793, 441] width 29 height 20
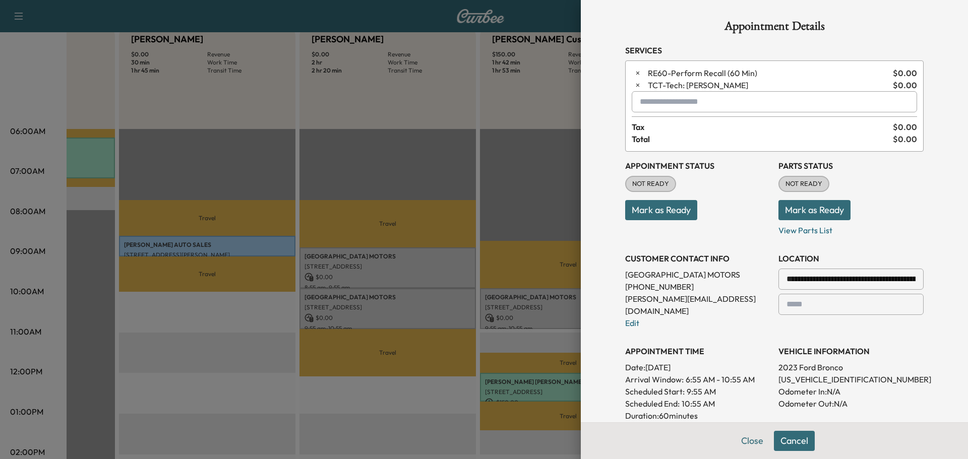
click at [636, 422] on p "Reschedule or Cancel" at bounding box center [697, 428] width 145 height 12
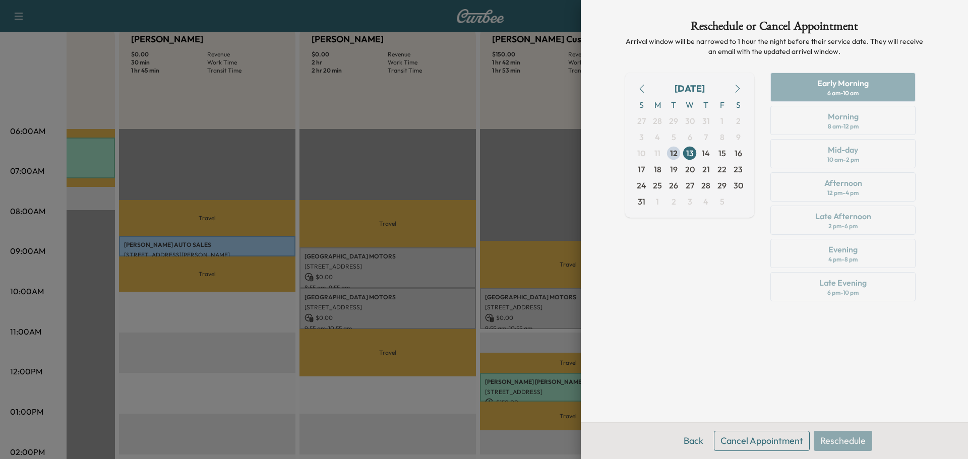
click at [756, 445] on button "Cancel Appointment" at bounding box center [762, 441] width 96 height 20
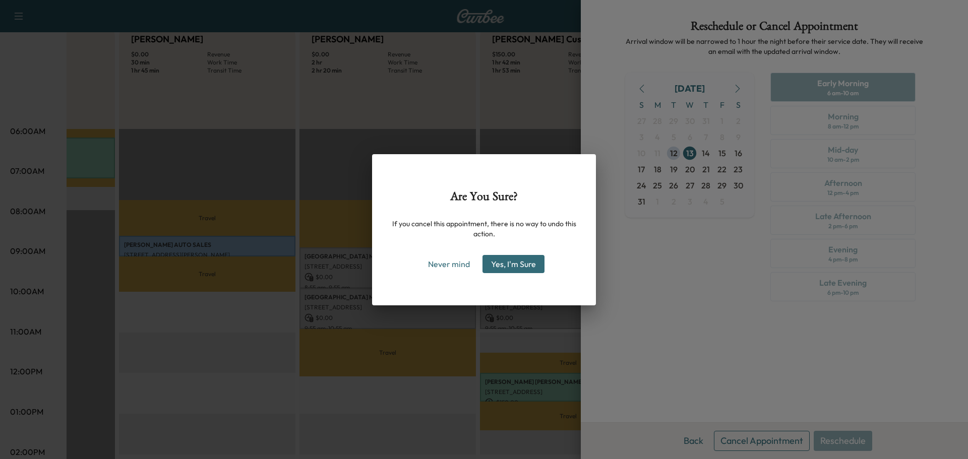
click at [522, 263] on button "Yes, I'm Sure" at bounding box center [513, 264] width 62 height 18
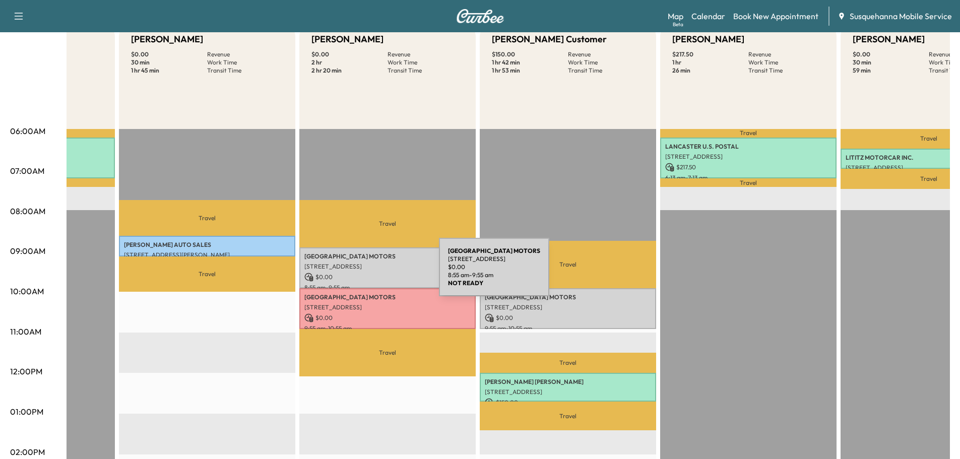
drag, startPoint x: 363, startPoint y: 273, endPoint x: 347, endPoint y: 259, distance: 21.8
click at [347, 259] on p "MANCHESTER MOTORS" at bounding box center [387, 256] width 166 height 8
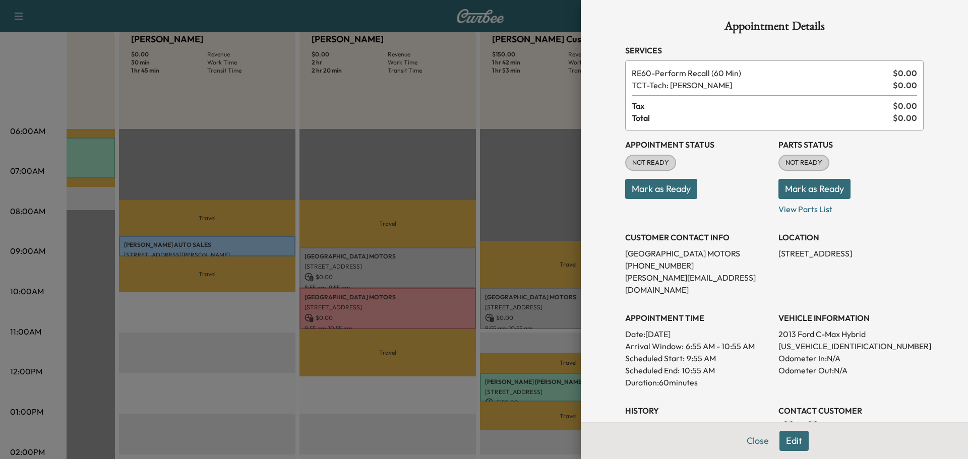
click at [784, 441] on button "Edit" at bounding box center [793, 441] width 29 height 20
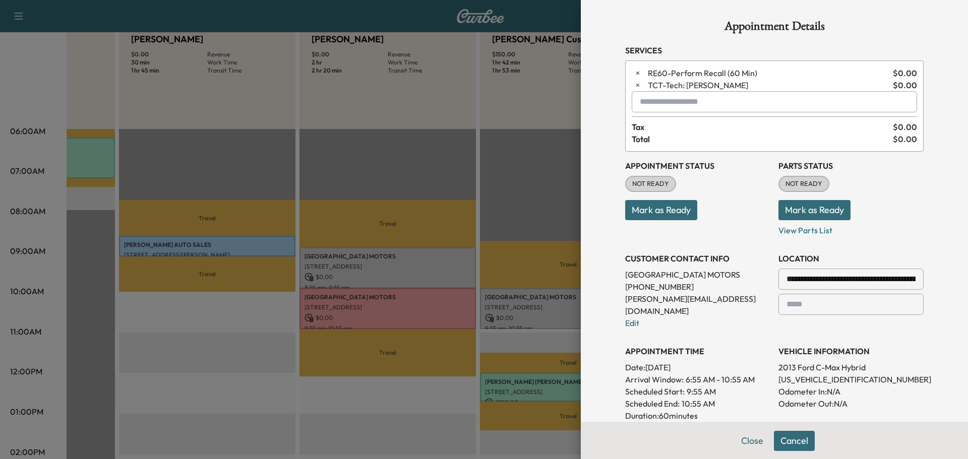
click at [678, 422] on p "Reschedule or Cancel" at bounding box center [697, 428] width 145 height 12
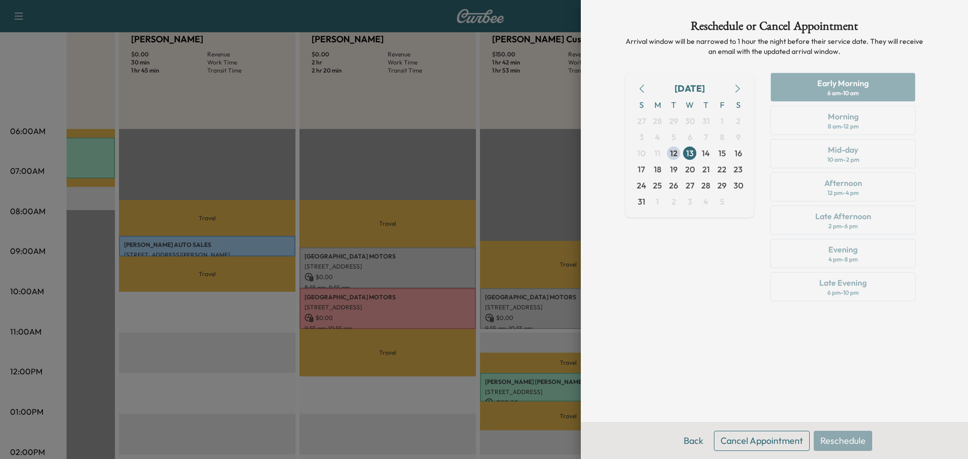
click at [748, 433] on button "Cancel Appointment" at bounding box center [762, 441] width 96 height 20
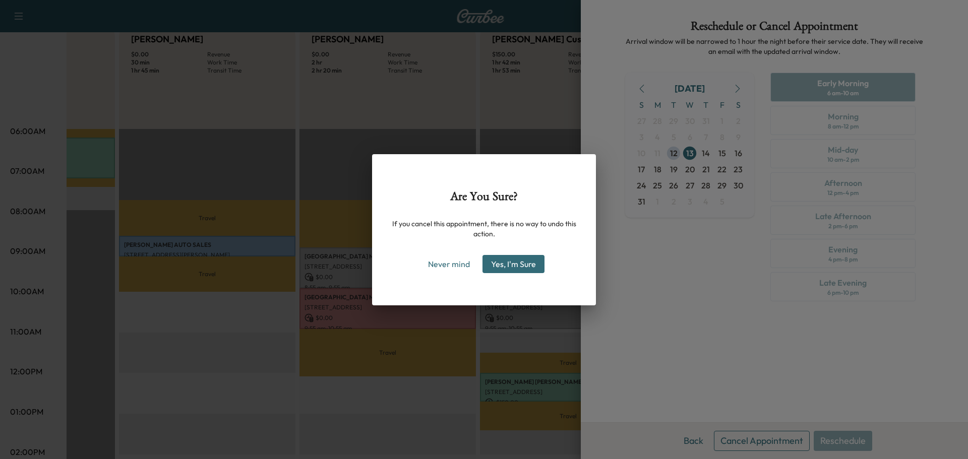
click at [534, 264] on button "Yes, I'm Sure" at bounding box center [513, 264] width 62 height 18
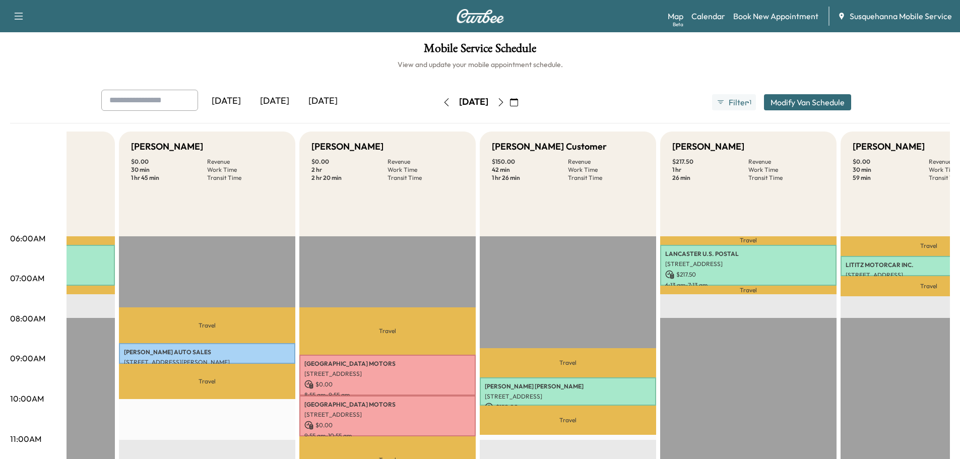
scroll to position [54, 0]
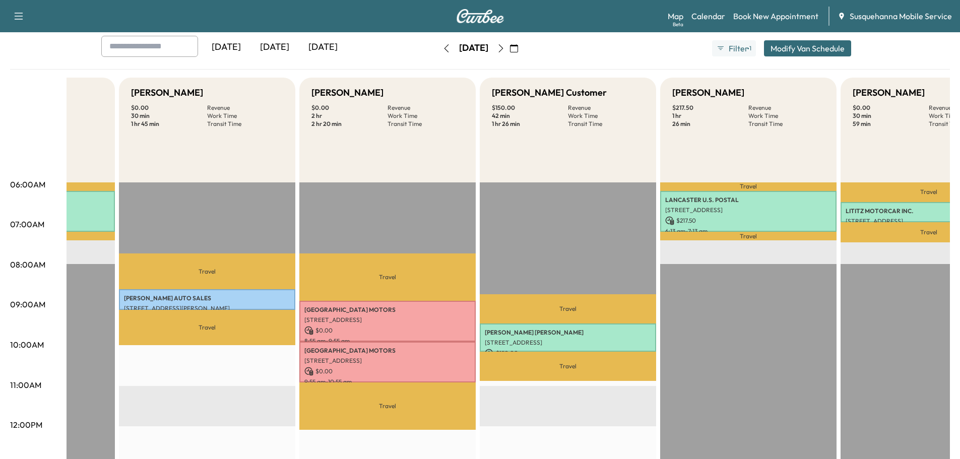
click at [367, 288] on p "Travel" at bounding box center [387, 276] width 176 height 47
click at [771, 18] on link "Book New Appointment" at bounding box center [775, 16] width 85 height 12
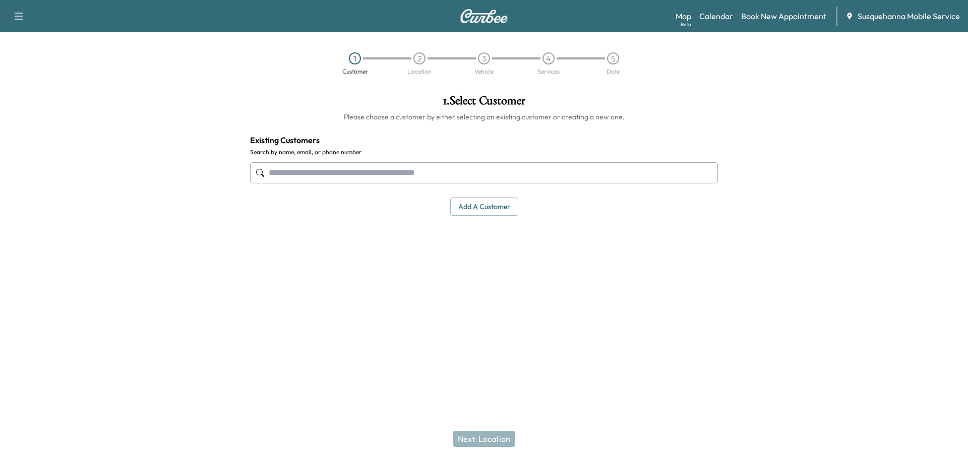
click at [350, 170] on input "text" at bounding box center [484, 172] width 468 height 21
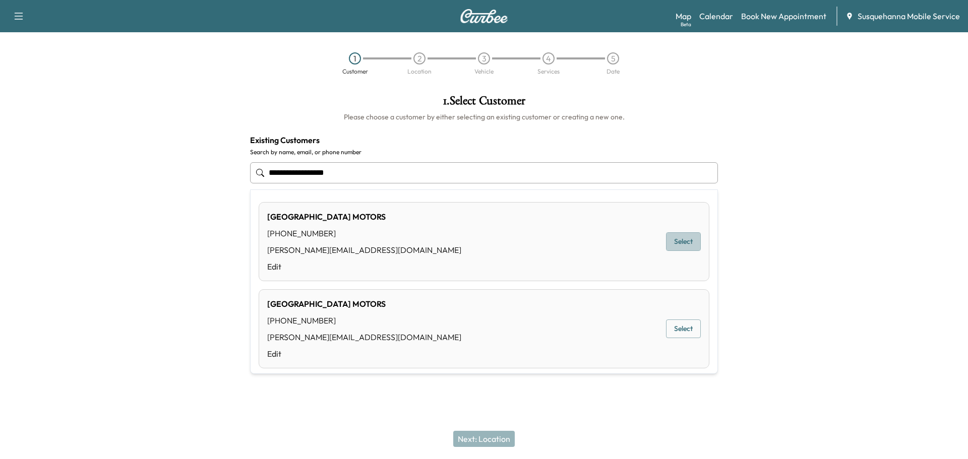
click at [684, 244] on button "Select" at bounding box center [683, 241] width 35 height 19
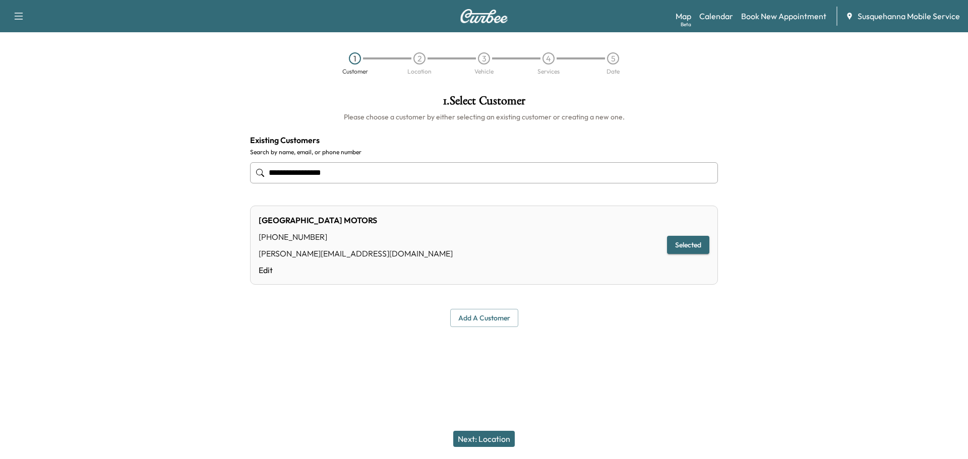
type input "**********"
click at [481, 435] on button "Next: Location" at bounding box center [483, 439] width 61 height 16
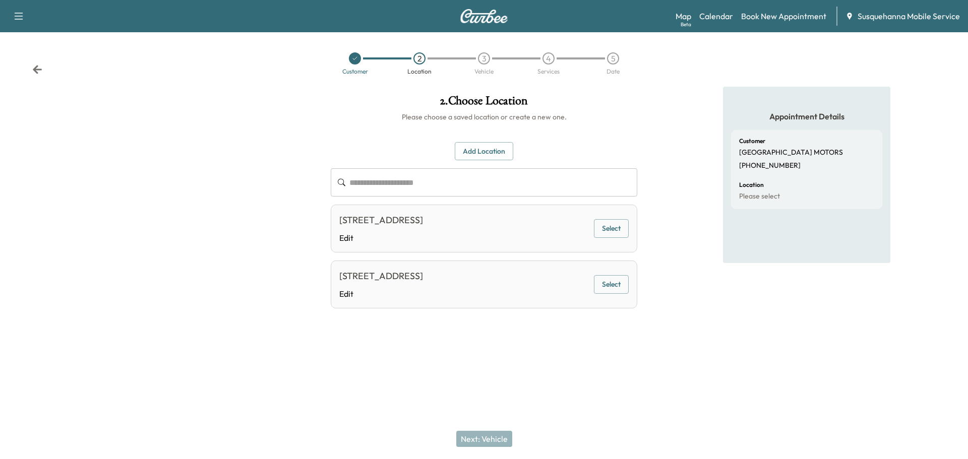
click at [601, 225] on button "Select" at bounding box center [611, 228] width 35 height 19
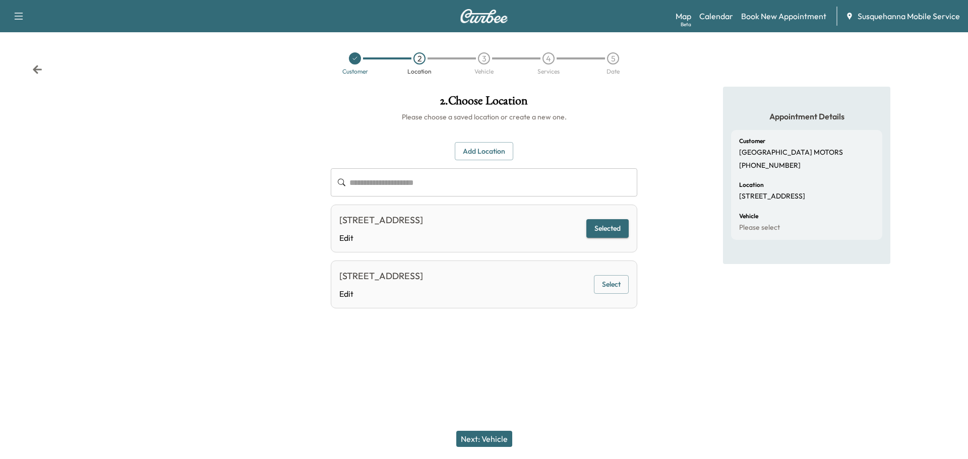
click at [472, 444] on button "Next: Vehicle" at bounding box center [484, 439] width 56 height 16
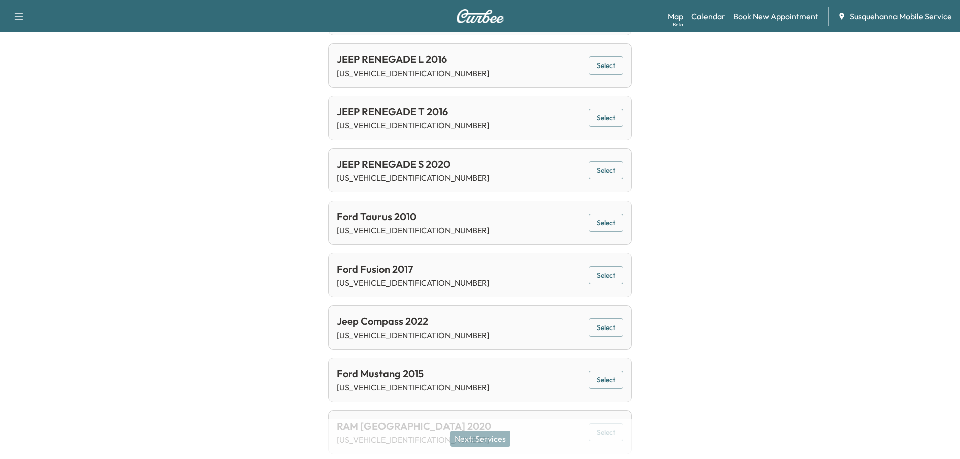
scroll to position [4656, 0]
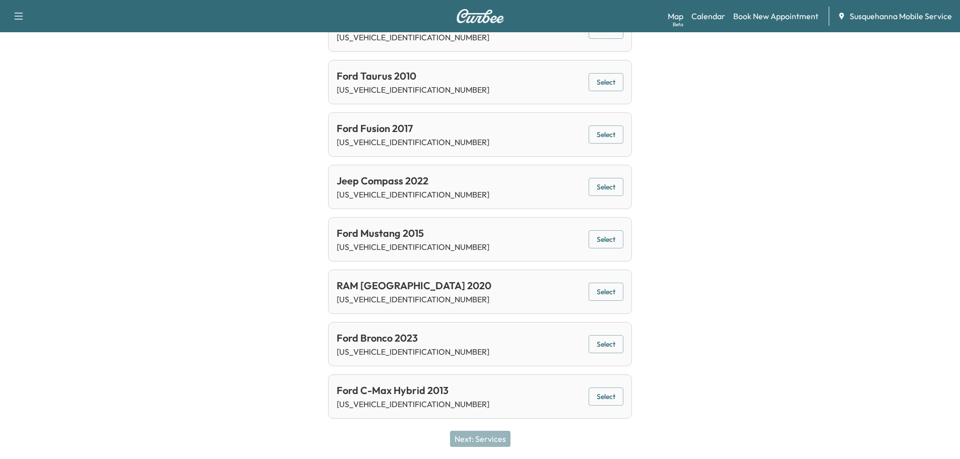
click at [599, 400] on button "Select" at bounding box center [606, 397] width 35 height 19
click at [501, 441] on button "Next: Services" at bounding box center [480, 439] width 60 height 16
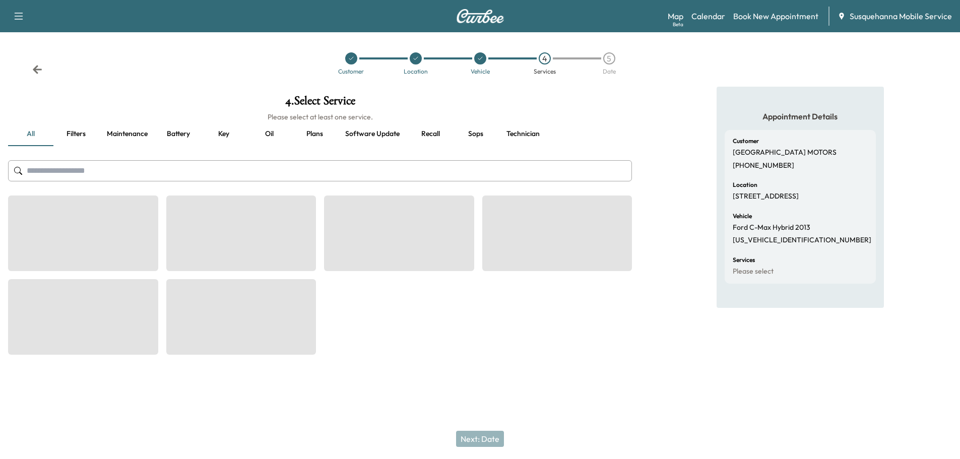
scroll to position [0, 0]
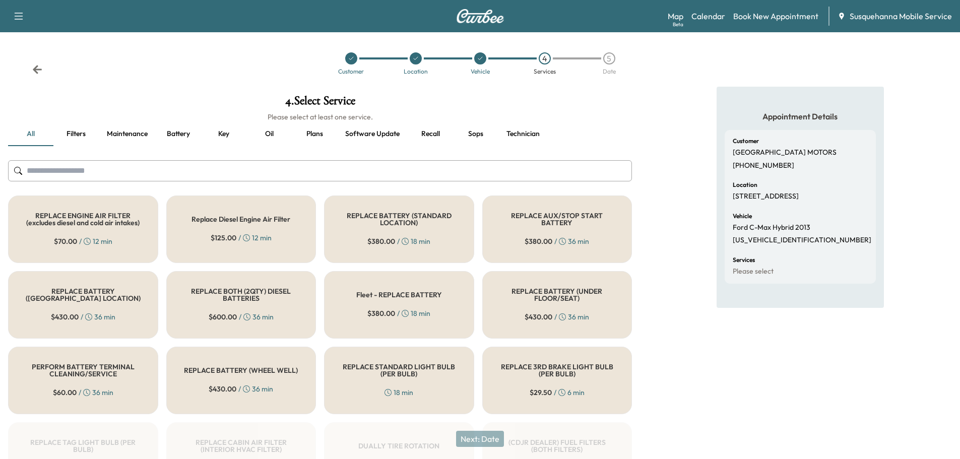
click at [434, 136] on button "Recall" at bounding box center [430, 134] width 45 height 24
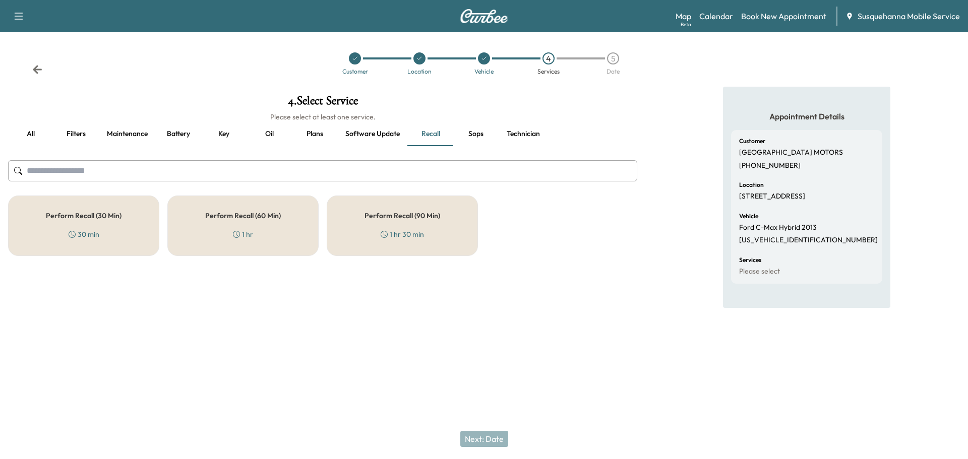
click at [244, 238] on div "1 hr" at bounding box center [243, 234] width 20 height 10
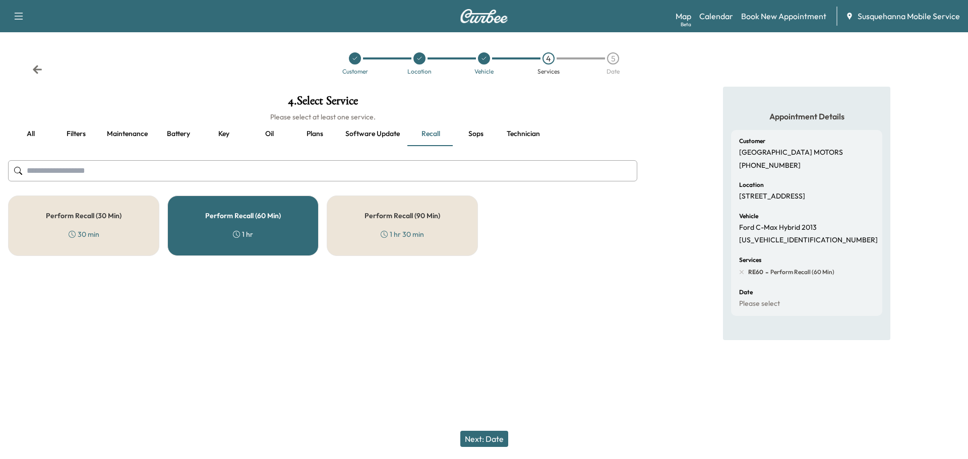
click at [521, 130] on button "Technician" at bounding box center [522, 134] width 49 height 24
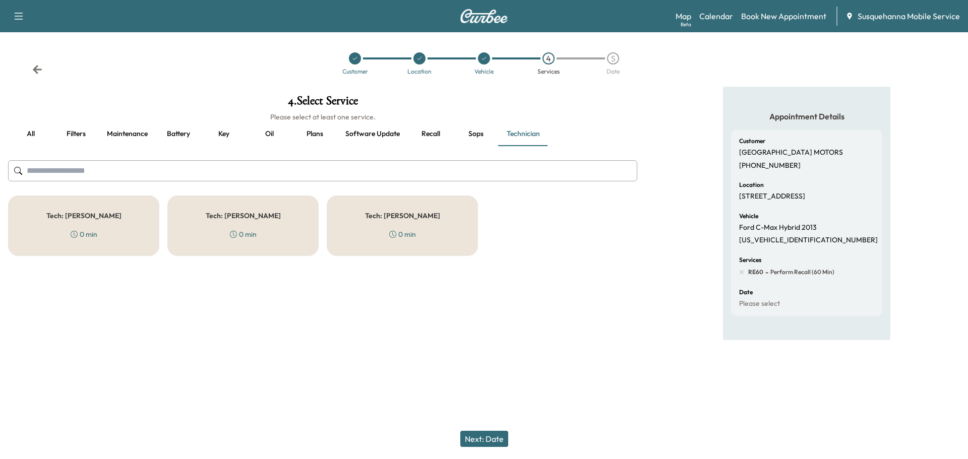
click at [277, 232] on div "Tech: Connor T 0 min" at bounding box center [242, 226] width 151 height 60
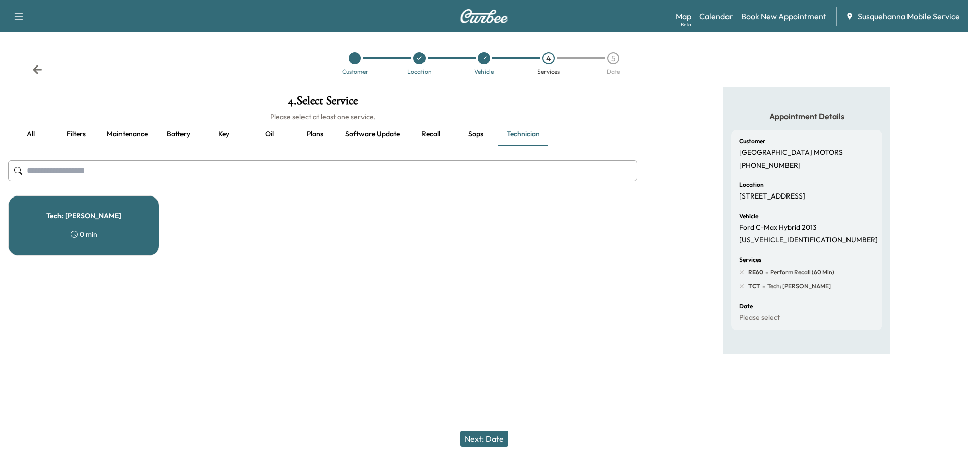
click at [489, 438] on button "Next: Date" at bounding box center [484, 439] width 48 height 16
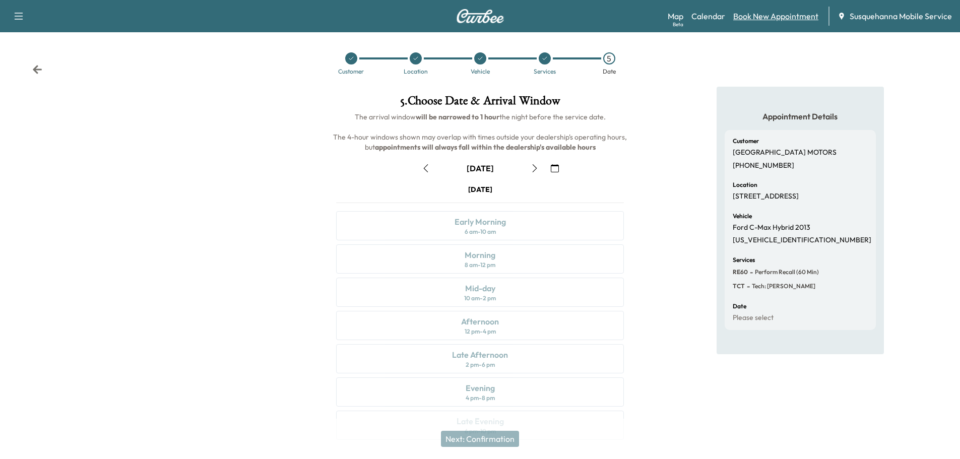
click at [758, 17] on link "Book New Appointment" at bounding box center [775, 16] width 85 height 12
click at [715, 15] on link "Calendar" at bounding box center [708, 16] width 34 height 12
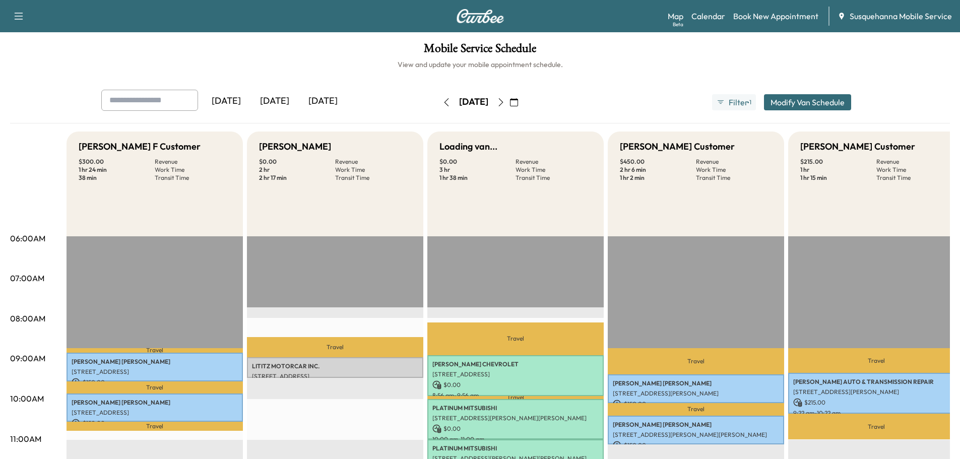
click at [803, 100] on button "Modify Van Schedule" at bounding box center [807, 102] width 87 height 16
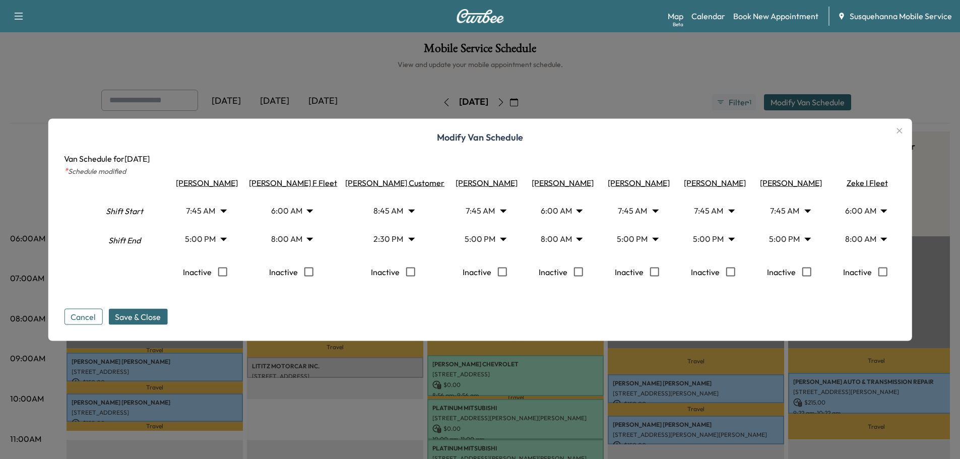
click at [906, 127] on icon "button" at bounding box center [899, 130] width 12 height 12
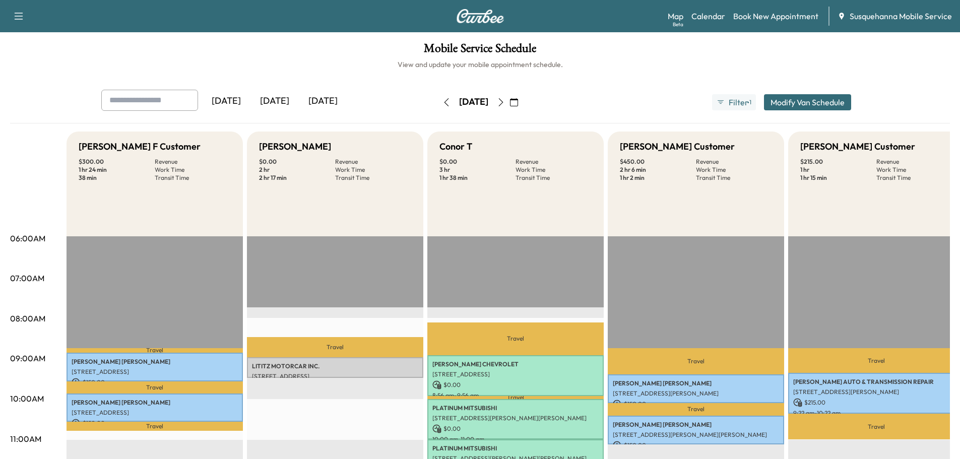
click at [503, 103] on icon "button" at bounding box center [500, 102] width 5 height 8
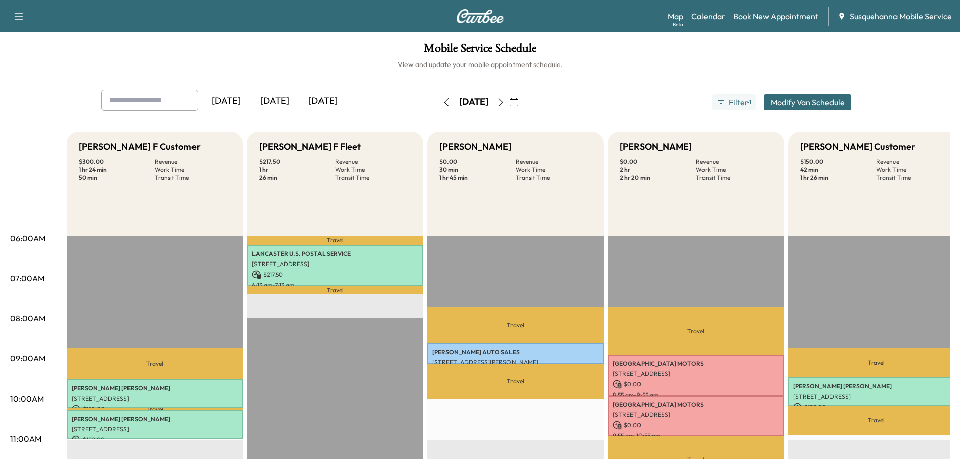
click at [805, 103] on button "Modify Van Schedule" at bounding box center [807, 102] width 87 height 16
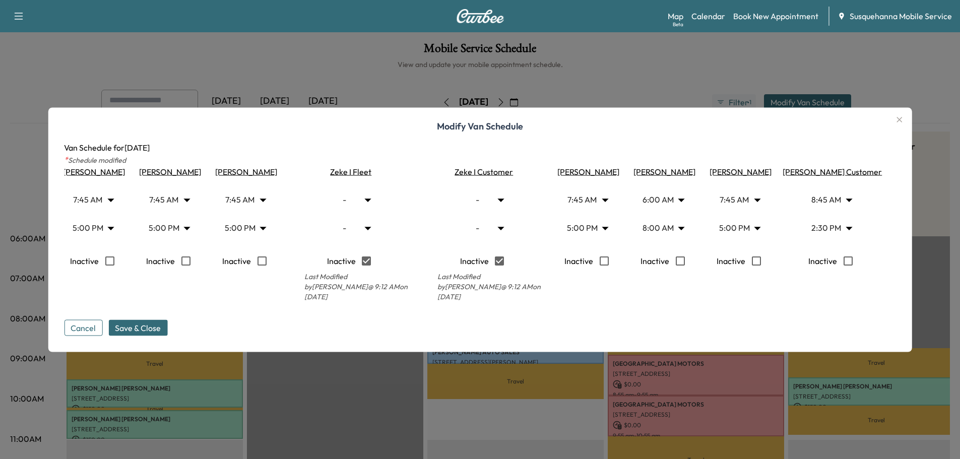
scroll to position [0, 602]
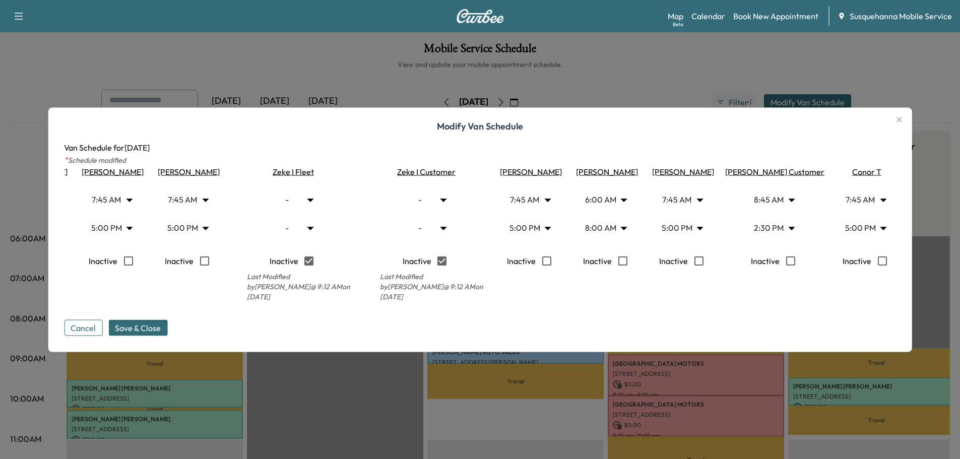
click at [906, 116] on icon "button" at bounding box center [899, 119] width 12 height 12
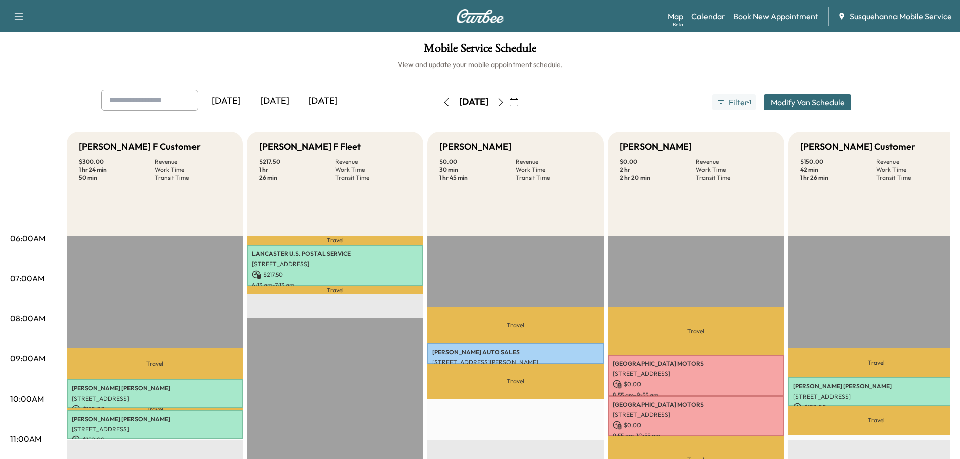
click at [784, 17] on link "Book New Appointment" at bounding box center [775, 16] width 85 height 12
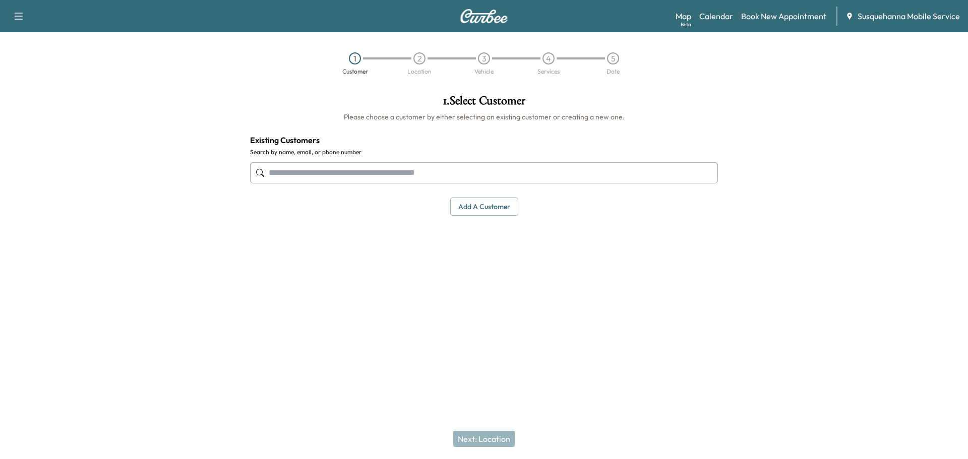
click at [495, 171] on input "text" at bounding box center [484, 172] width 468 height 21
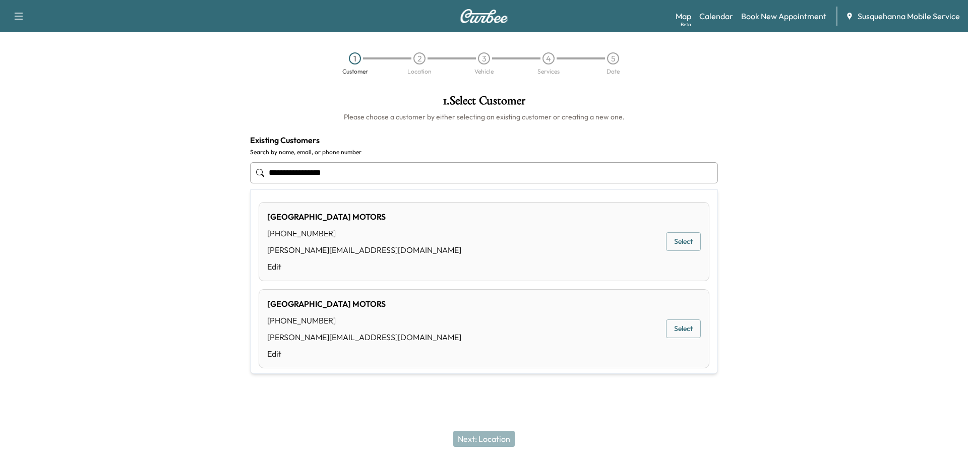
click at [686, 238] on button "Select" at bounding box center [683, 241] width 35 height 19
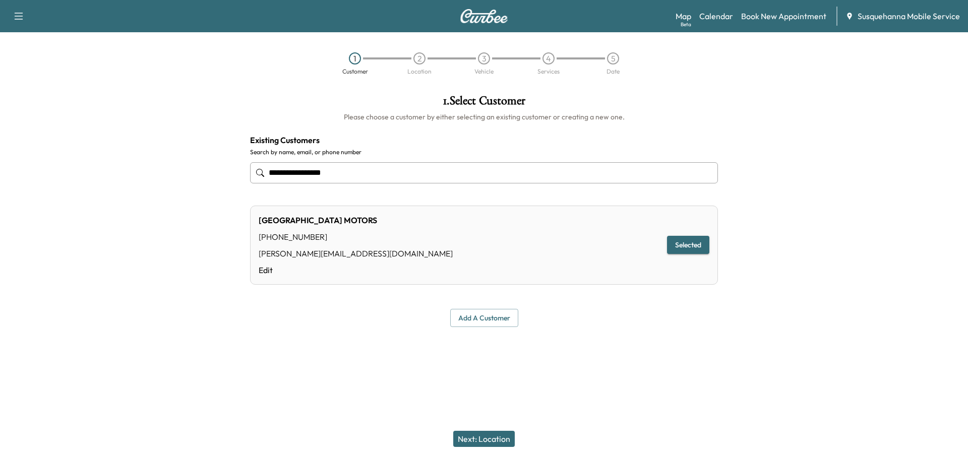
type input "**********"
click at [686, 245] on button "Selected" at bounding box center [688, 245] width 42 height 19
click at [490, 437] on button "Next: Location" at bounding box center [483, 439] width 61 height 16
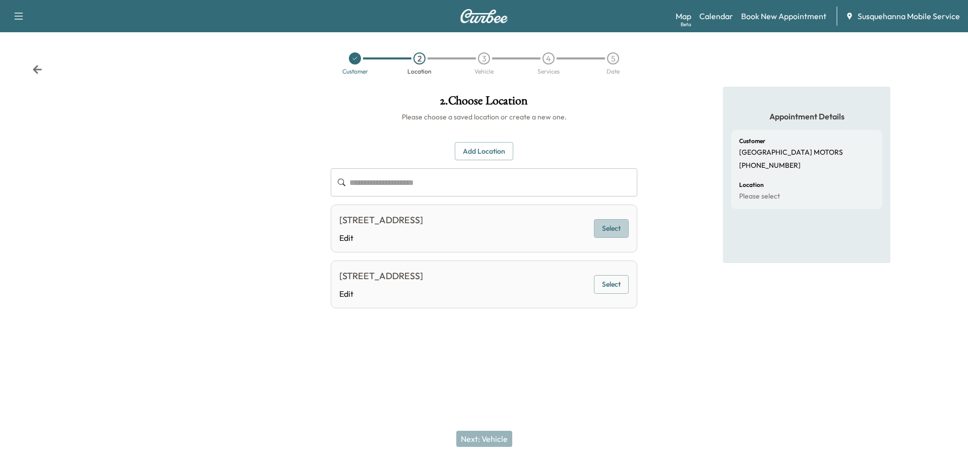
click at [614, 229] on button "Select" at bounding box center [611, 228] width 35 height 19
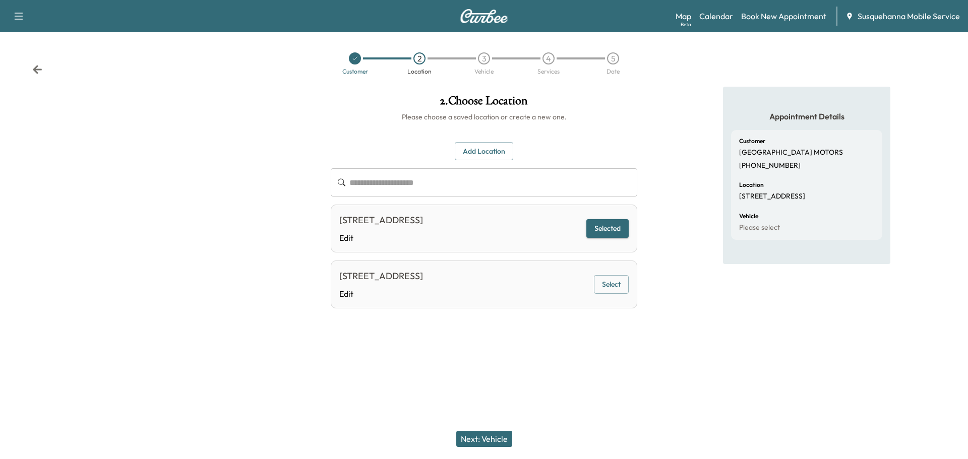
click at [479, 438] on button "Next: Vehicle" at bounding box center [484, 439] width 56 height 16
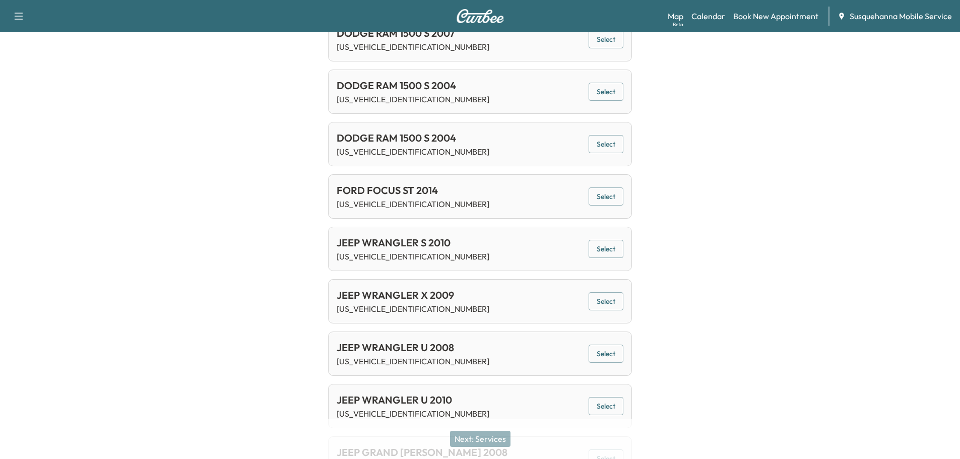
scroll to position [4656, 0]
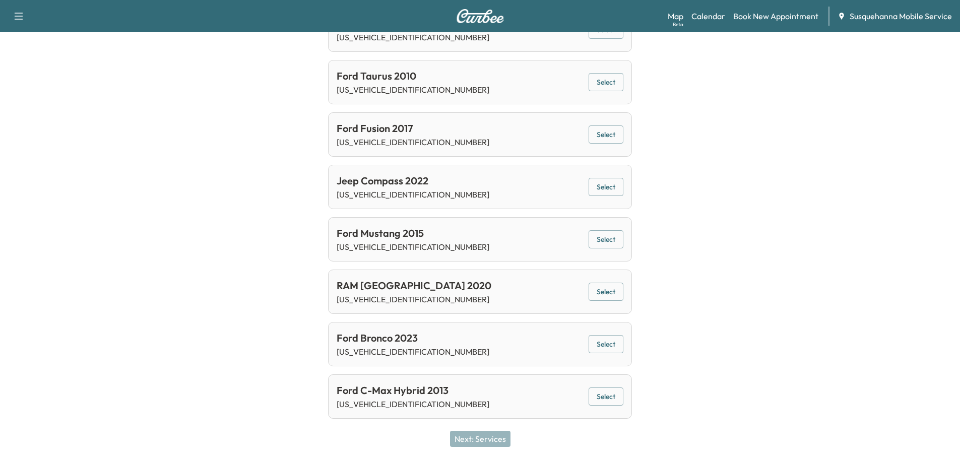
click at [606, 394] on button "Select" at bounding box center [606, 397] width 35 height 19
click at [494, 437] on button "Next: Services" at bounding box center [480, 439] width 60 height 16
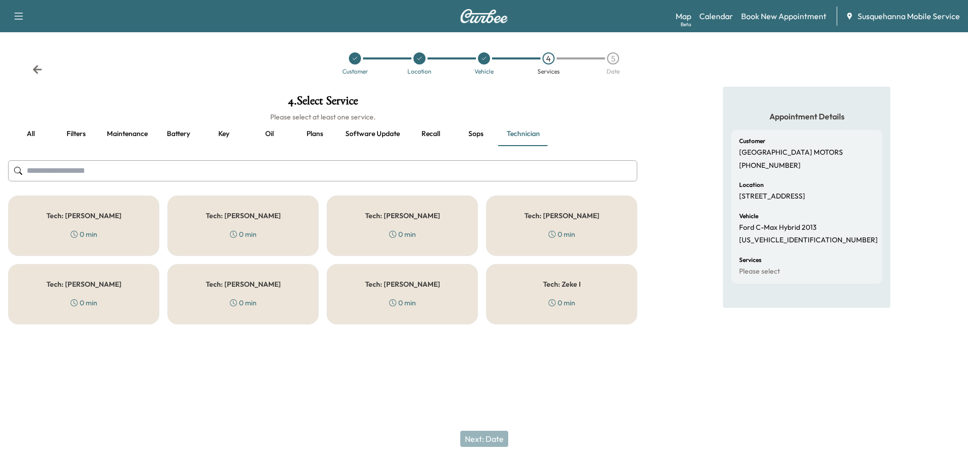
click at [428, 135] on button "Recall" at bounding box center [430, 134] width 45 height 24
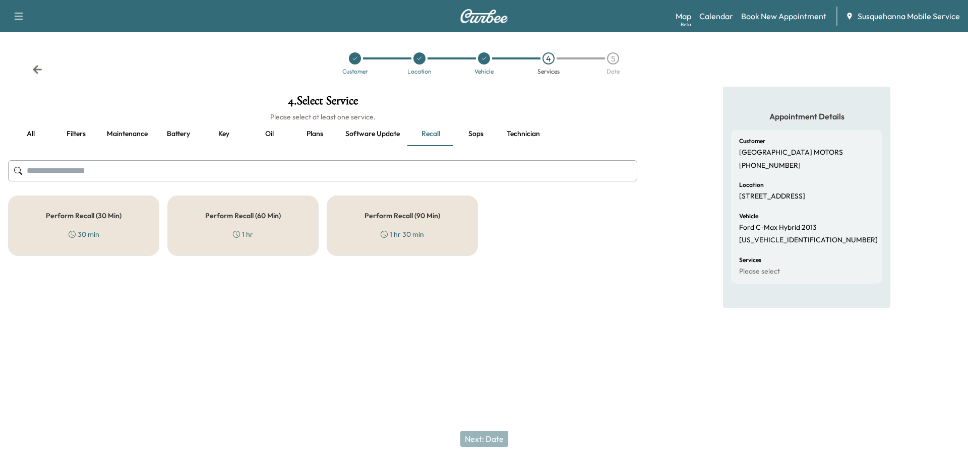
click at [261, 238] on div "Perform Recall (60 Min) 1 hr" at bounding box center [242, 226] width 151 height 60
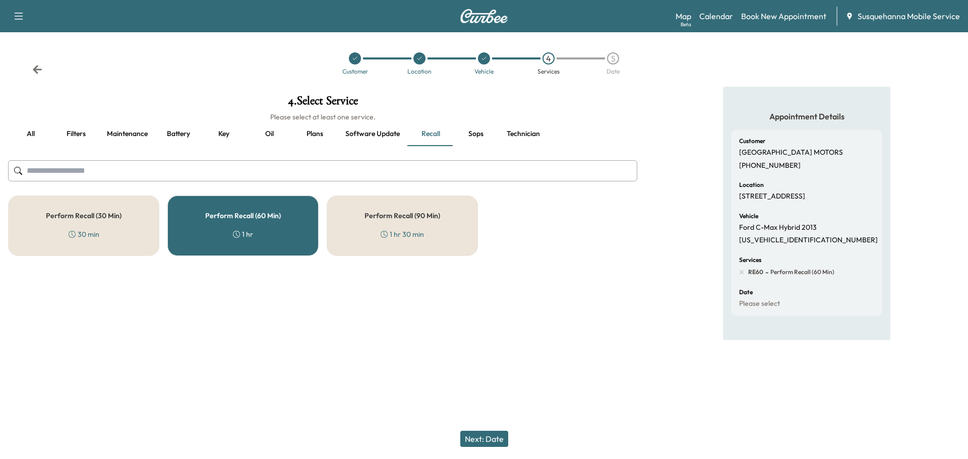
click at [524, 136] on button "Technician" at bounding box center [522, 134] width 49 height 24
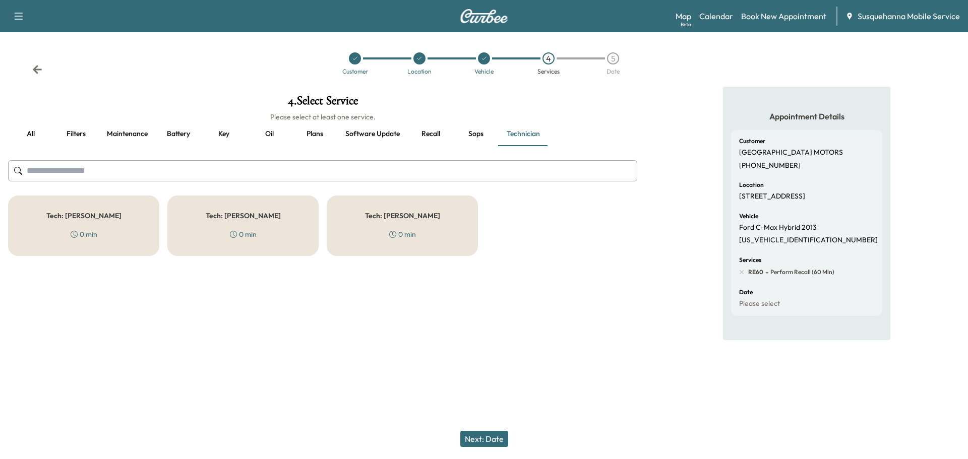
click at [295, 228] on div "Tech: Connor T 0 min" at bounding box center [242, 226] width 151 height 60
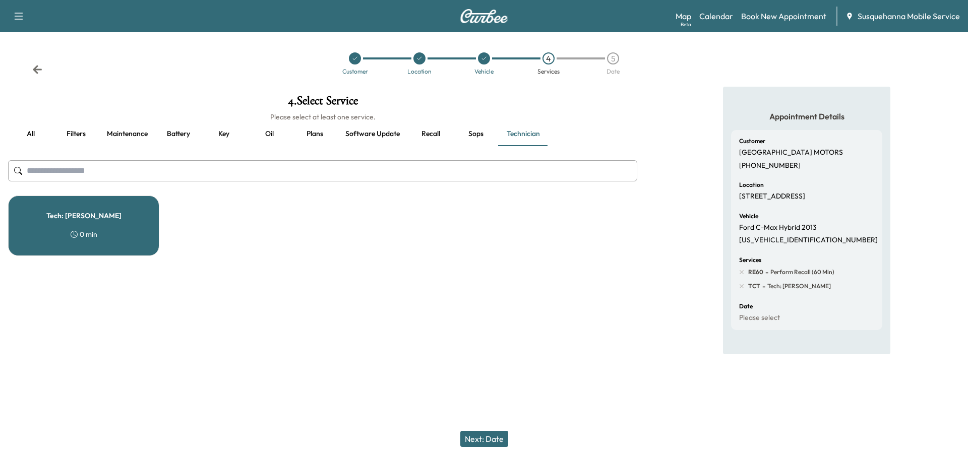
click at [505, 436] on button "Next: Date" at bounding box center [484, 439] width 48 height 16
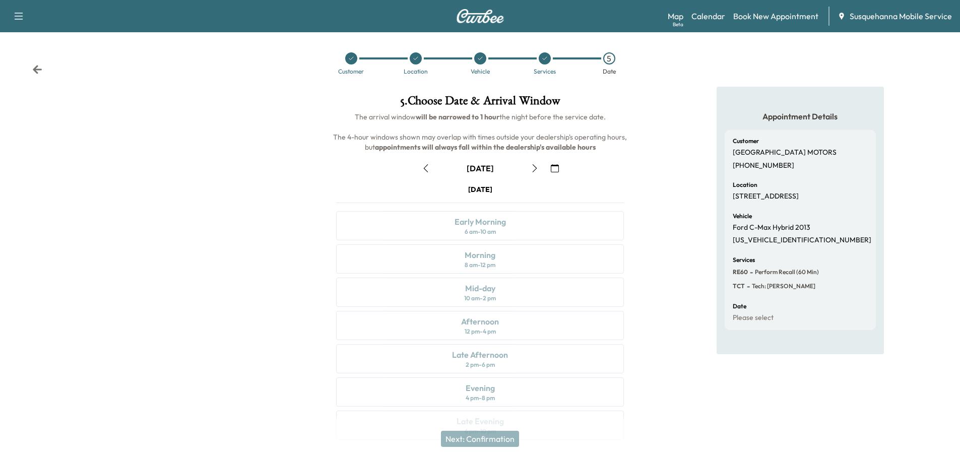
click at [45, 70] on div "Customer Location Vehicle Services 5 Date" at bounding box center [480, 63] width 960 height 46
click at [35, 70] on icon at bounding box center [37, 69] width 9 height 9
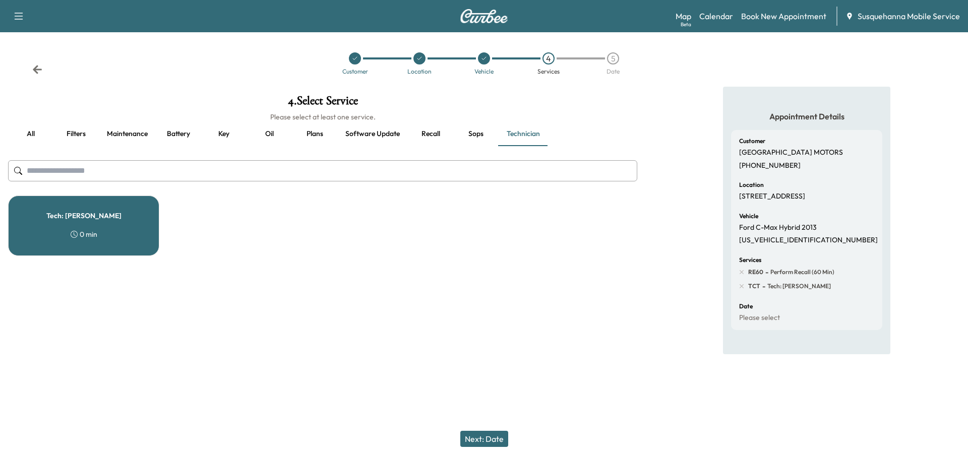
click at [35, 70] on icon at bounding box center [37, 69] width 9 height 9
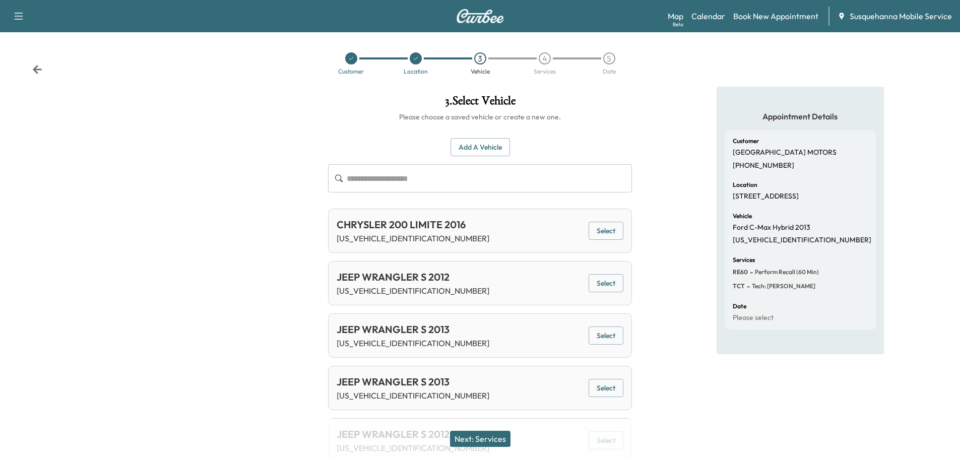
click at [477, 436] on button "Next: Services" at bounding box center [480, 439] width 60 height 16
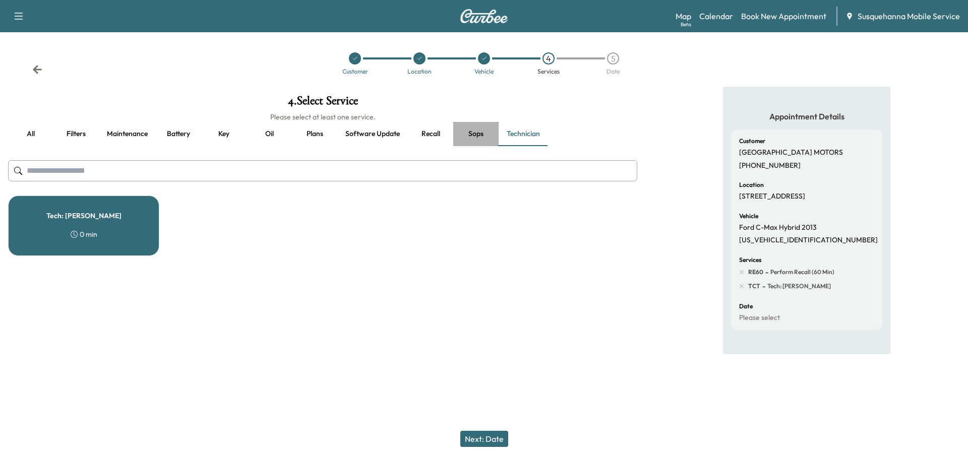
click at [478, 134] on button "Sops" at bounding box center [475, 134] width 45 height 24
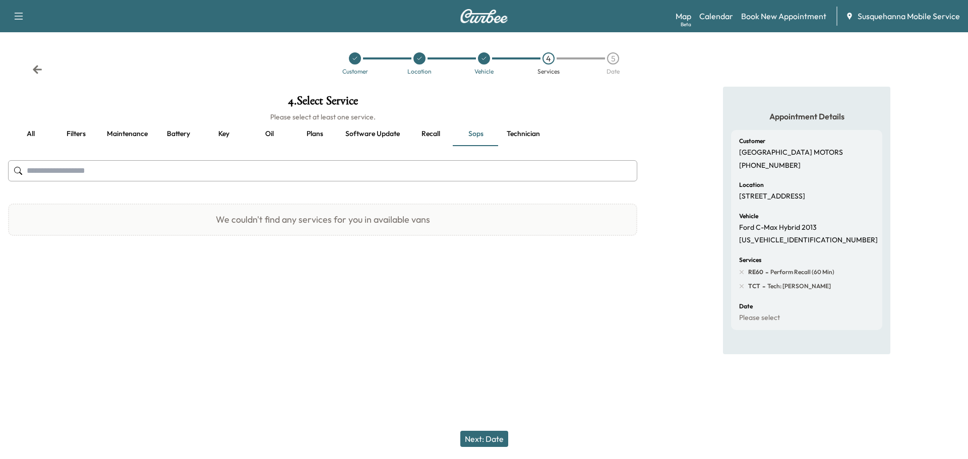
click at [518, 134] on button "Technician" at bounding box center [522, 134] width 49 height 24
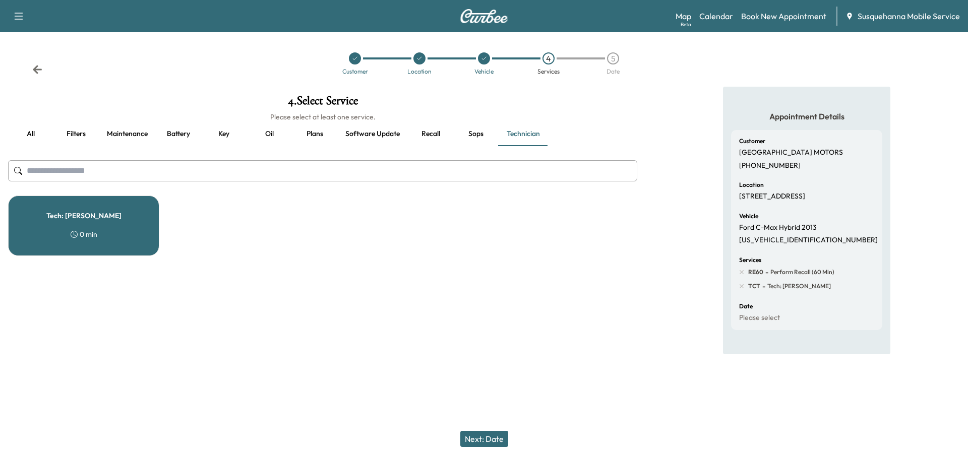
click at [153, 233] on div "Tech: Connor T 0 min" at bounding box center [83, 226] width 151 height 60
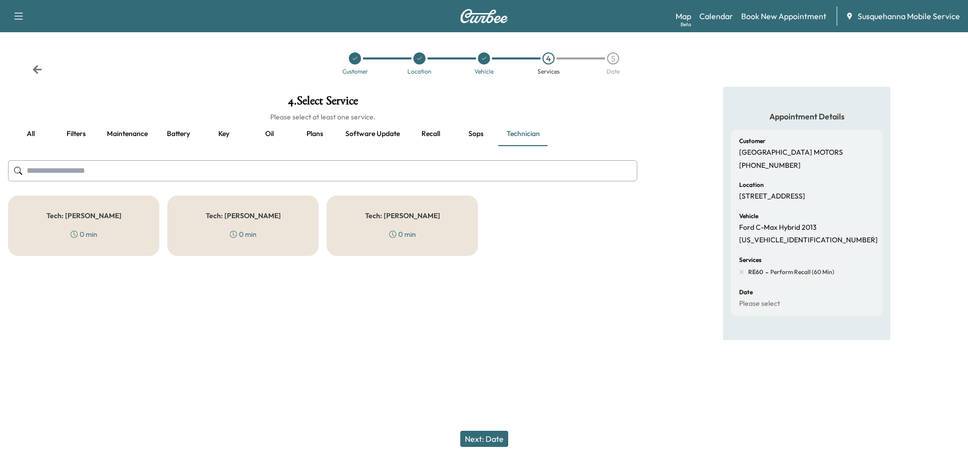
click at [247, 219] on h5 "Tech: [PERSON_NAME]" at bounding box center [243, 215] width 75 height 7
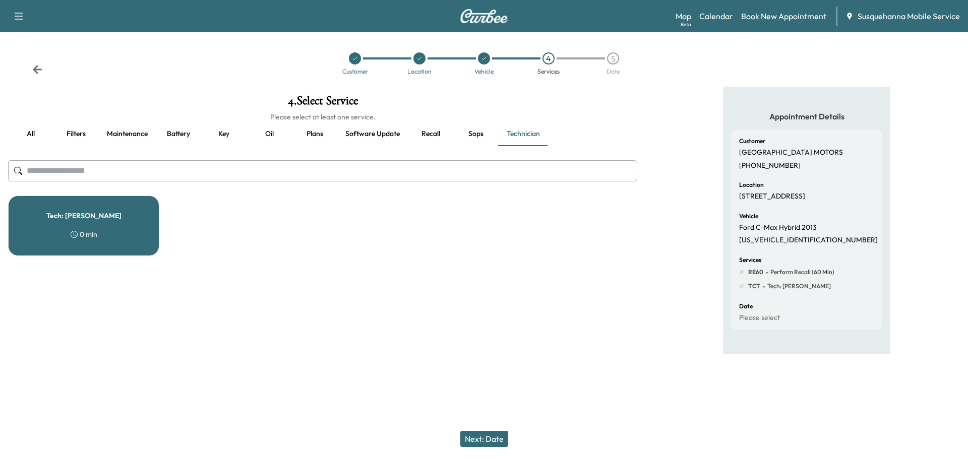
click at [468, 436] on button "Next: Date" at bounding box center [484, 439] width 48 height 16
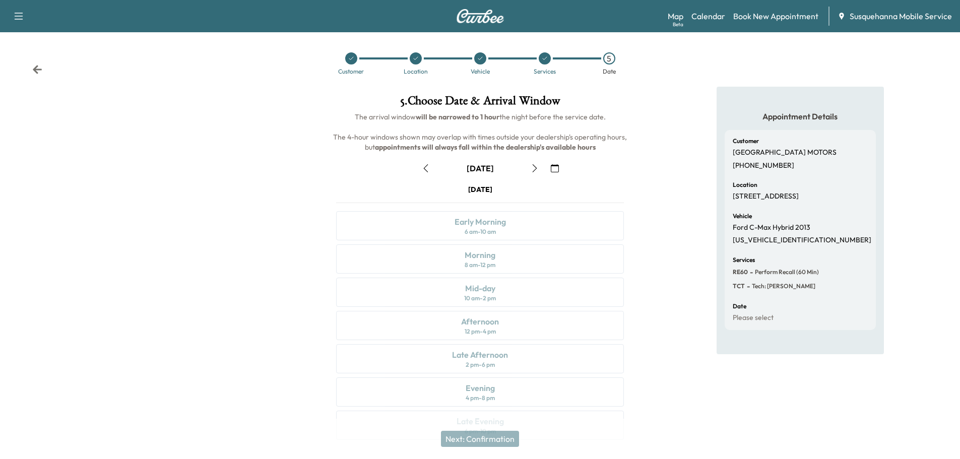
click at [533, 167] on icon "button" at bounding box center [535, 168] width 8 height 8
click at [534, 167] on icon "button" at bounding box center [535, 168] width 8 height 8
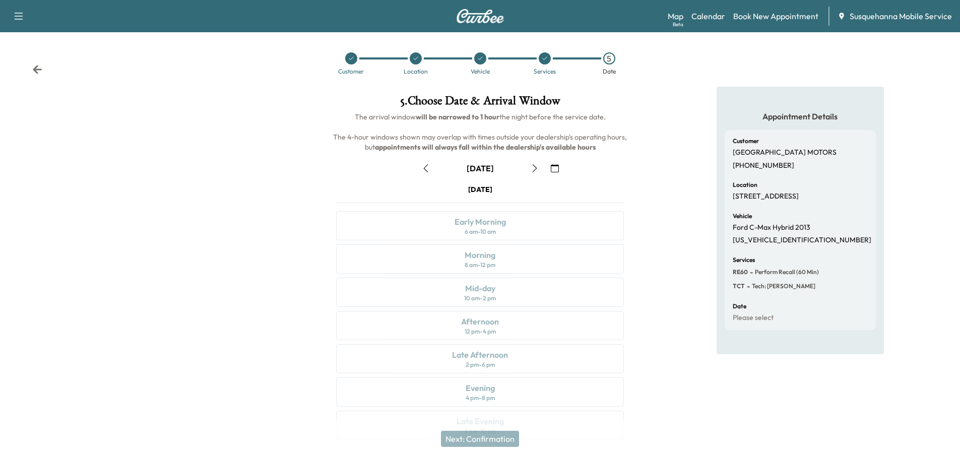
click at [424, 168] on icon "button" at bounding box center [425, 168] width 5 height 8
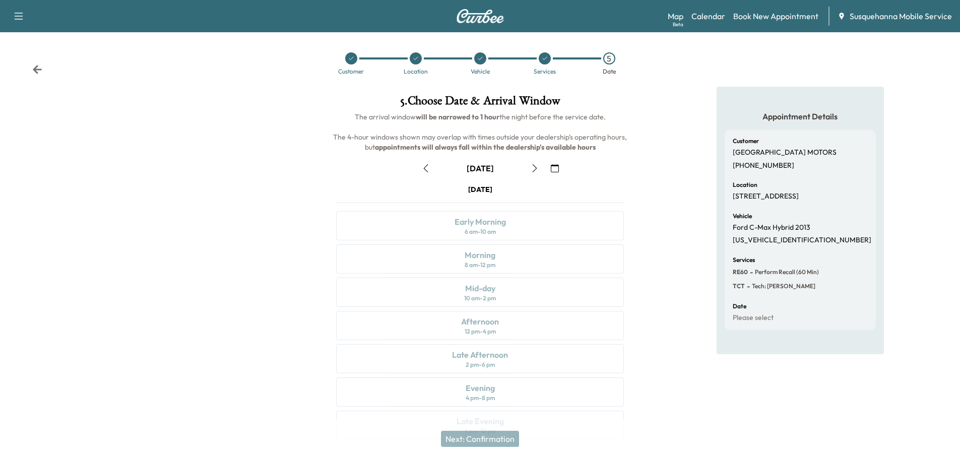
click at [424, 168] on icon "button" at bounding box center [425, 168] width 5 height 8
click at [424, 168] on div "August 12" at bounding box center [480, 168] width 126 height 16
click at [536, 169] on icon "button" at bounding box center [535, 168] width 8 height 8
click at [37, 66] on icon at bounding box center [37, 69] width 9 height 9
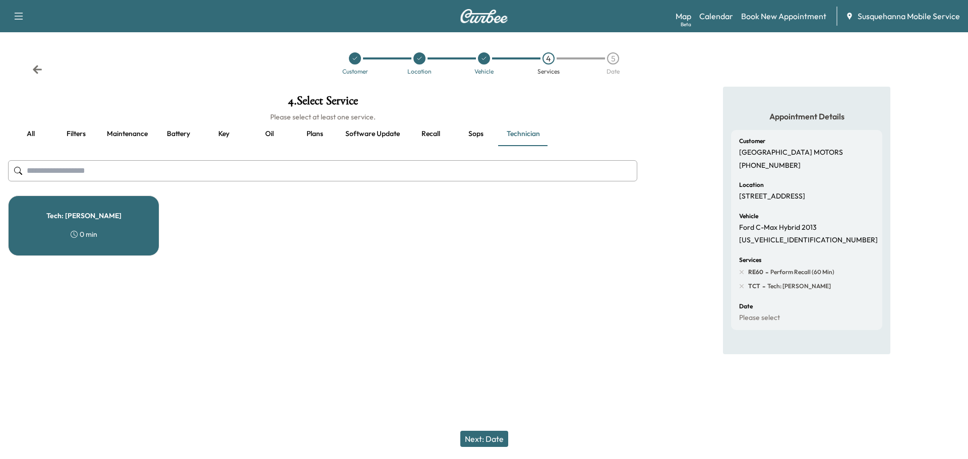
click at [37, 69] on icon at bounding box center [37, 69] width 9 height 9
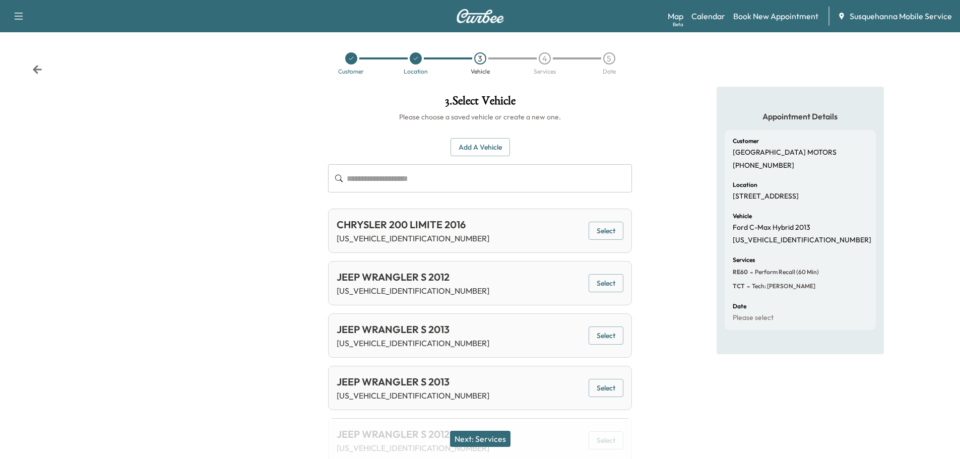
click at [37, 69] on icon at bounding box center [37, 69] width 9 height 9
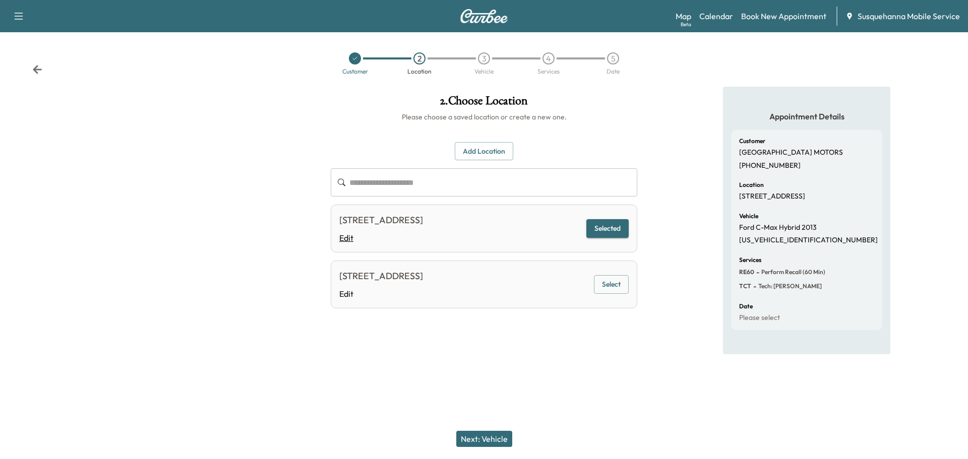
click at [345, 238] on link "Edit" at bounding box center [381, 238] width 84 height 12
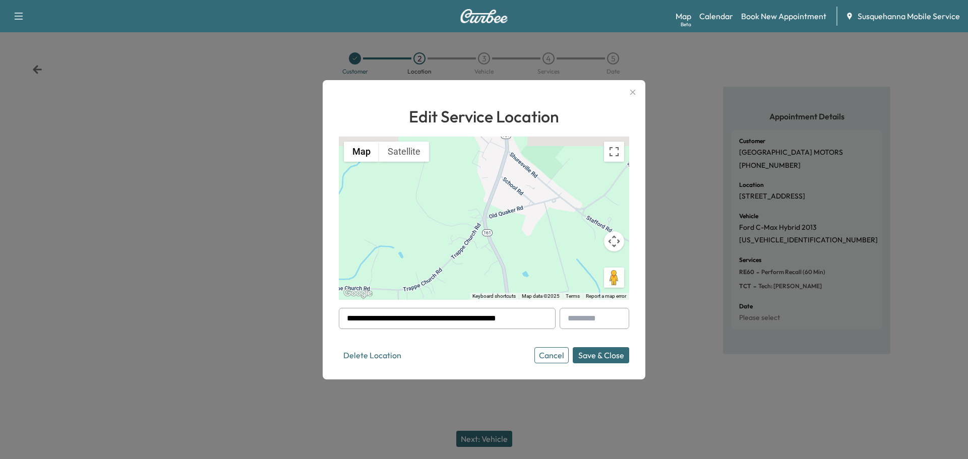
click at [541, 351] on button "Cancel" at bounding box center [551, 355] width 34 height 16
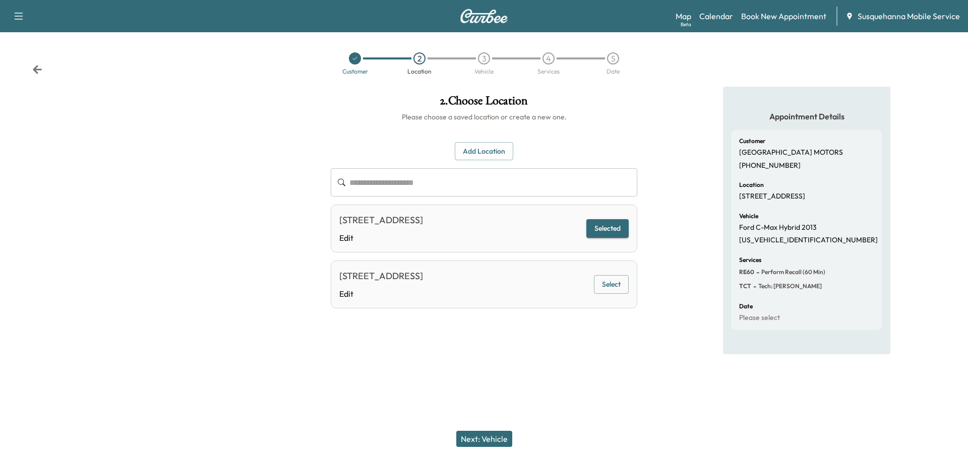
click at [45, 71] on div "Customer 2 Location 3 Vehicle 4 Services 5 Date" at bounding box center [484, 63] width 968 height 46
click at [33, 71] on icon at bounding box center [37, 70] width 10 height 10
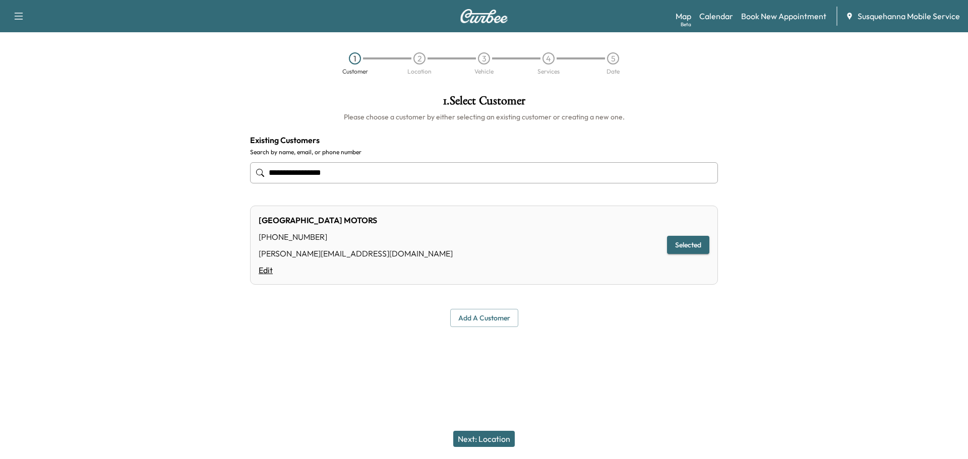
click at [268, 269] on link "Edit" at bounding box center [356, 270] width 194 height 12
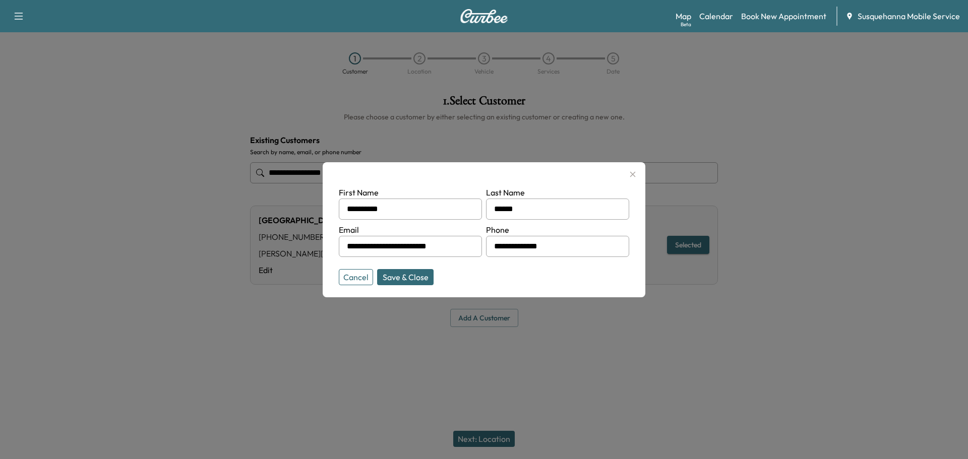
click at [392, 279] on button "Save & Close" at bounding box center [405, 277] width 56 height 16
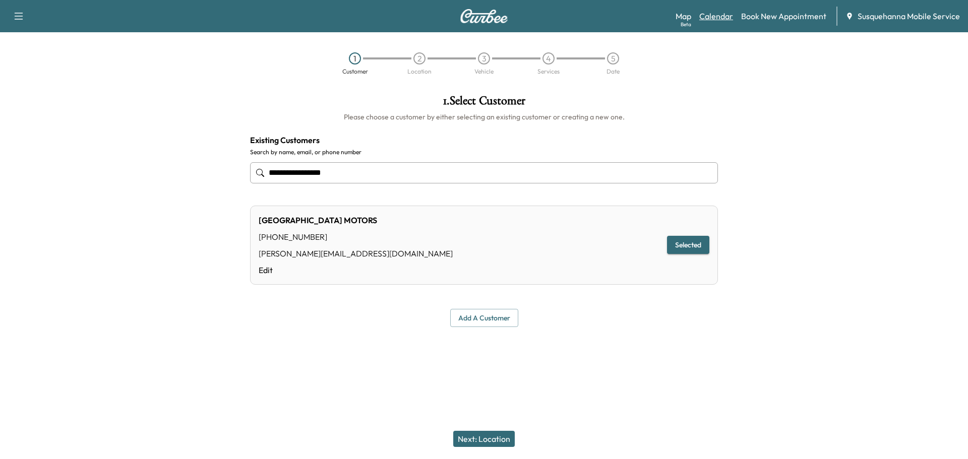
click at [723, 20] on link "Calendar" at bounding box center [716, 16] width 34 height 12
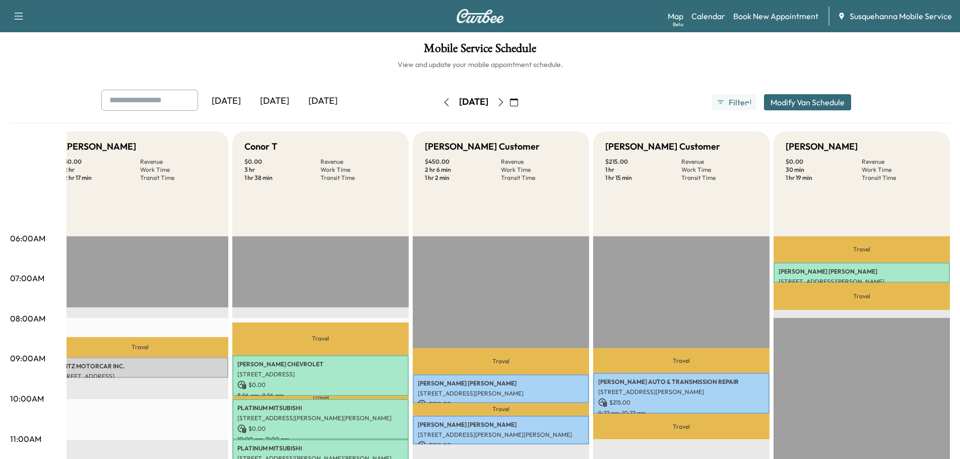
click at [505, 102] on icon "button" at bounding box center [501, 102] width 8 height 8
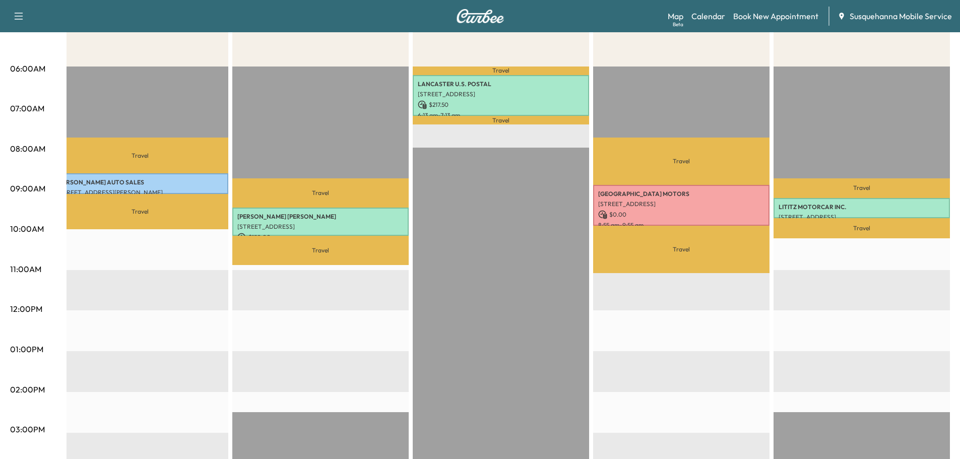
scroll to position [9, 0]
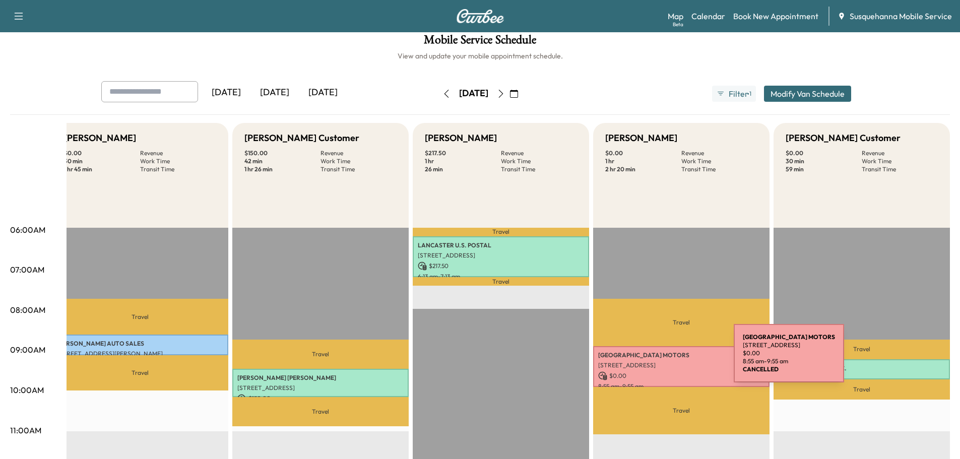
click at [658, 359] on div "MANCHESTER MOTORS 2982 MAIN STREET, PO BOX 718, MANCHESTER, MD, USA $ 0.00 8:55…" at bounding box center [681, 366] width 176 height 41
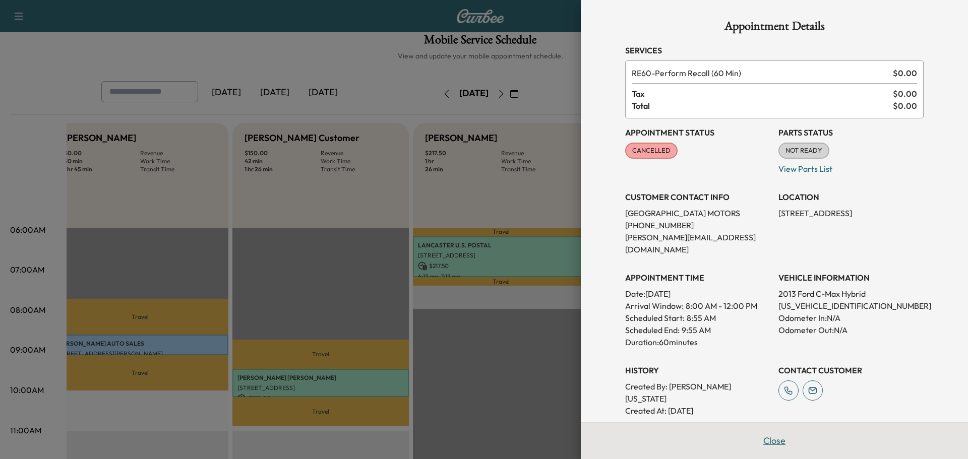
click at [770, 443] on button "Close" at bounding box center [773, 441] width 35 height 20
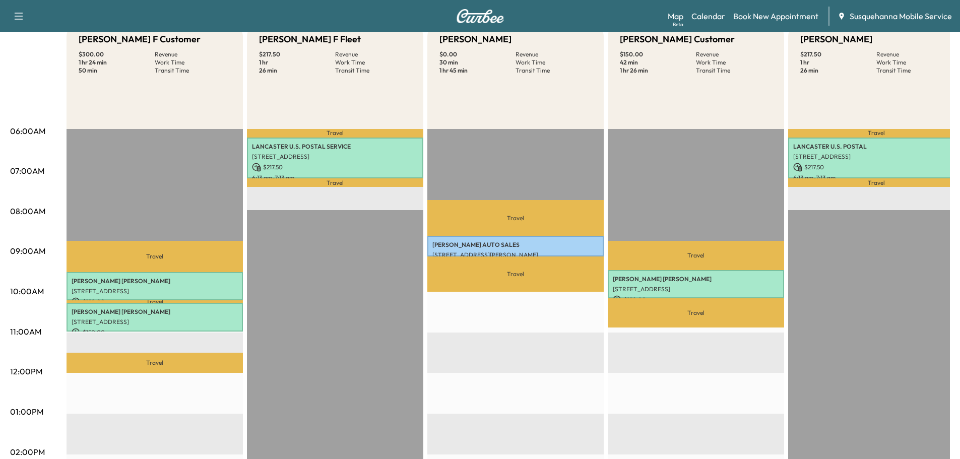
scroll to position [54, 0]
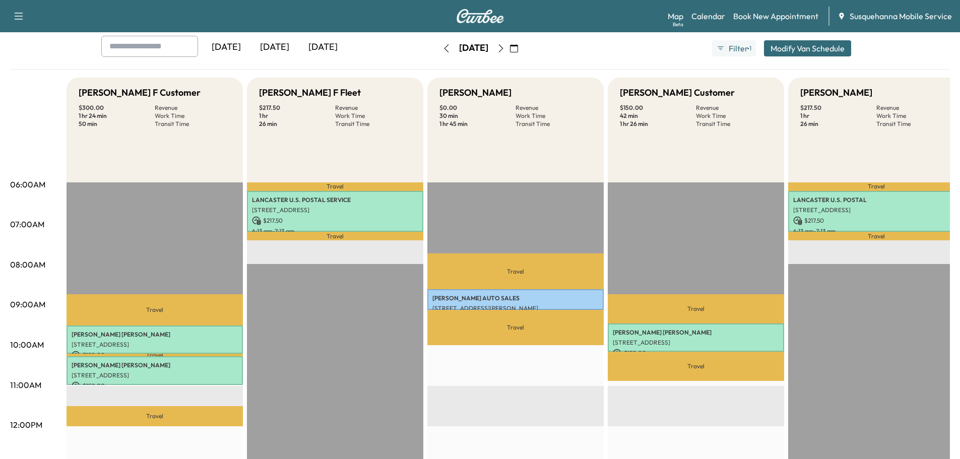
click at [505, 47] on icon "button" at bounding box center [501, 48] width 8 height 8
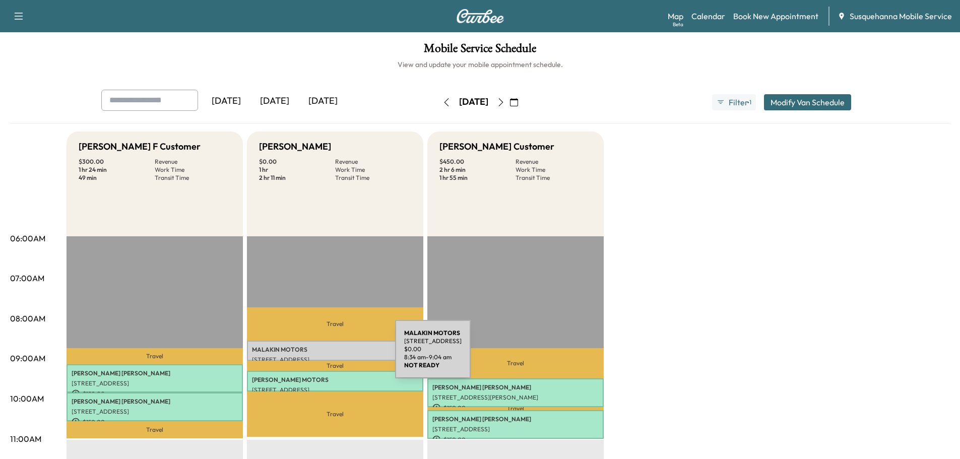
click at [319, 356] on p "9889 ALLENTOWN BLVD, GRANTVILLE, PA, USA" at bounding box center [335, 360] width 166 height 8
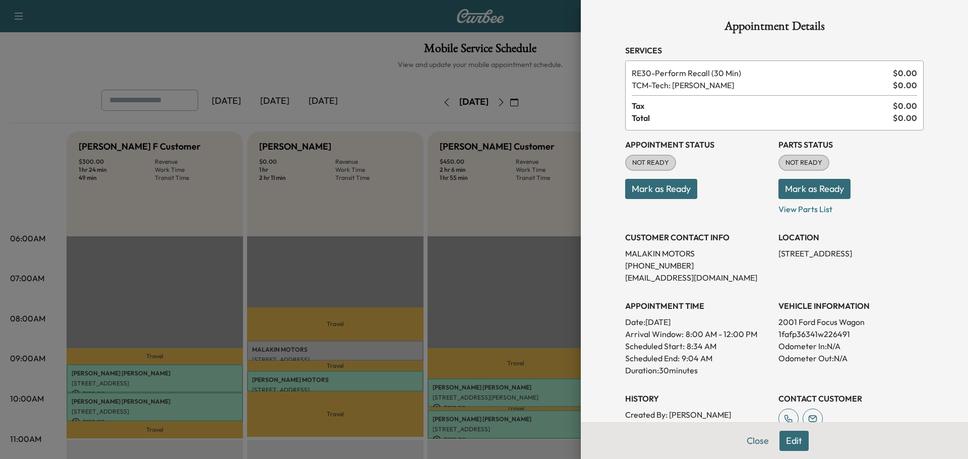
drag, startPoint x: 798, startPoint y: 188, endPoint x: 787, endPoint y: 191, distance: 12.1
click at [793, 190] on button "Mark as Ready" at bounding box center [814, 189] width 72 height 20
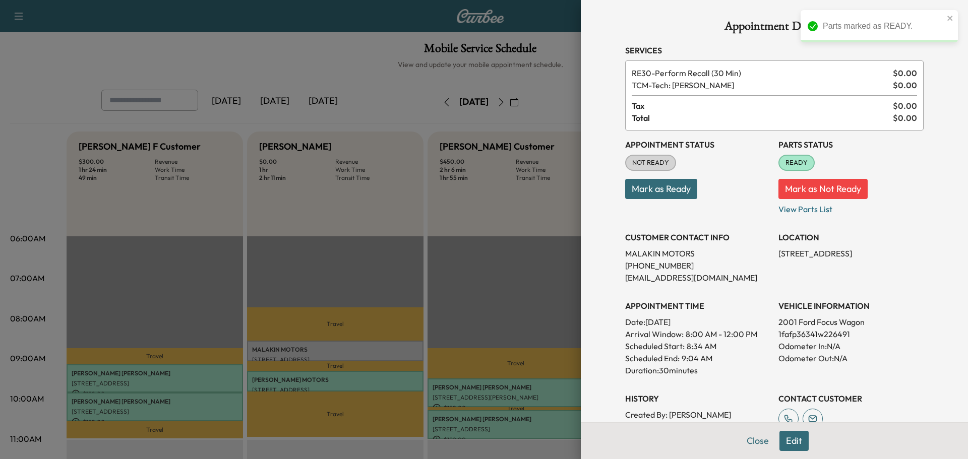
click at [648, 191] on button "Mark as Ready" at bounding box center [661, 189] width 72 height 20
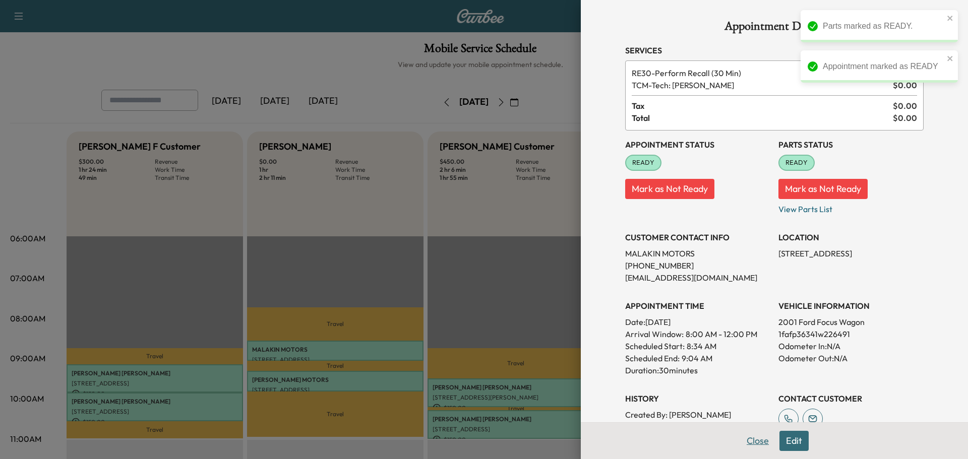
click at [756, 440] on button "Close" at bounding box center [757, 441] width 35 height 20
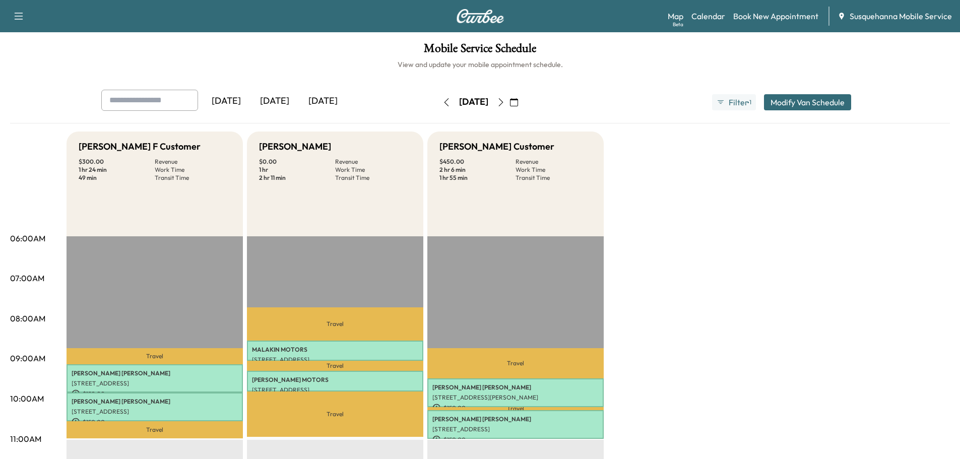
click at [505, 100] on icon "button" at bounding box center [501, 102] width 8 height 8
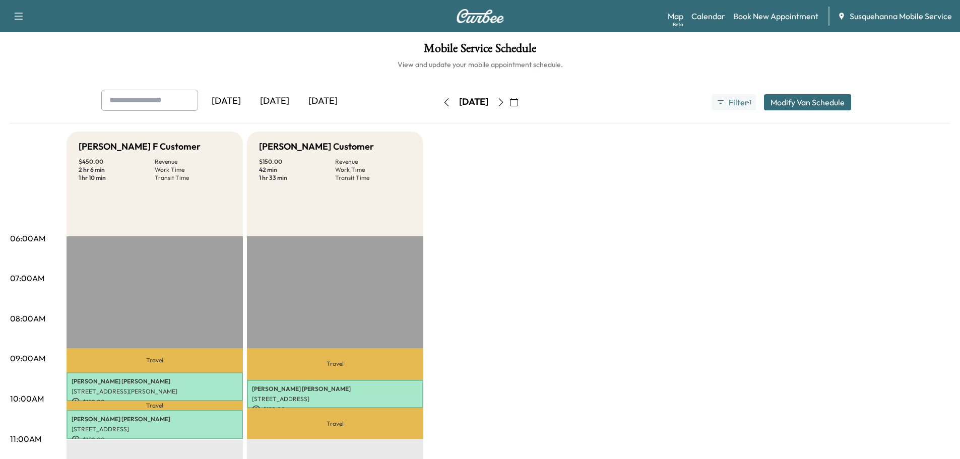
click at [505, 100] on icon "button" at bounding box center [501, 102] width 8 height 8
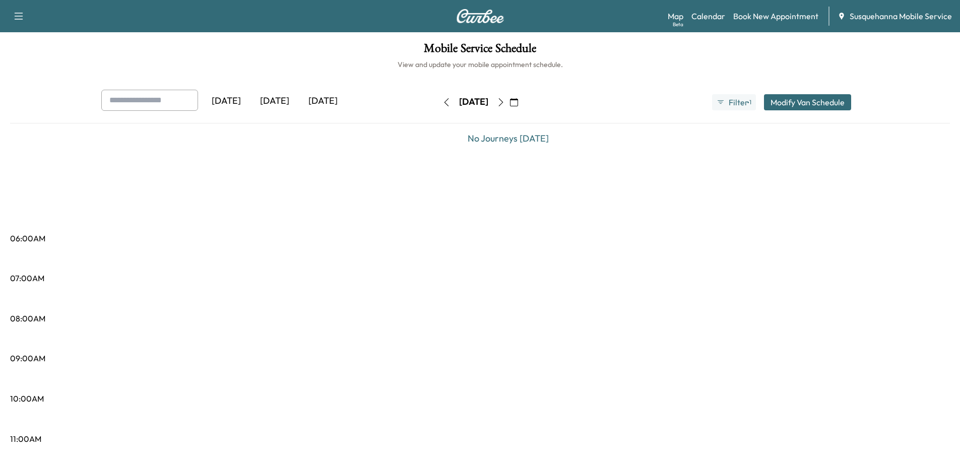
click at [503, 100] on icon "button" at bounding box center [500, 102] width 5 height 8
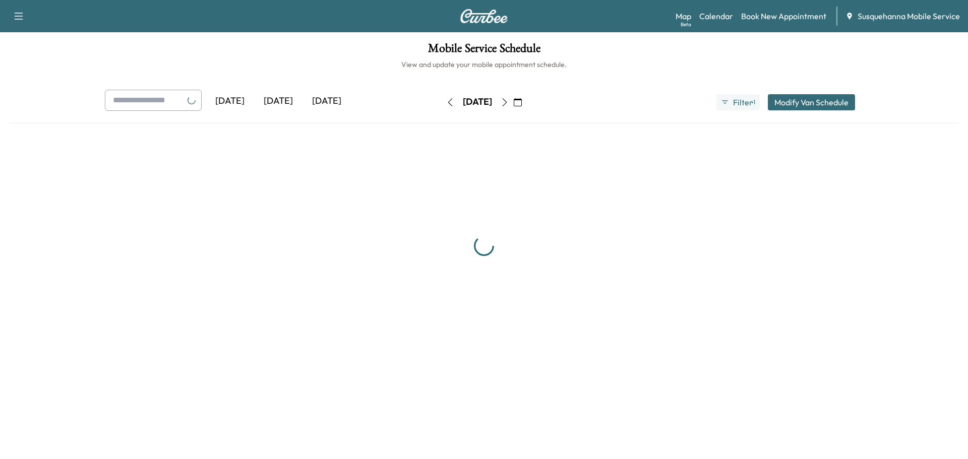
click at [507, 100] on icon "button" at bounding box center [504, 102] width 5 height 8
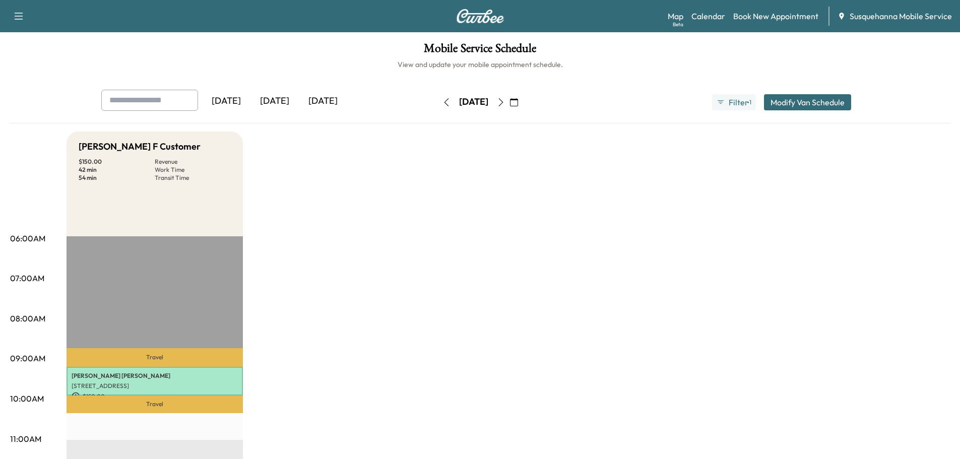
click at [442, 100] on icon "button" at bounding box center [446, 102] width 8 height 8
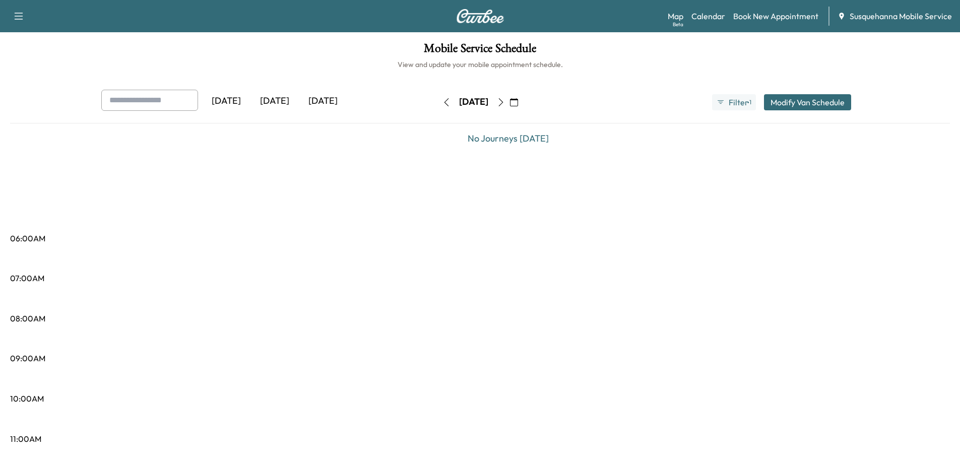
click at [442, 100] on icon "button" at bounding box center [446, 102] width 8 height 8
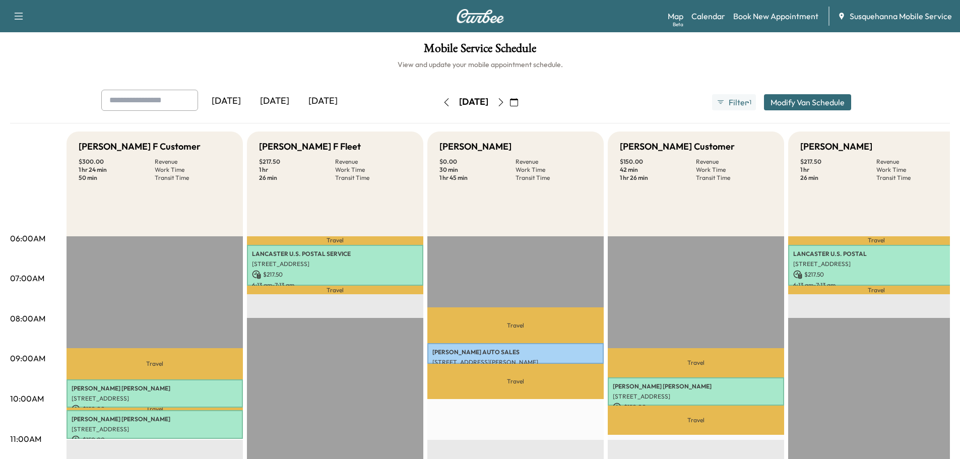
click at [438, 100] on button "button" at bounding box center [446, 102] width 17 height 16
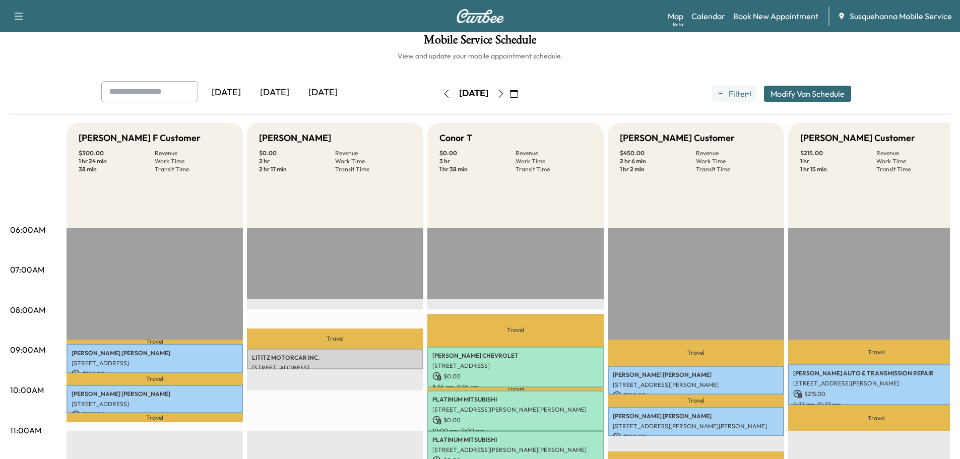
scroll to position [62, 0]
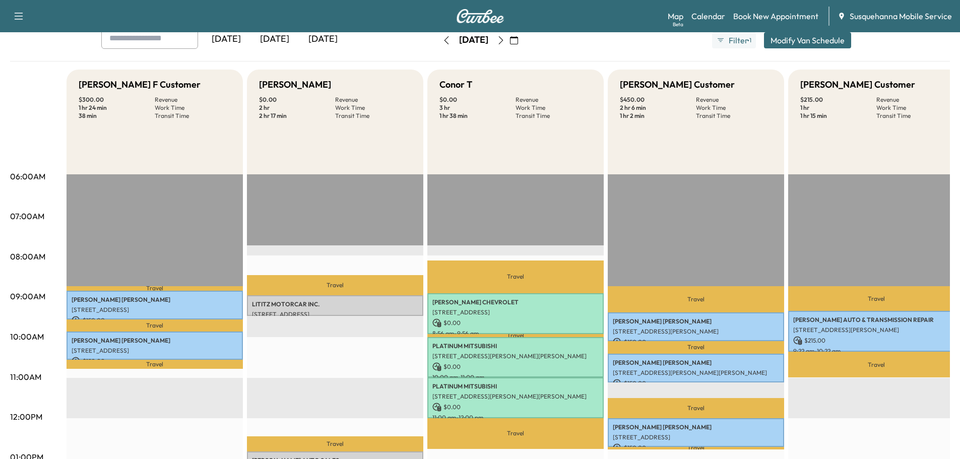
click at [505, 44] on icon "button" at bounding box center [501, 40] width 8 height 8
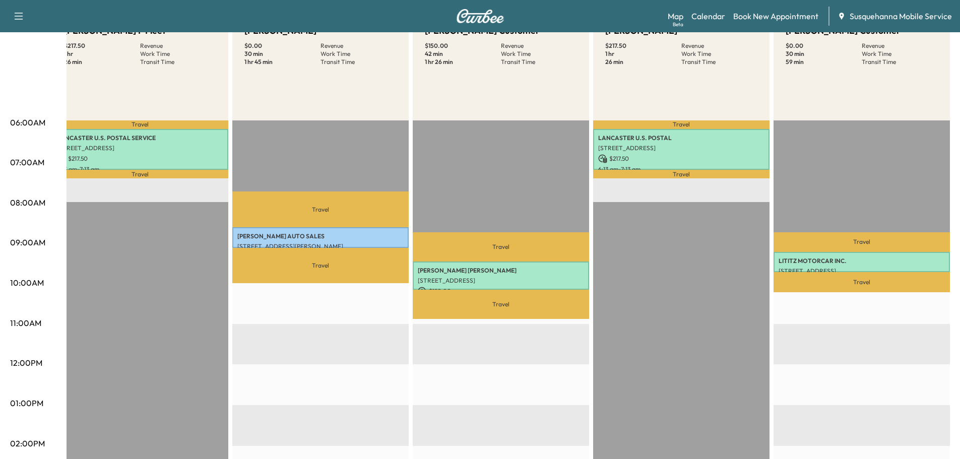
scroll to position [9, 0]
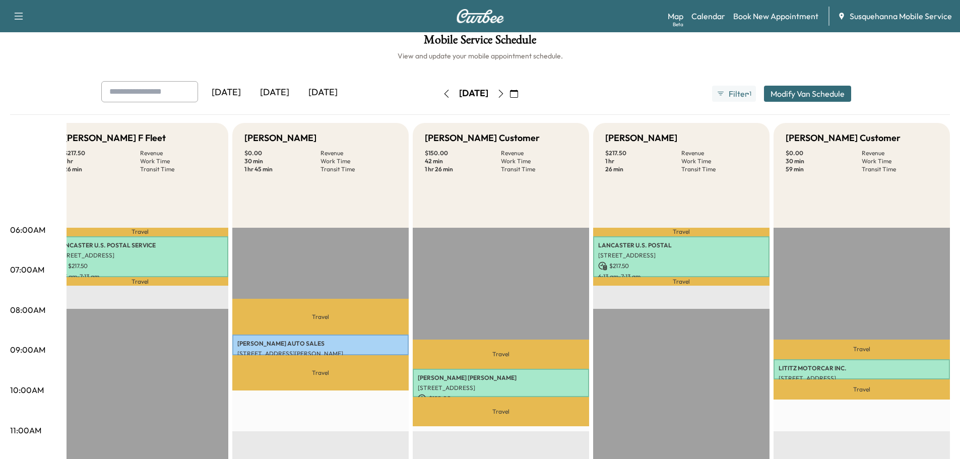
click at [505, 95] on icon "button" at bounding box center [501, 94] width 8 height 8
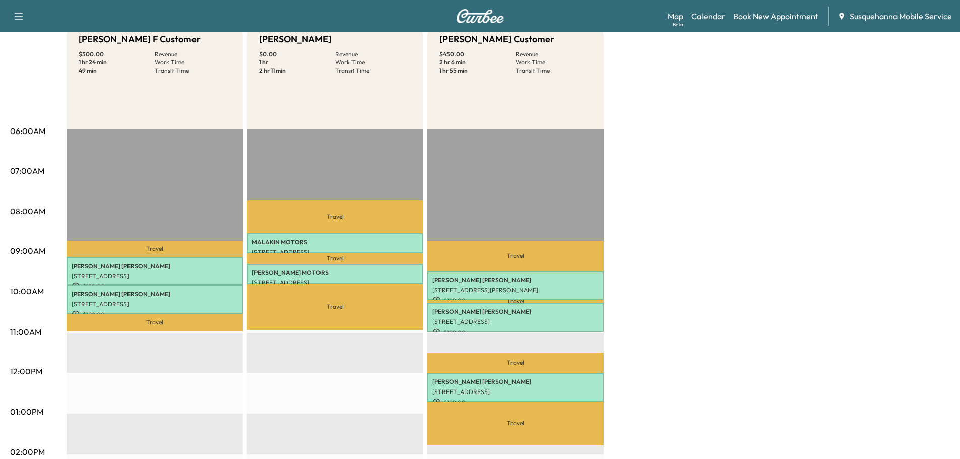
scroll to position [54, 0]
